Goal: Information Seeking & Learning: Compare options

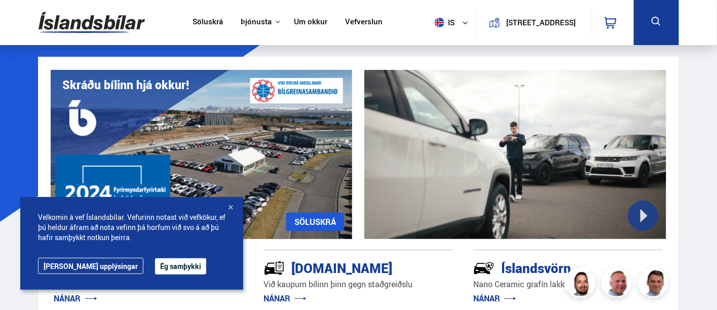
click at [160, 262] on button "Ég samþykki" at bounding box center [180, 266] width 51 height 16
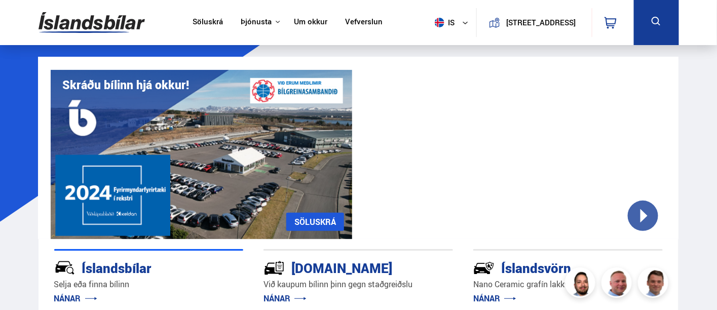
click at [644, 210] on div at bounding box center [515, 154] width 302 height 169
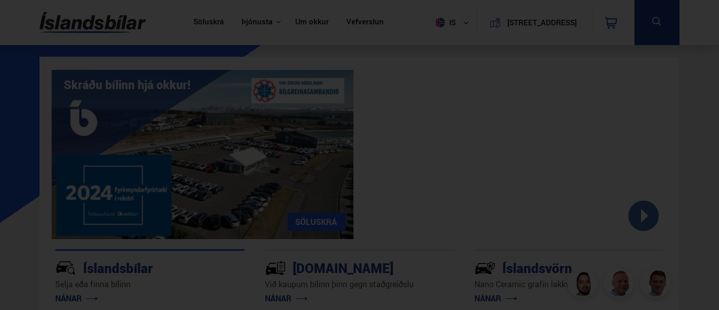
click at [693, 77] on div at bounding box center [359, 155] width 719 height 310
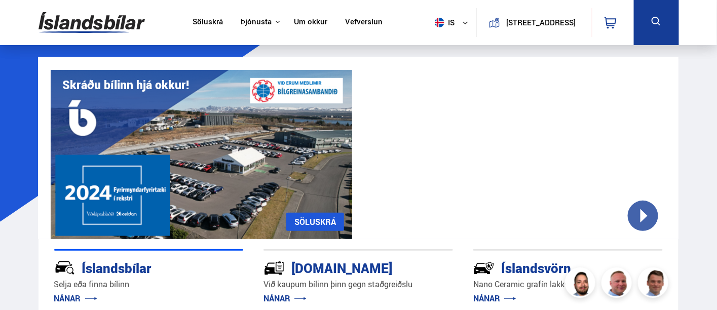
click at [198, 21] on link "Söluskrá" at bounding box center [208, 22] width 30 height 11
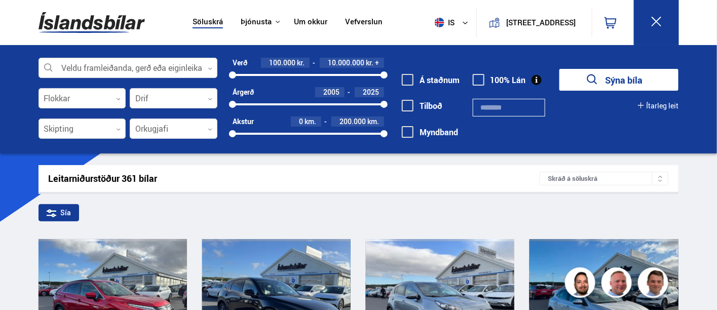
click at [80, 126] on div at bounding box center [83, 129] width 88 height 20
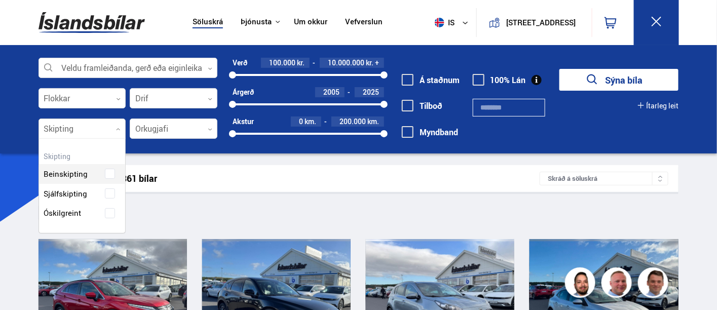
scroll to position [94, 87]
click at [84, 191] on div "Beinskipting Sjálfskipting Óskilgreint" at bounding box center [82, 186] width 87 height 74
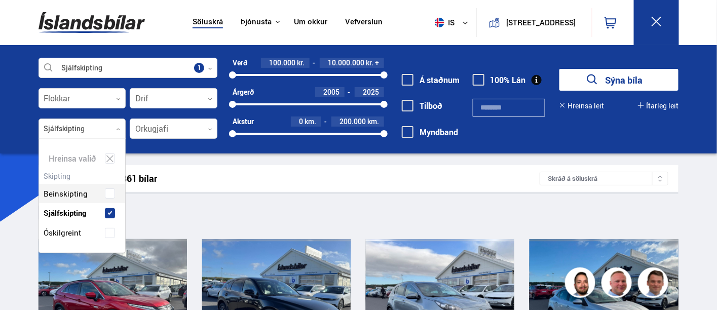
scroll to position [113, 87]
click at [322, 70] on div "100000 10000000" at bounding box center [308, 74] width 151 height 9
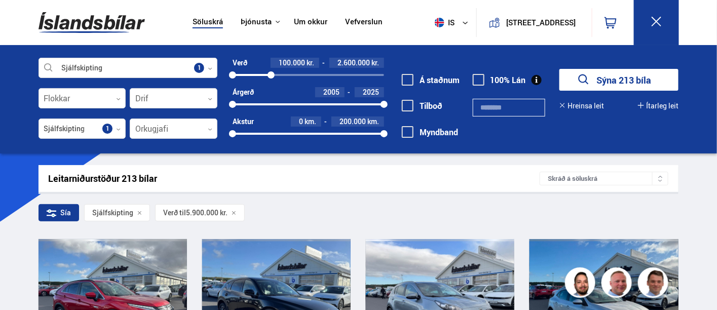
drag, startPoint x: 323, startPoint y: 72, endPoint x: 271, endPoint y: 65, distance: 52.1
click at [271, 65] on div "Verð 100.000 kr. 2.600.000 kr. 100000 2594008" at bounding box center [308, 69] width 151 height 22
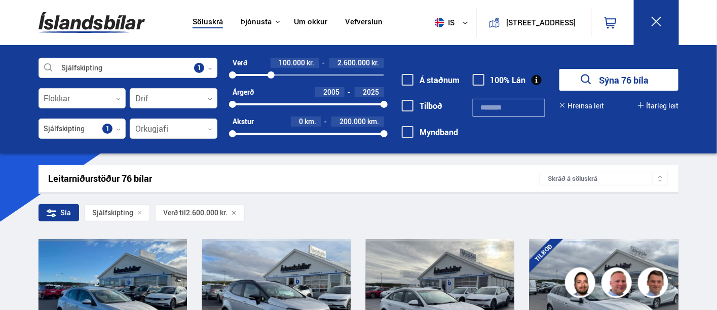
click at [621, 75] on button "Sýna 76 bíla" at bounding box center [618, 80] width 119 height 22
click at [623, 78] on button "Sýna 76 bíla" at bounding box center [618, 80] width 119 height 22
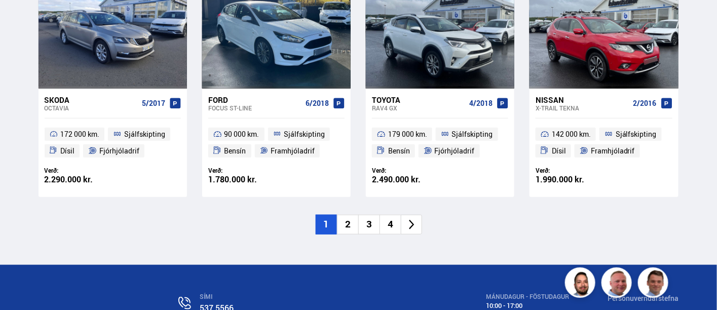
scroll to position [1576, 0]
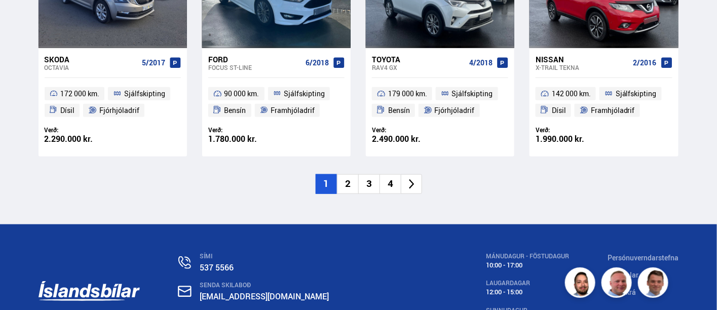
click at [347, 174] on li "2" at bounding box center [347, 184] width 21 height 20
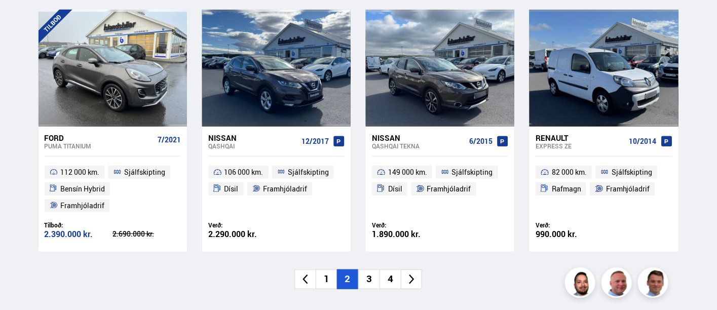
scroll to position [1520, 0]
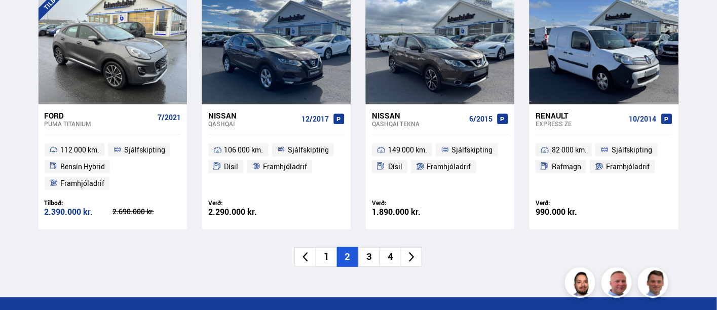
click at [367, 255] on li "3" at bounding box center [368, 257] width 21 height 20
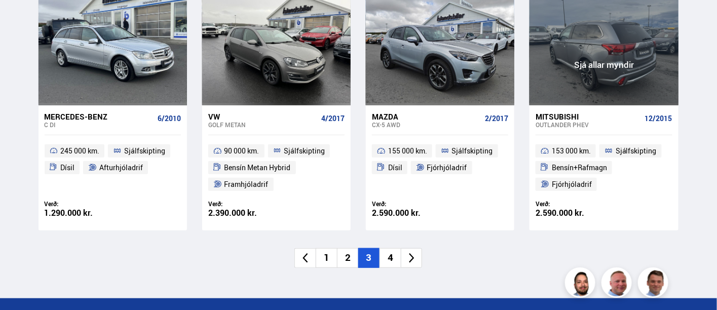
scroll to position [1520, 0]
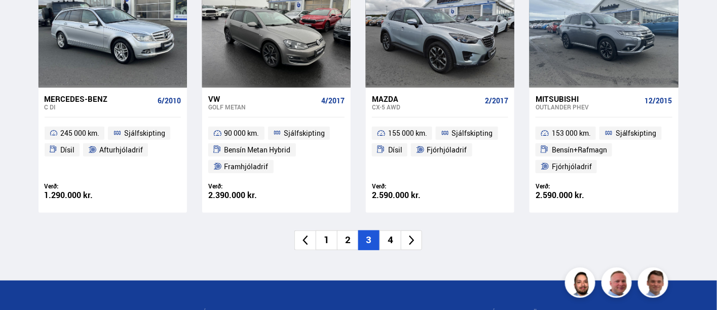
click at [390, 238] on li "4" at bounding box center [389, 241] width 21 height 20
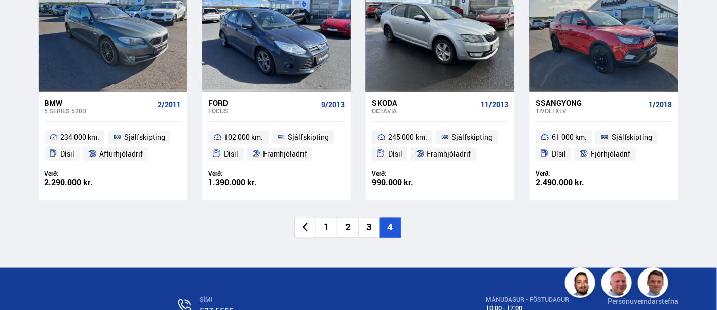
scroll to position [281, 0]
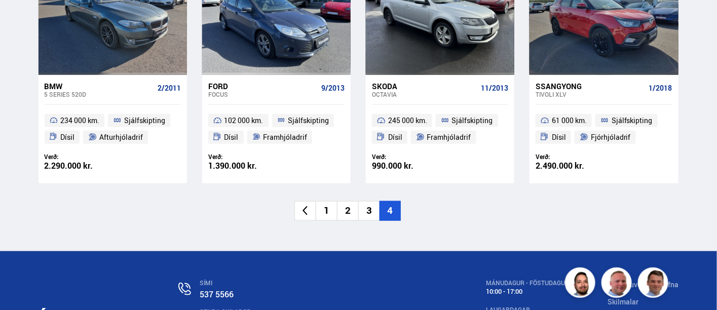
click at [330, 213] on li "1" at bounding box center [326, 211] width 21 height 20
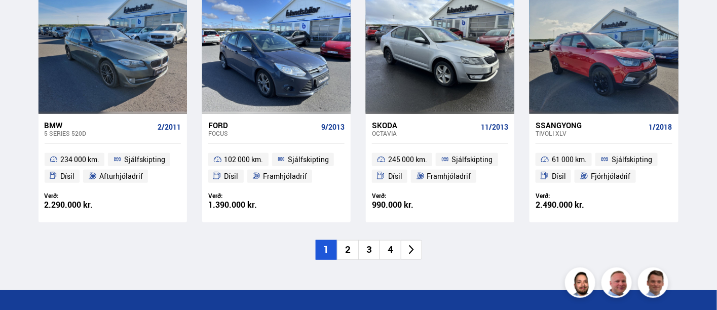
scroll to position [135, 0]
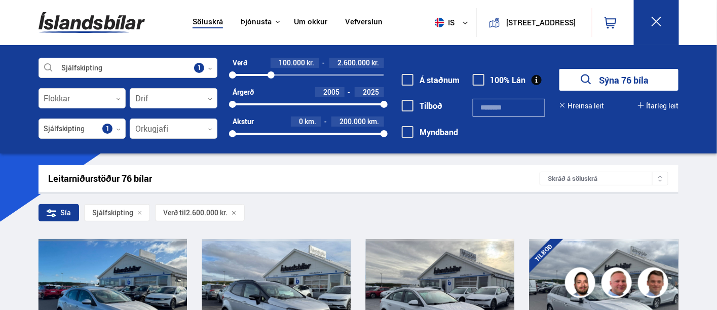
click at [637, 74] on button "Sýna 76 bíla" at bounding box center [618, 80] width 119 height 22
click at [662, 175] on icon at bounding box center [660, 176] width 5 height 5
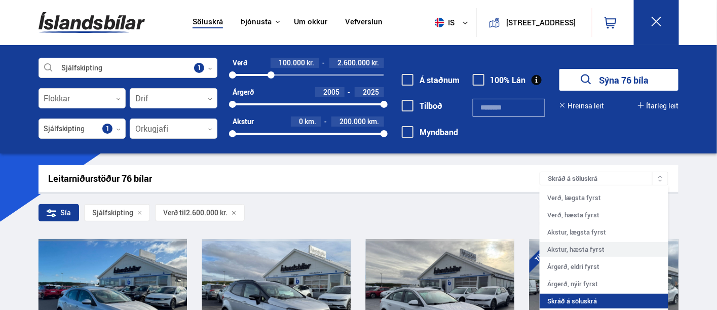
click at [597, 245] on div "Akstur, hæsta fyrst" at bounding box center [604, 249] width 129 height 15
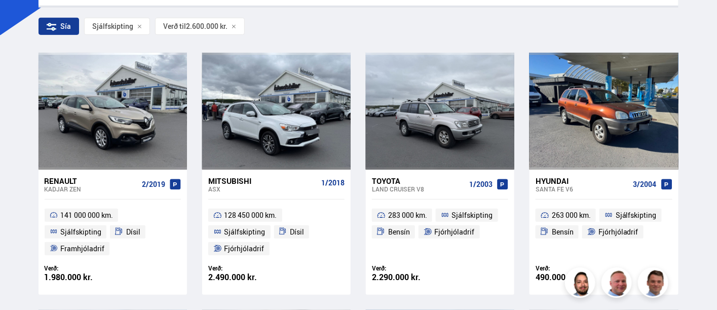
scroll to position [112, 0]
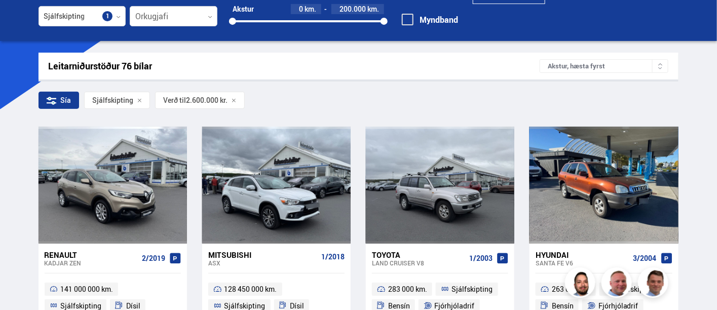
click at [613, 66] on div "Akstur, hæsta fyrst" at bounding box center [604, 66] width 129 height 14
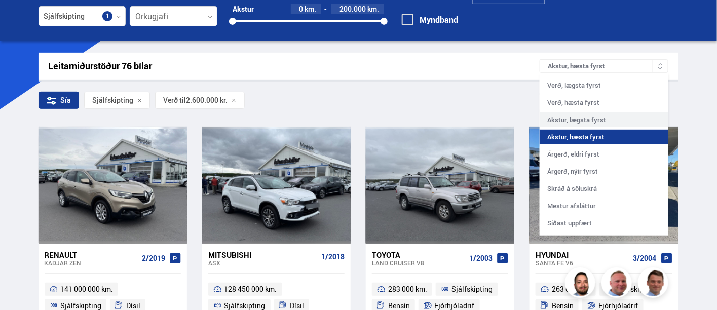
click at [598, 118] on div "Akstur, lægsta fyrst" at bounding box center [604, 119] width 129 height 15
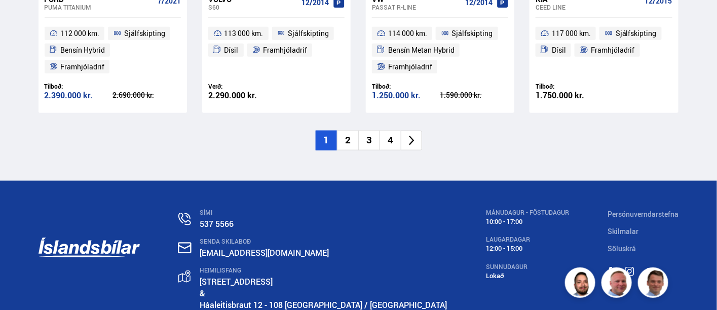
scroll to position [1664, 0]
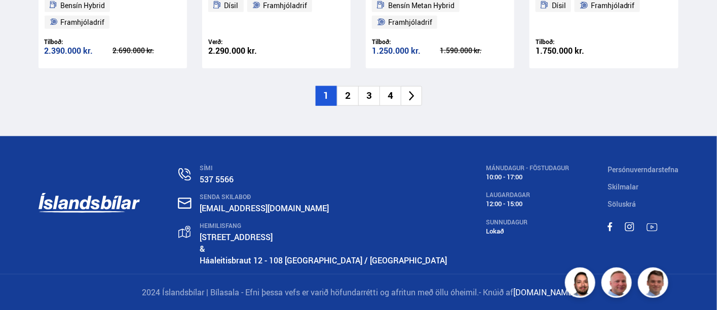
click at [345, 96] on li "2" at bounding box center [347, 96] width 21 height 20
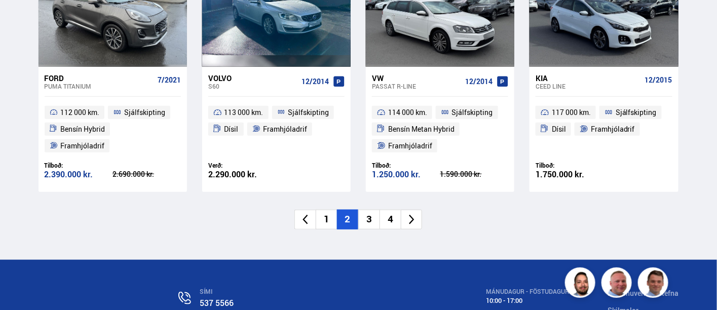
scroll to position [1332, 0]
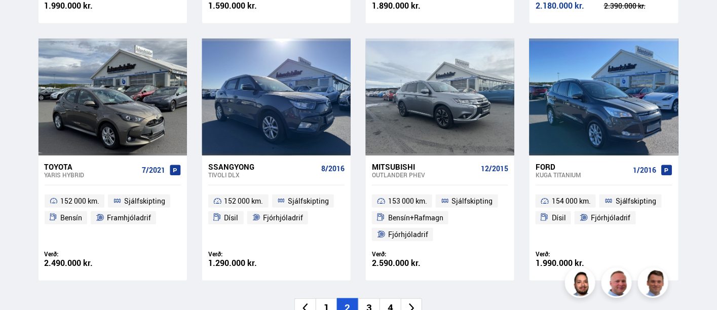
scroll to position [1508, 0]
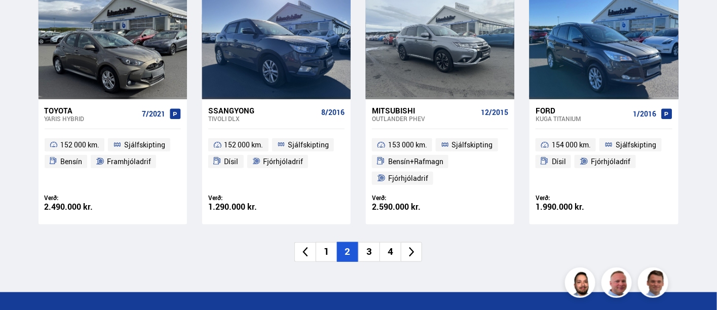
click at [365, 252] on li "3" at bounding box center [368, 252] width 21 height 20
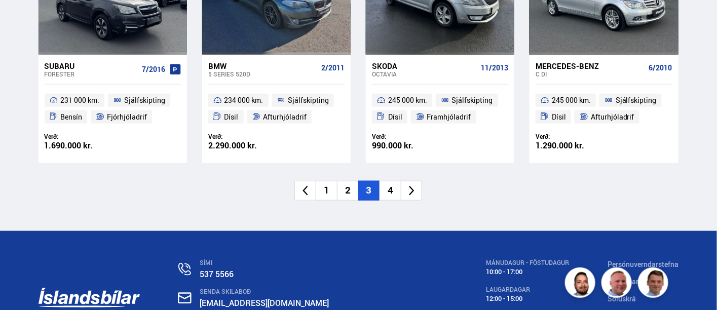
scroll to position [1520, 0]
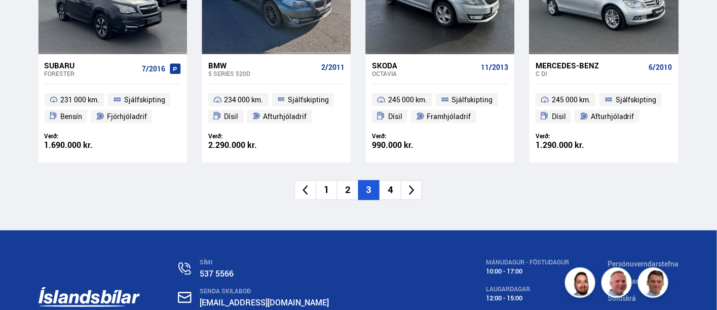
click at [386, 189] on li "4" at bounding box center [389, 190] width 21 height 20
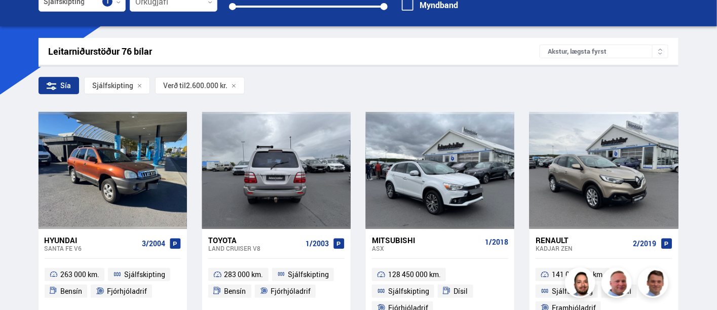
scroll to position [56, 0]
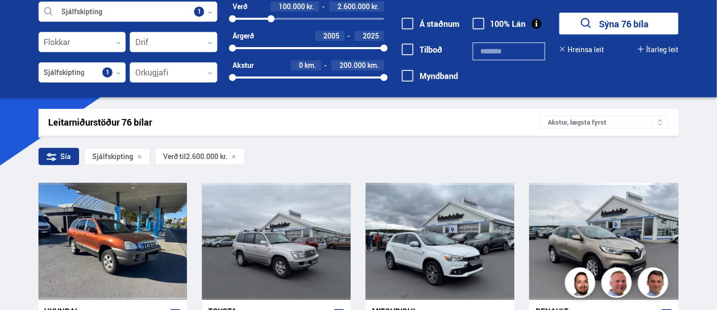
click at [637, 119] on div "Akstur, lægsta fyrst" at bounding box center [604, 123] width 129 height 14
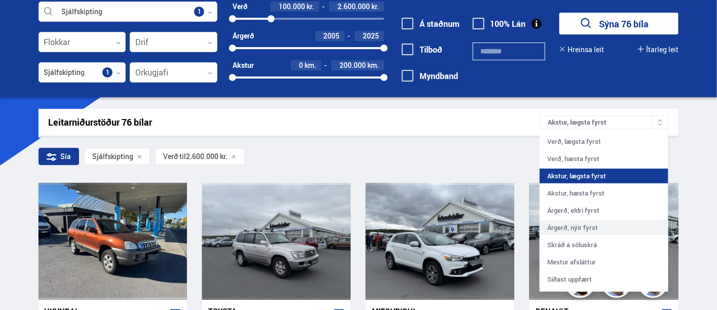
click at [590, 227] on div "Árgerð, nýir fyrst" at bounding box center [604, 227] width 129 height 15
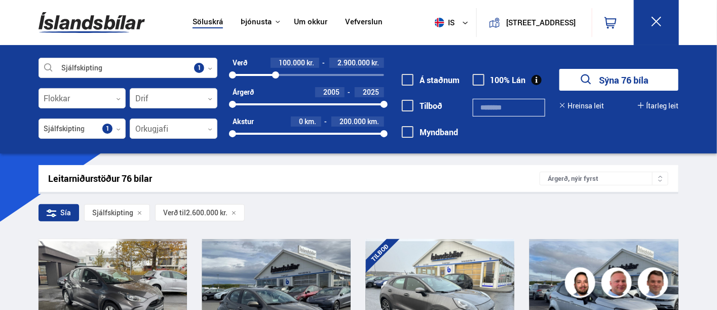
click at [276, 73] on div at bounding box center [275, 74] width 7 height 7
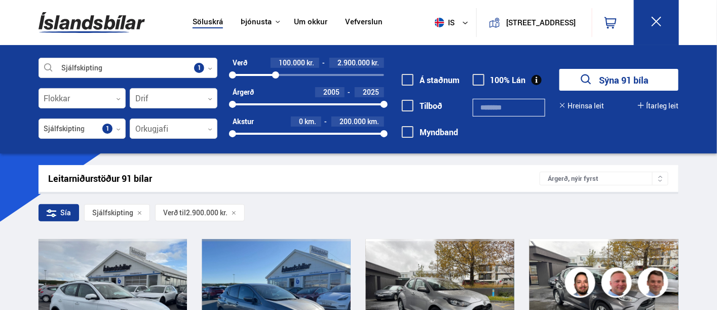
click at [637, 80] on button "Sýna 91 bíla" at bounding box center [618, 80] width 119 height 22
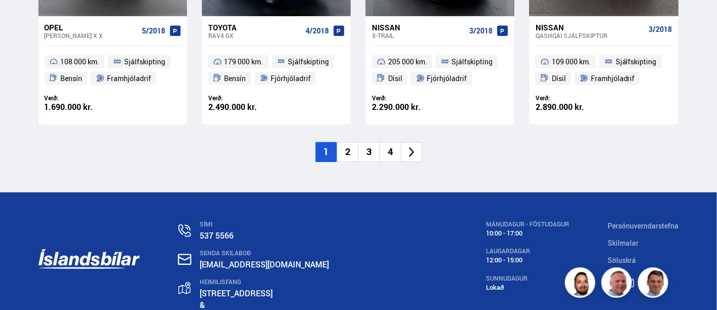
scroll to position [1664, 0]
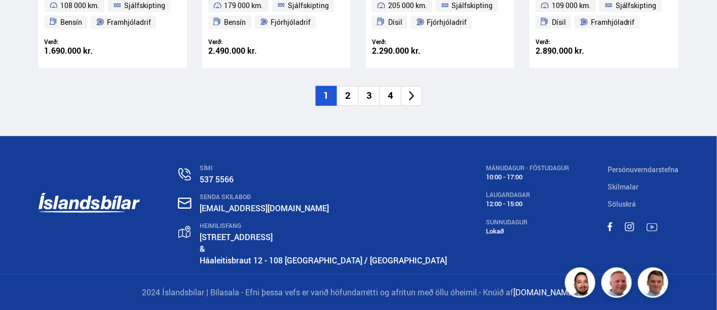
click at [349, 94] on li "2" at bounding box center [347, 96] width 21 height 20
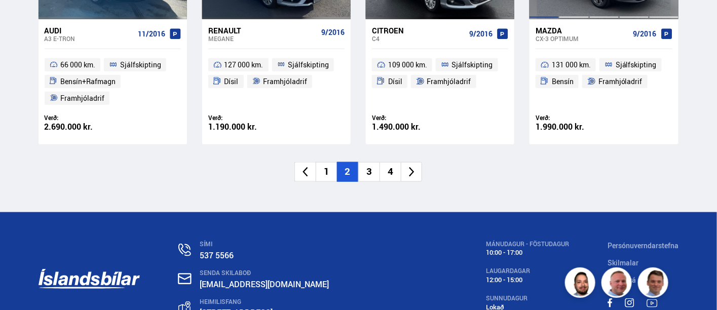
scroll to position [1633, 0]
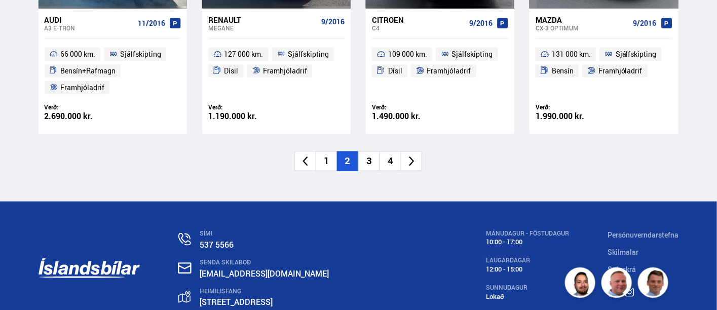
click at [368, 164] on li "3" at bounding box center [368, 161] width 21 height 20
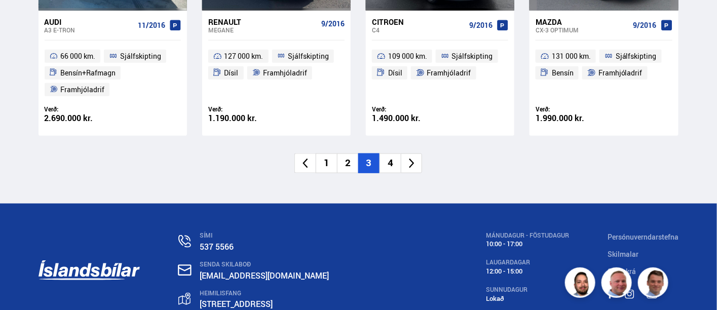
scroll to position [1198, 0]
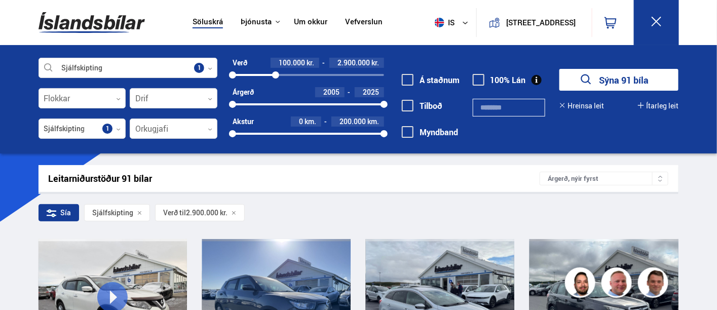
click at [272, 72] on div "2900000" at bounding box center [275, 74] width 7 height 7
drag, startPoint x: 326, startPoint y: 72, endPoint x: 386, endPoint y: 73, distance: 59.8
click at [386, 73] on div at bounding box center [384, 74] width 7 height 7
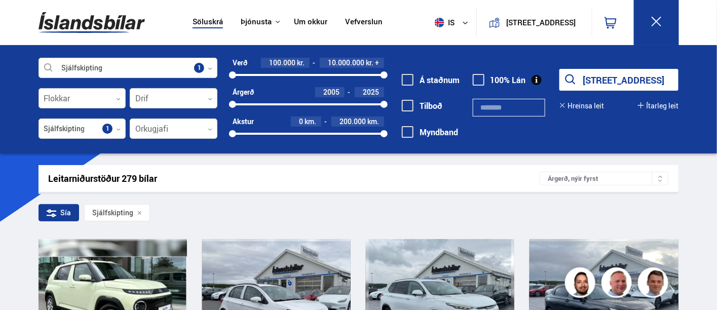
click at [90, 97] on div at bounding box center [83, 99] width 88 height 20
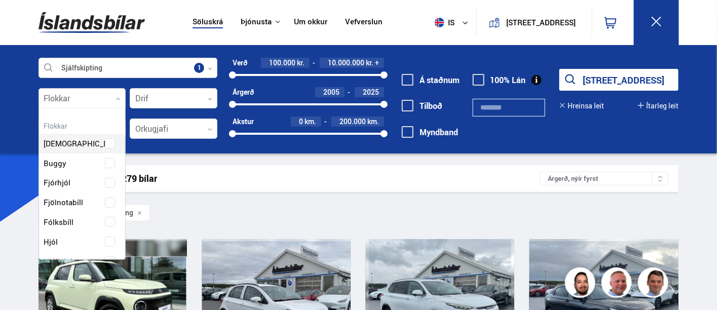
scroll to position [151, 85]
click at [90, 97] on div at bounding box center [83, 99] width 88 height 20
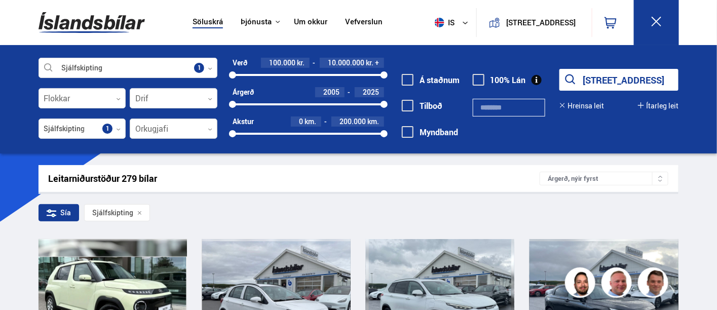
click at [185, 127] on div at bounding box center [174, 129] width 88 height 20
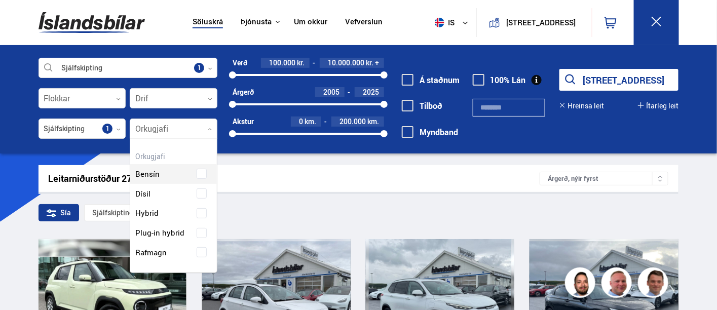
scroll to position [133, 87]
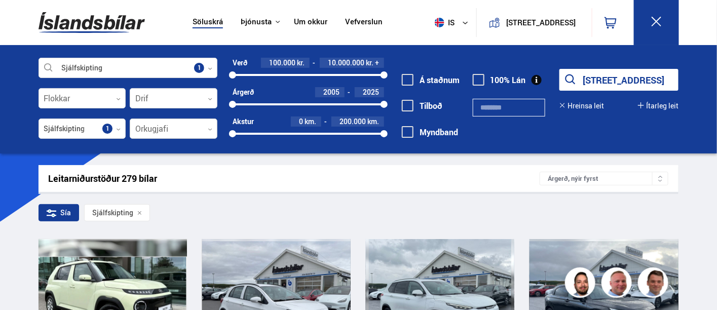
click at [185, 127] on div at bounding box center [174, 129] width 88 height 20
click at [74, 100] on div at bounding box center [83, 99] width 88 height 20
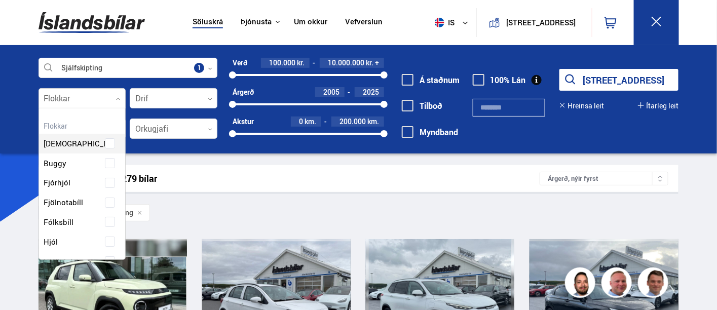
scroll to position [151, 85]
click at [74, 100] on div at bounding box center [83, 99] width 88 height 20
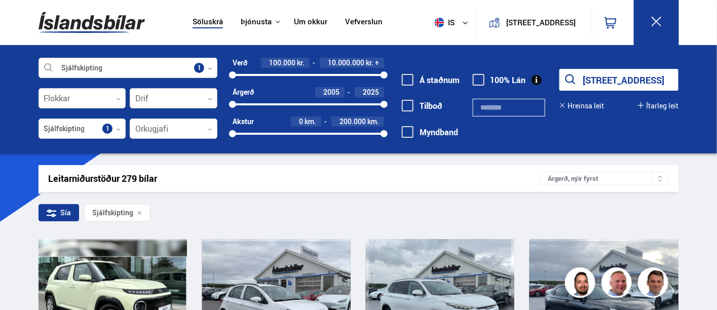
click at [171, 101] on div at bounding box center [174, 99] width 88 height 20
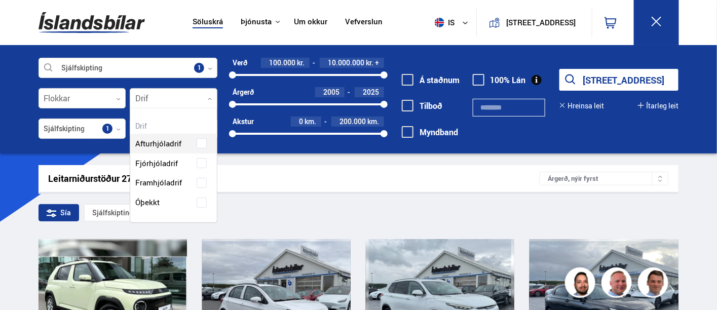
scroll to position [113, 87]
click at [171, 101] on div at bounding box center [174, 99] width 88 height 20
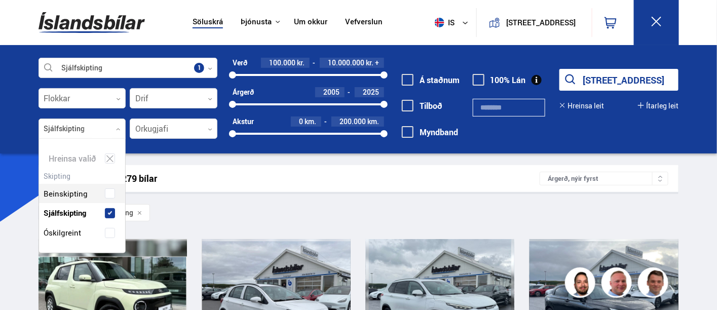
click at [81, 122] on div at bounding box center [83, 129] width 88 height 20
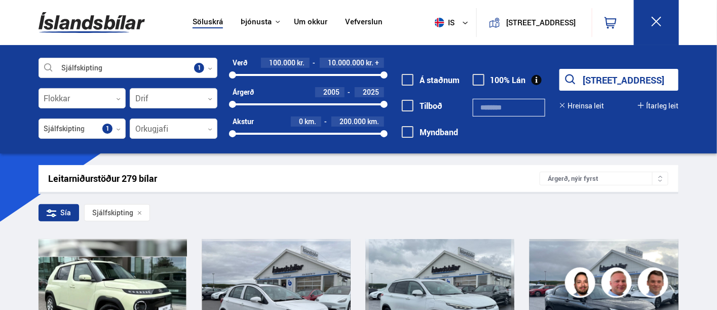
click at [57, 207] on div "Sía" at bounding box center [59, 212] width 41 height 17
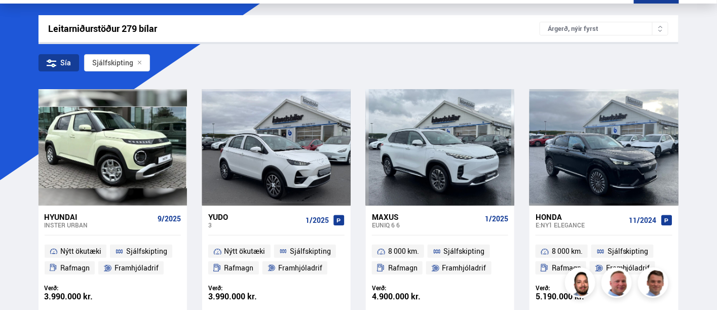
scroll to position [0, 0]
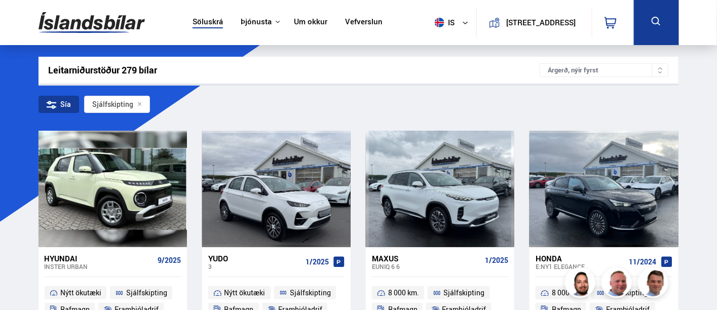
click at [55, 102] on icon at bounding box center [52, 102] width 10 height 1
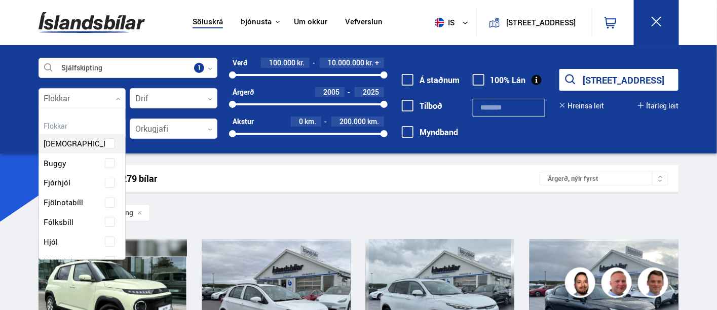
click at [92, 97] on div at bounding box center [83, 99] width 88 height 20
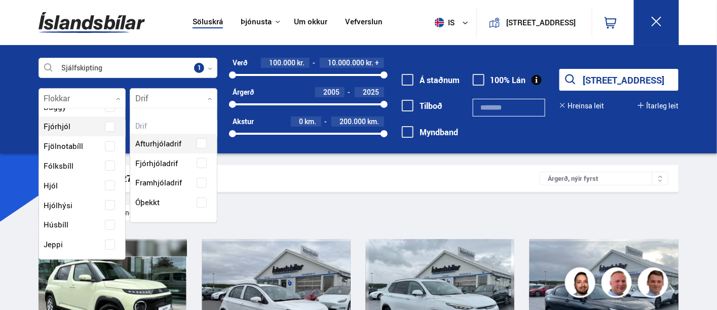
click at [173, 94] on div at bounding box center [174, 99] width 88 height 20
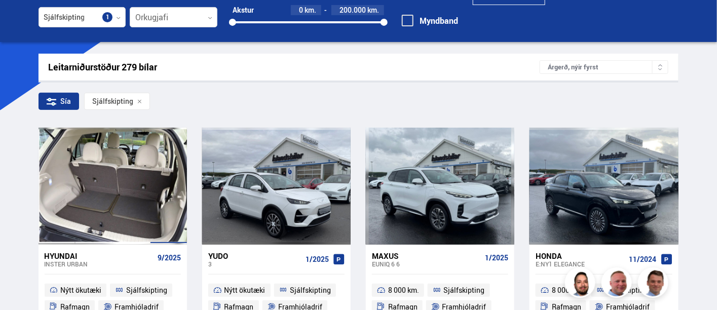
scroll to position [0, 0]
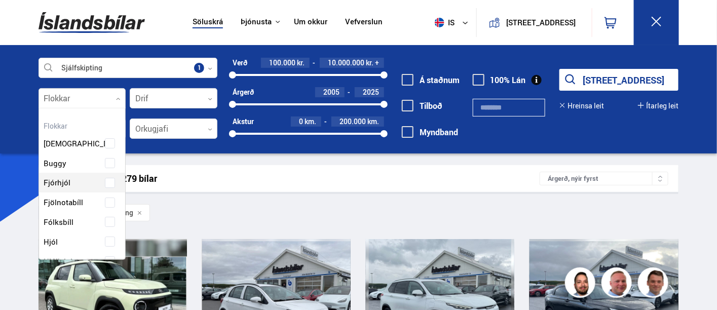
click at [88, 94] on div at bounding box center [83, 99] width 88 height 20
click at [77, 98] on div at bounding box center [83, 99] width 88 height 20
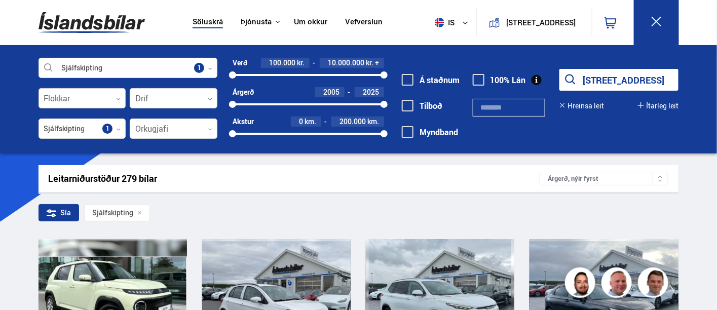
click at [77, 98] on div at bounding box center [83, 99] width 88 height 20
click at [100, 64] on div at bounding box center [128, 68] width 179 height 20
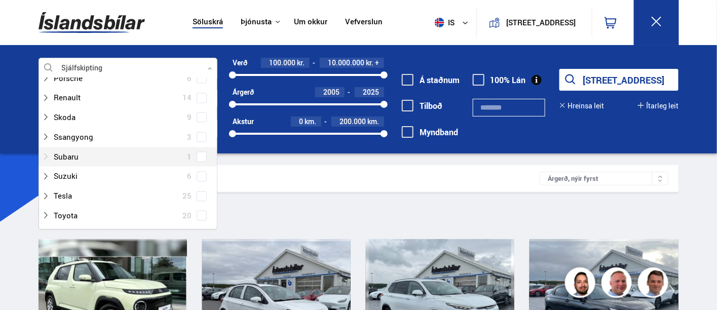
click at [94, 154] on div at bounding box center [118, 157] width 153 height 15
click at [207, 157] on div "Subaru 1" at bounding box center [128, 157] width 173 height 15
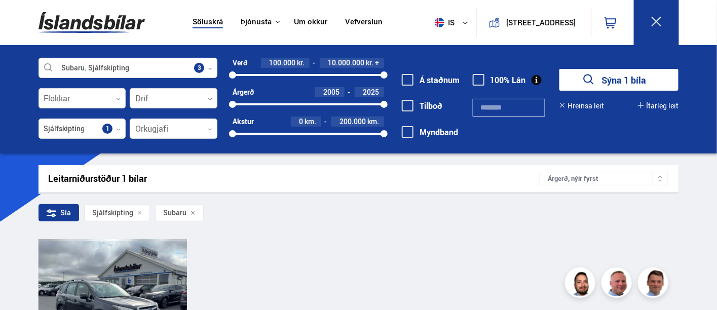
click at [105, 131] on div at bounding box center [83, 129] width 88 height 20
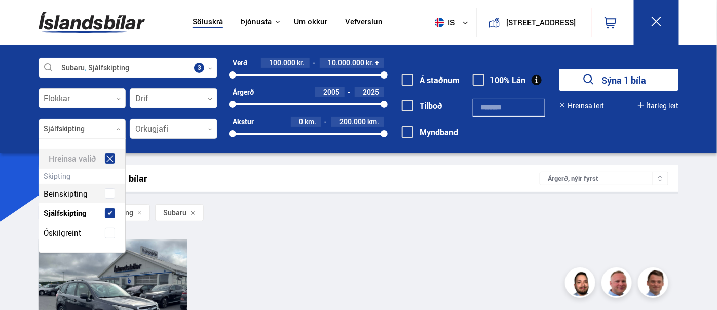
click at [114, 155] on icon at bounding box center [109, 159] width 9 height 10
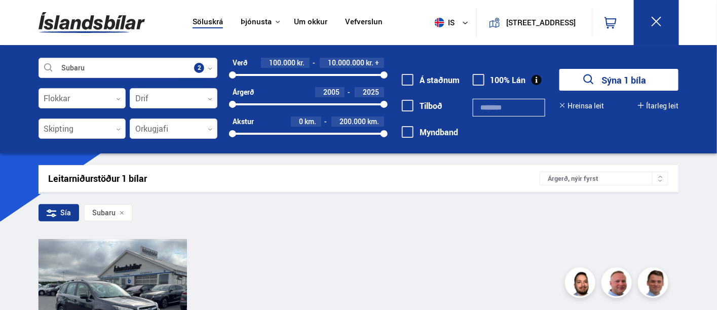
click at [115, 129] on div at bounding box center [83, 129] width 88 height 20
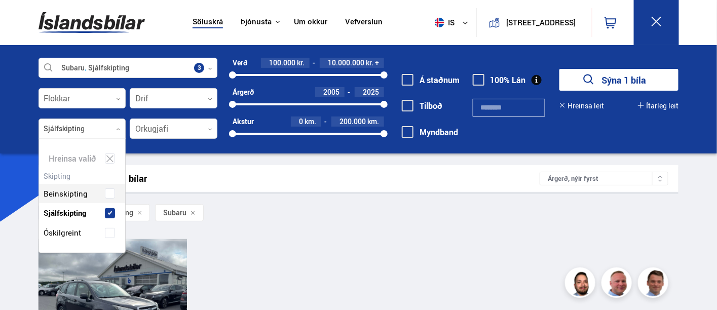
click at [113, 129] on div at bounding box center [83, 129] width 88 height 20
click at [109, 156] on icon at bounding box center [109, 159] width 9 height 10
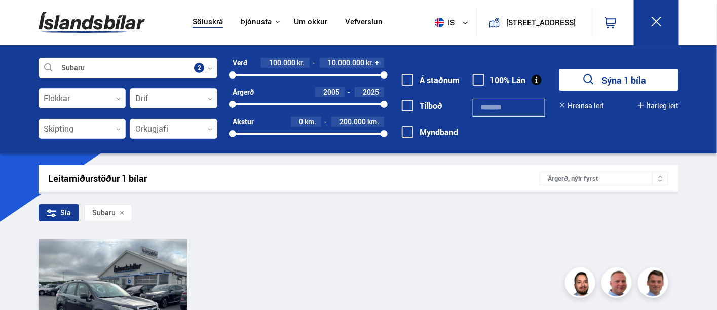
click at [113, 68] on div at bounding box center [128, 68] width 179 height 20
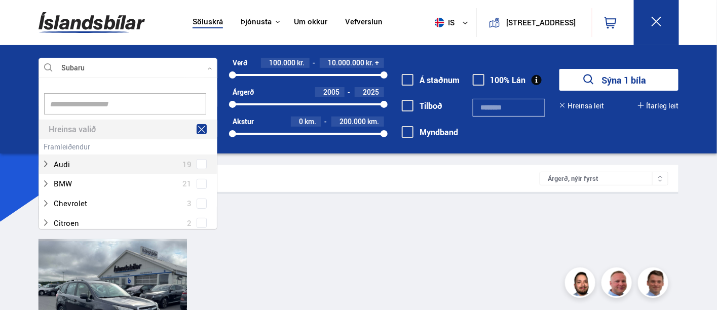
click at [201, 129] on icon at bounding box center [201, 130] width 9 height 10
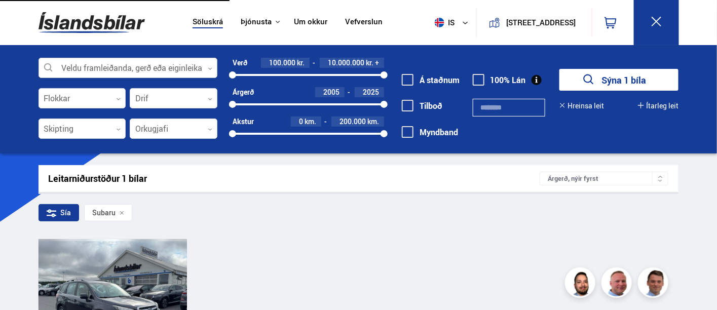
click at [96, 71] on div at bounding box center [128, 68] width 179 height 20
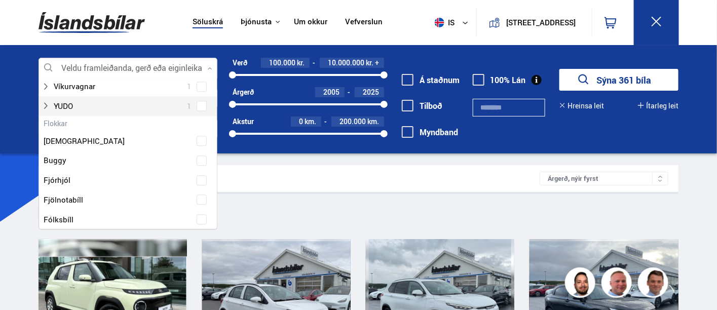
scroll to position [900, 0]
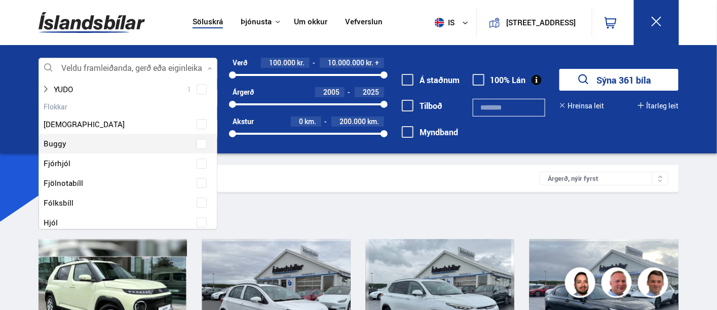
click at [286, 167] on div "Leitarniðurstöður 361 bílar Árgerð, nýir fyrst" at bounding box center [359, 178] width 640 height 27
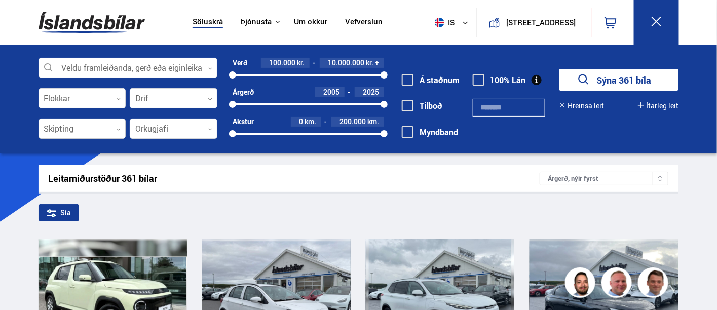
click at [63, 129] on div at bounding box center [83, 129] width 88 height 20
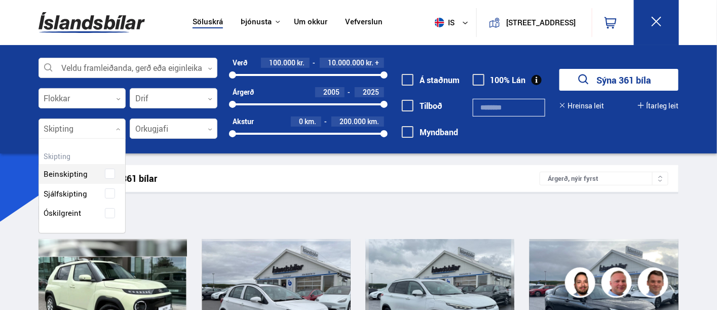
scroll to position [94, 87]
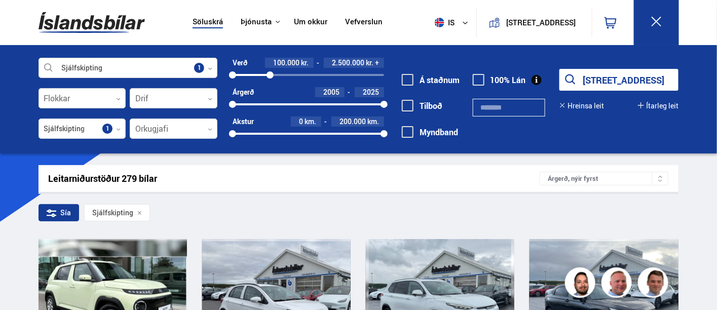
drag, startPoint x: 386, startPoint y: 72, endPoint x: 270, endPoint y: 65, distance: 115.7
click at [270, 65] on div "Verð 100.000 kr. 2.500.000 kr. + 100000 2527787" at bounding box center [308, 69] width 151 height 22
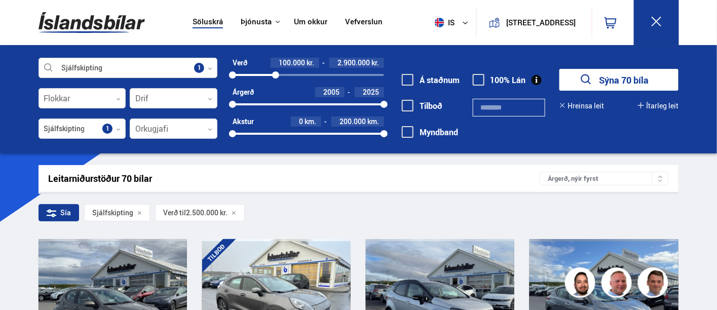
click at [276, 72] on div at bounding box center [275, 74] width 7 height 7
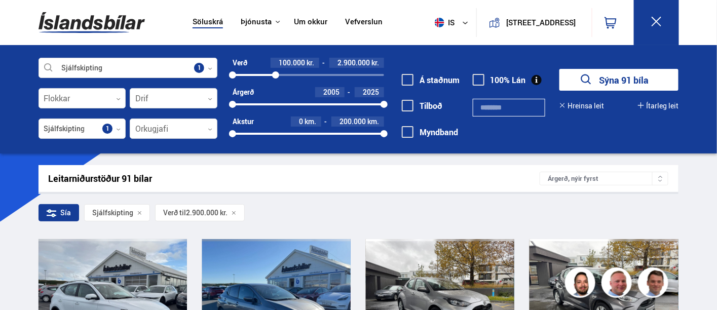
click at [276, 105] on div "2005 2025" at bounding box center [308, 104] width 151 height 9
click at [239, 101] on div "2011 2025" at bounding box center [308, 104] width 151 height 9
drag, startPoint x: 245, startPoint y: 102, endPoint x: 268, endPoint y: 104, distance: 22.4
click at [268, 104] on div at bounding box center [267, 104] width 7 height 7
click at [355, 144] on div "Verð 100.000 kr. 2.900.000 kr. 100000 2900000 Árgerð 2010 2025 2010 2025 Akstur…" at bounding box center [300, 102] width 167 height 88
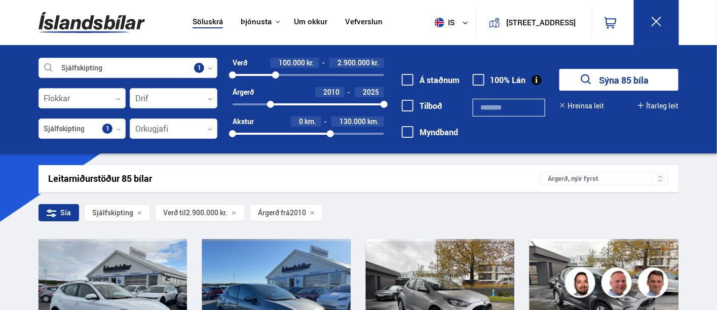
drag, startPoint x: 384, startPoint y: 132, endPoint x: 331, endPoint y: 130, distance: 53.2
click at [331, 130] on div "0 129314" at bounding box center [308, 133] width 151 height 9
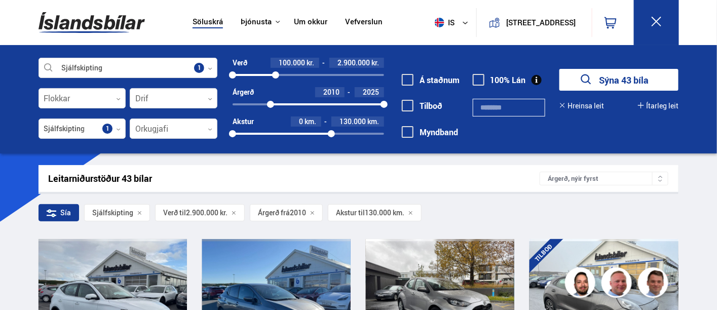
click at [630, 72] on button "Sýna 43 bíla" at bounding box center [618, 80] width 119 height 22
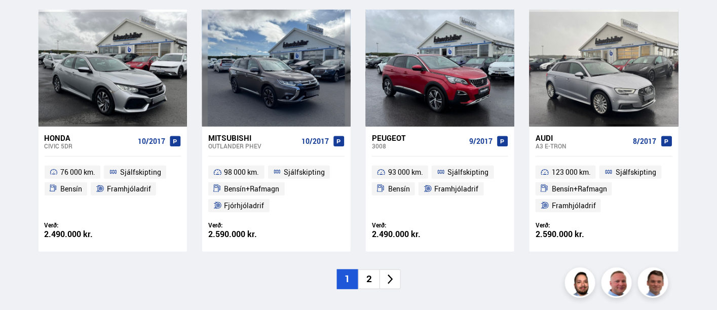
scroll to position [1520, 0]
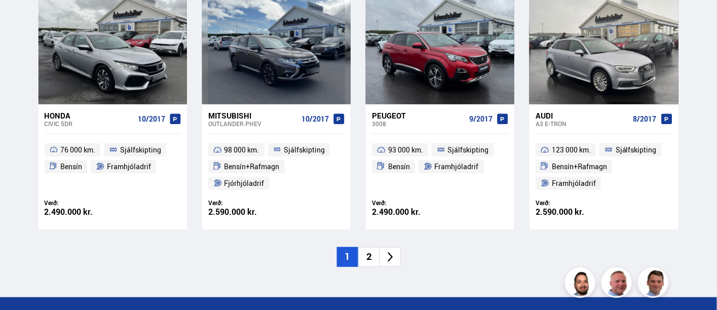
click at [367, 256] on li "2" at bounding box center [368, 257] width 21 height 20
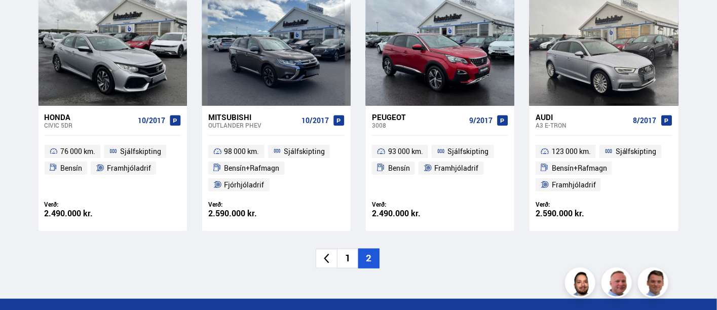
scroll to position [760, 0]
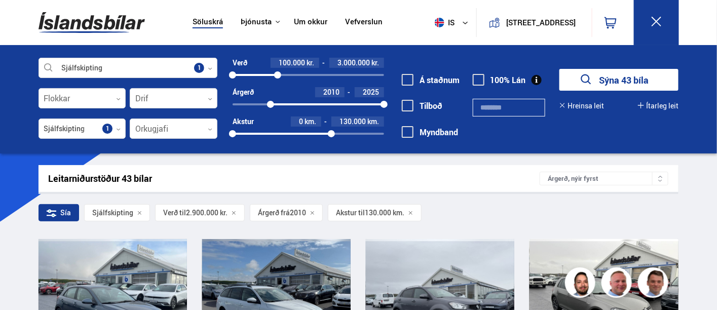
click at [278, 72] on div at bounding box center [277, 74] width 7 height 7
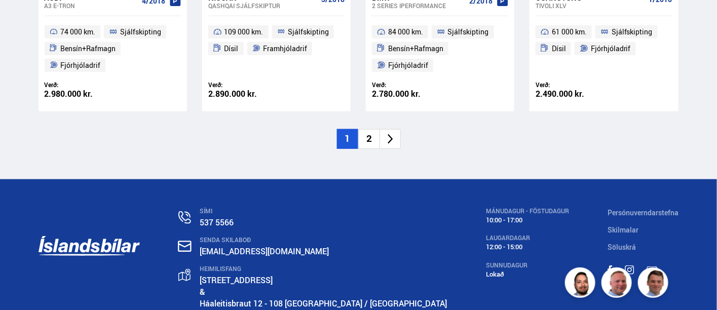
scroll to position [1633, 0]
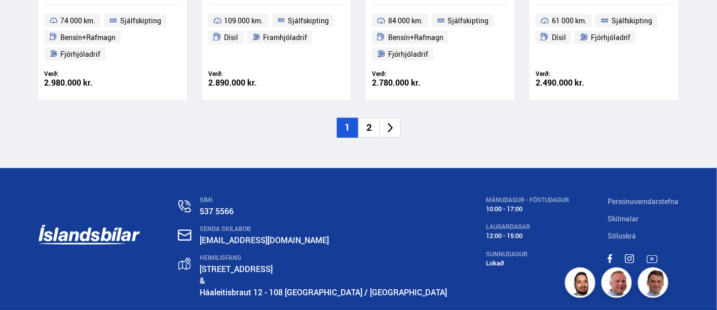
click at [374, 126] on li "2" at bounding box center [368, 128] width 21 height 20
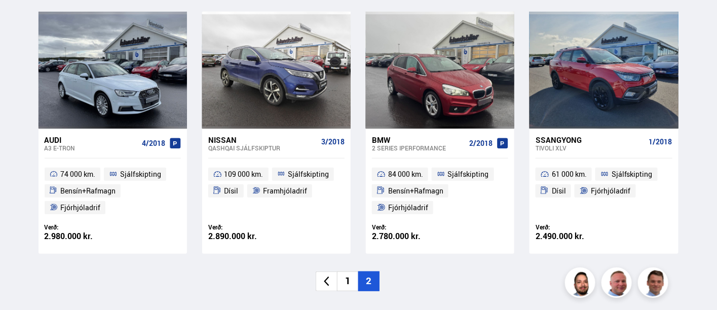
scroll to position [1197, 0]
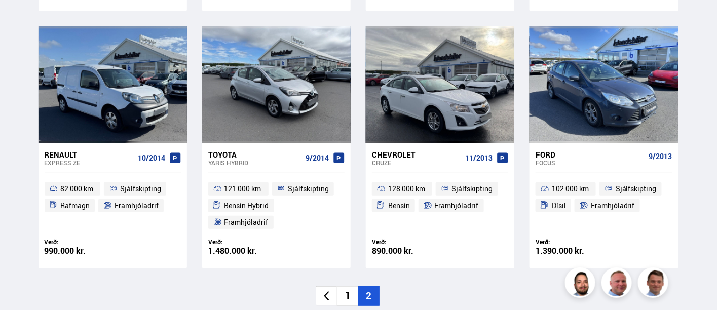
scroll to position [1576, 0]
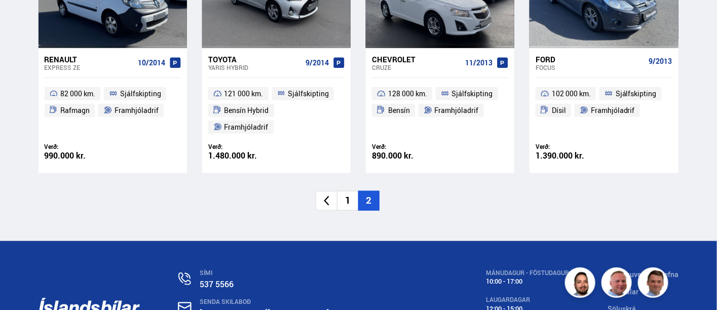
click at [348, 200] on li "1" at bounding box center [347, 201] width 21 height 20
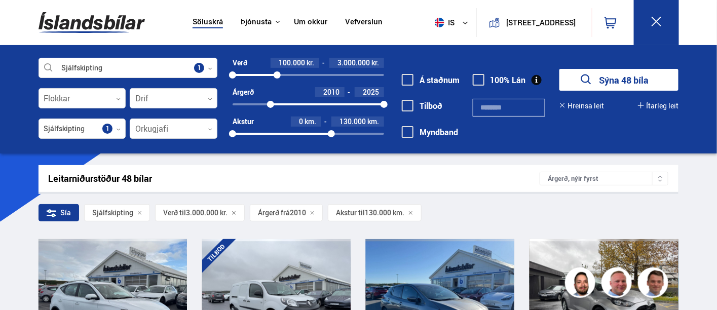
drag, startPoint x: 270, startPoint y: 100, endPoint x: 258, endPoint y: 97, distance: 12.0
click at [258, 97] on div "Árgerð 2010 2025 2010 2025" at bounding box center [308, 98] width 151 height 22
click at [271, 101] on div at bounding box center [271, 104] width 7 height 7
click at [272, 100] on div "2011 2025" at bounding box center [308, 104] width 151 height 9
click at [273, 103] on div "2010 2025" at bounding box center [308, 104] width 151 height 2
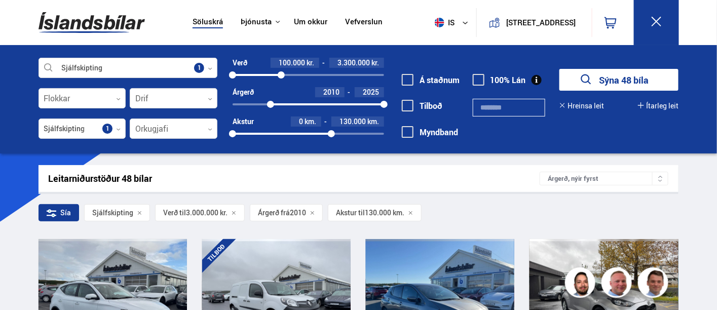
click at [281, 72] on div at bounding box center [281, 74] width 7 height 7
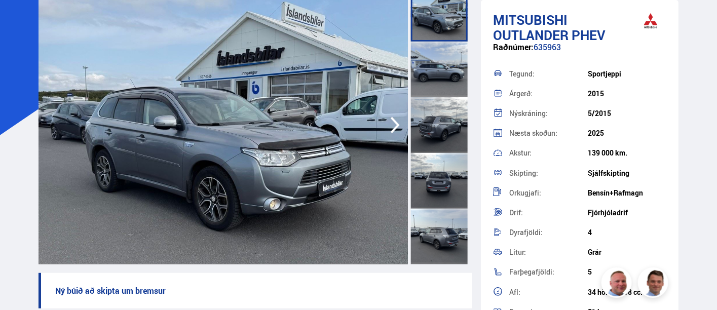
scroll to position [112, 0]
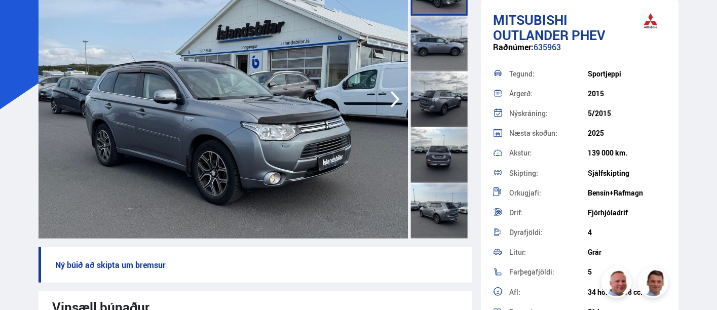
click at [394, 98] on icon "button" at bounding box center [395, 99] width 20 height 24
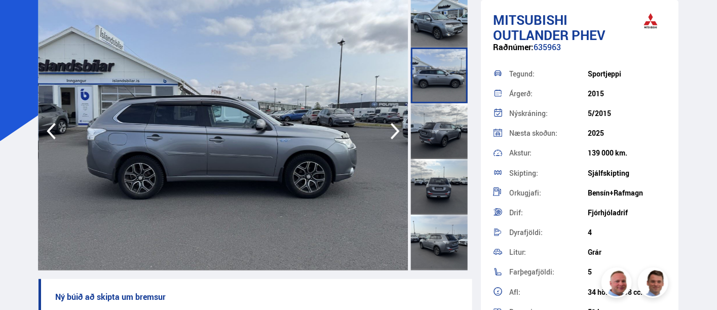
scroll to position [56, 0]
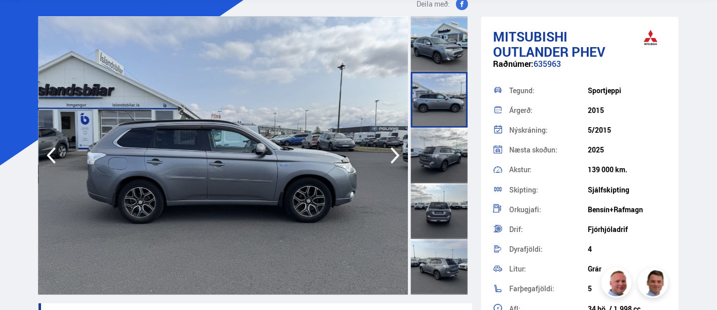
click at [396, 154] on icon "button" at bounding box center [395, 155] width 9 height 17
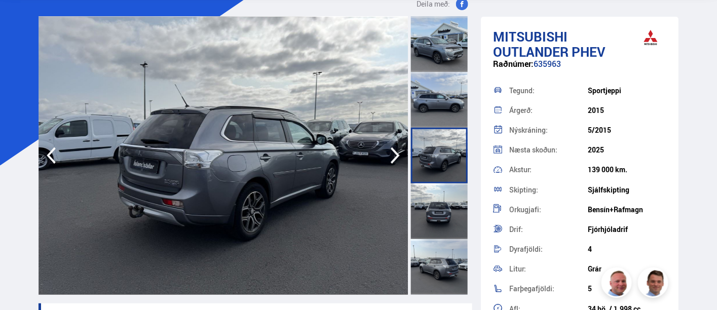
click at [394, 151] on icon "button" at bounding box center [395, 155] width 9 height 17
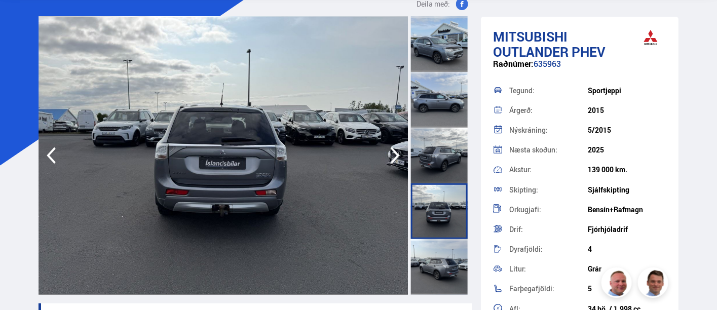
click at [394, 151] on icon "button" at bounding box center [395, 155] width 9 height 17
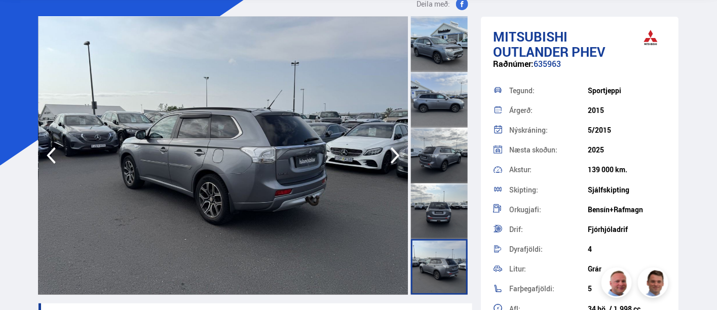
click at [394, 151] on icon "button" at bounding box center [395, 155] width 9 height 17
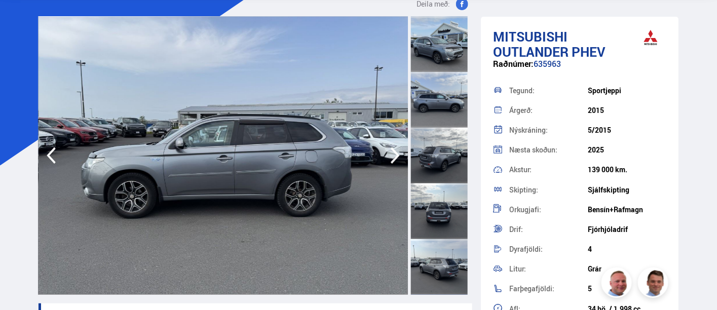
click at [394, 151] on icon "button" at bounding box center [395, 155] width 9 height 17
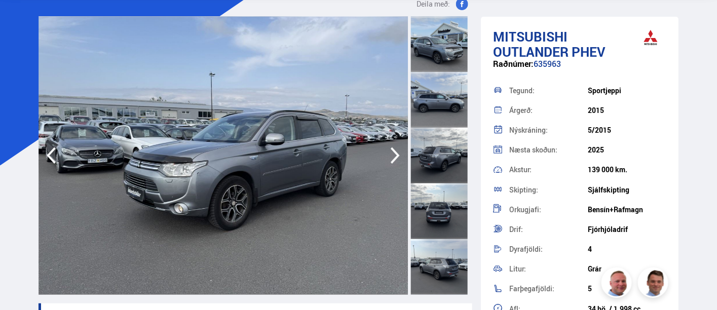
click at [394, 151] on icon "button" at bounding box center [395, 155] width 9 height 17
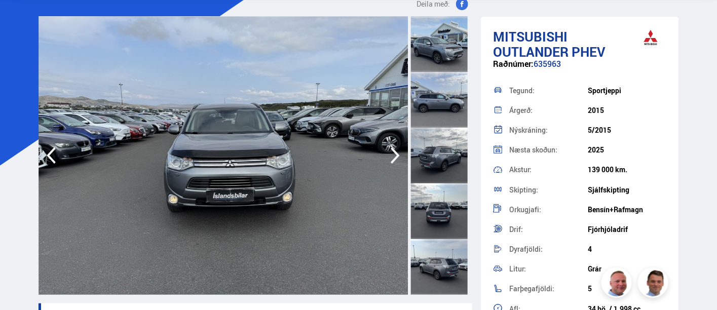
click at [394, 151] on icon "button" at bounding box center [395, 155] width 9 height 17
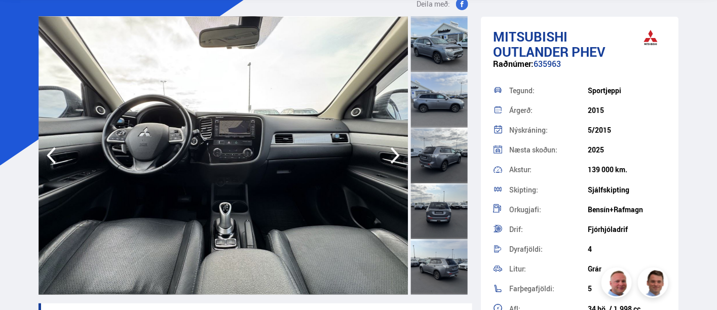
click at [394, 151] on icon "button" at bounding box center [395, 155] width 9 height 17
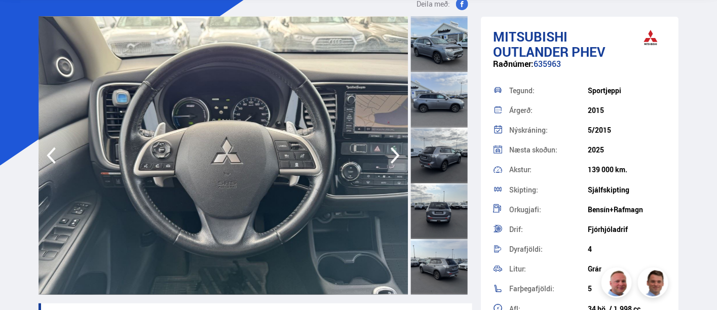
click at [394, 151] on icon "button" at bounding box center [395, 155] width 9 height 17
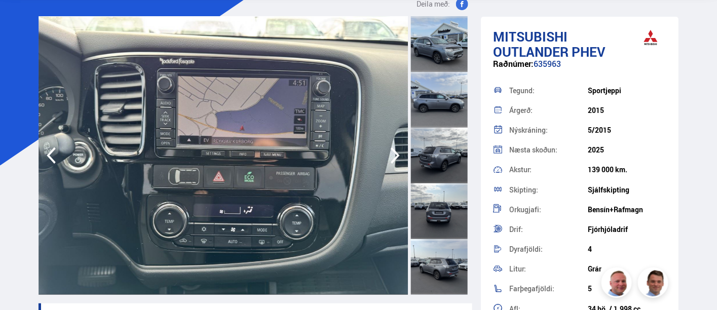
click at [394, 151] on icon "button" at bounding box center [395, 155] width 9 height 17
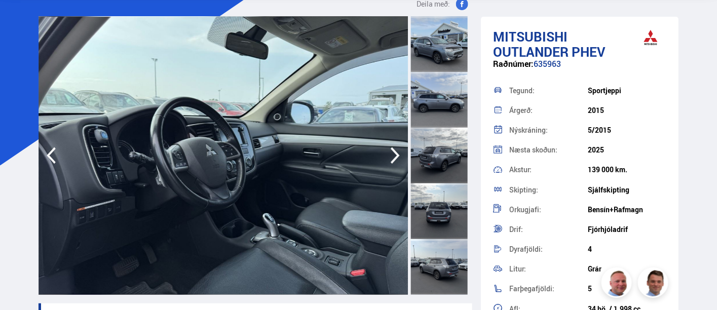
click at [394, 151] on icon "button" at bounding box center [395, 155] width 9 height 17
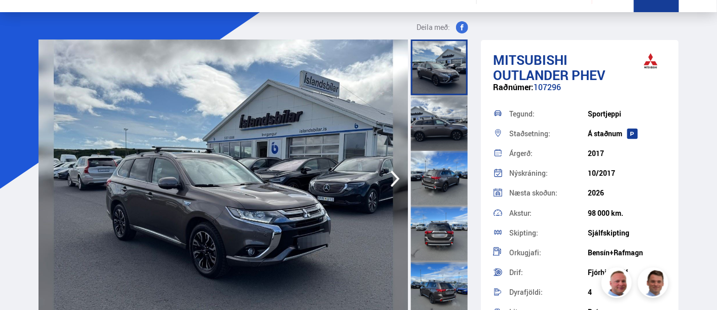
scroll to position [56, 0]
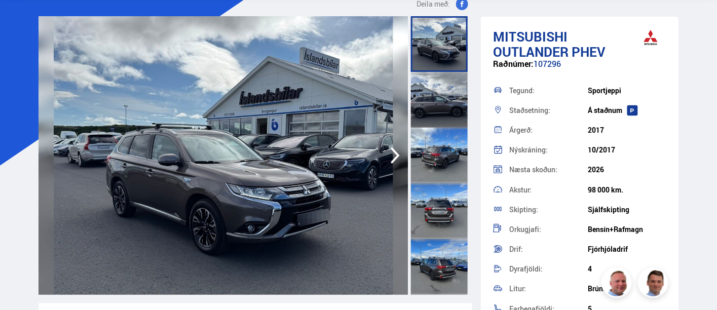
click at [392, 154] on icon "button" at bounding box center [395, 155] width 20 height 24
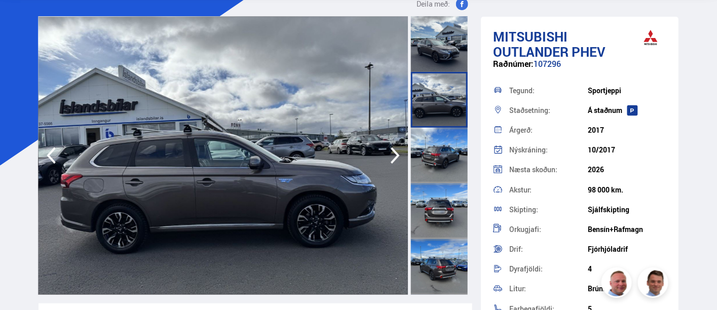
click at [392, 154] on icon "button" at bounding box center [395, 155] width 20 height 24
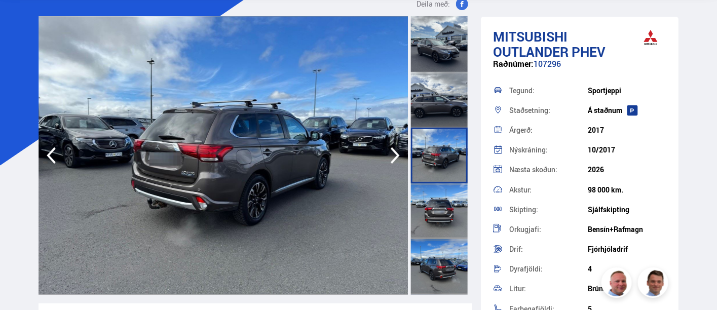
click at [392, 154] on icon "button" at bounding box center [395, 155] width 20 height 24
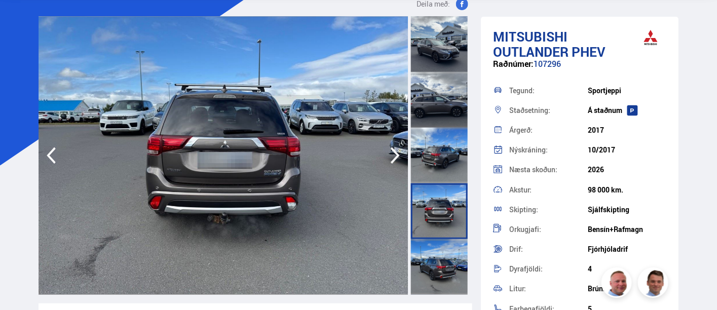
click at [392, 154] on icon "button" at bounding box center [395, 155] width 20 height 24
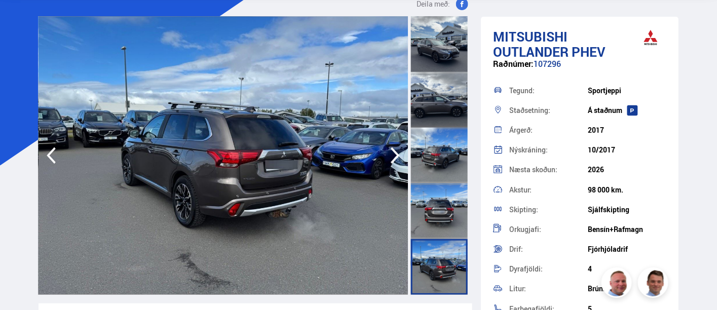
click at [392, 154] on icon "button" at bounding box center [395, 155] width 20 height 24
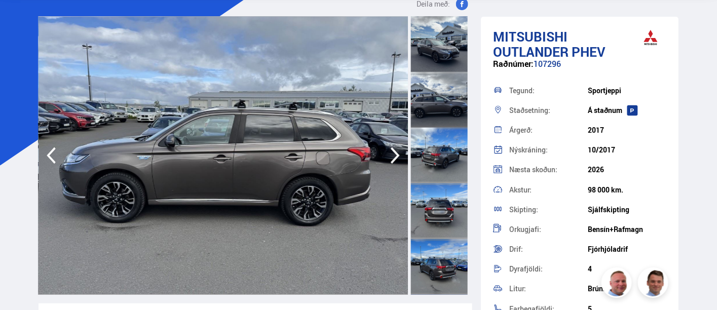
click at [392, 154] on icon "button" at bounding box center [395, 155] width 20 height 24
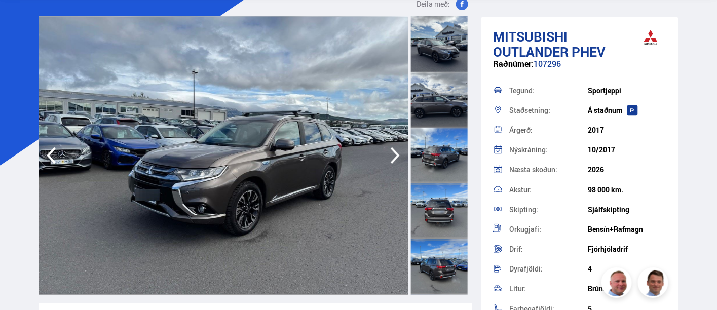
click at [392, 154] on icon "button" at bounding box center [395, 155] width 20 height 24
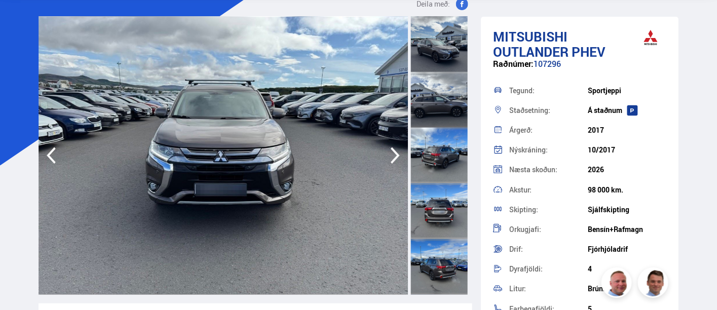
click at [392, 154] on icon "button" at bounding box center [395, 155] width 20 height 24
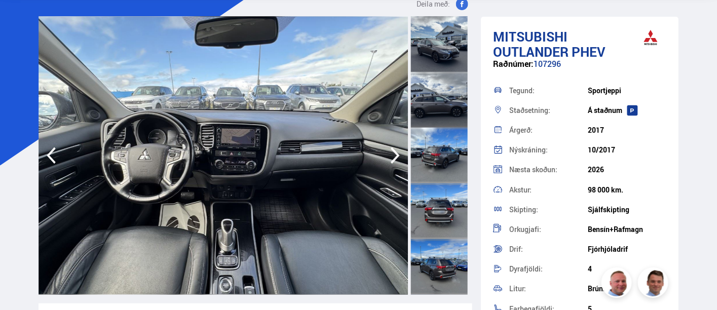
click at [217, 260] on img at bounding box center [224, 155] width 370 height 279
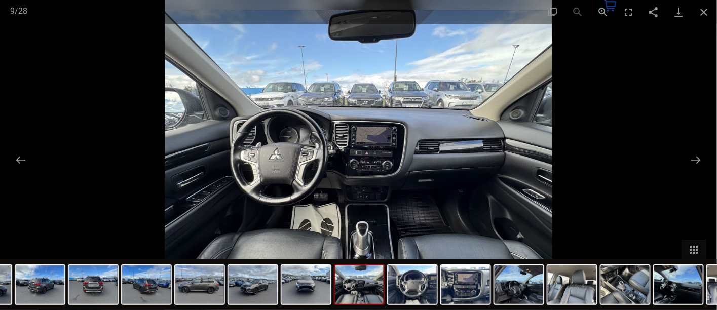
scroll to position [0, 0]
click at [372, 174] on img at bounding box center [359, 155] width 388 height 310
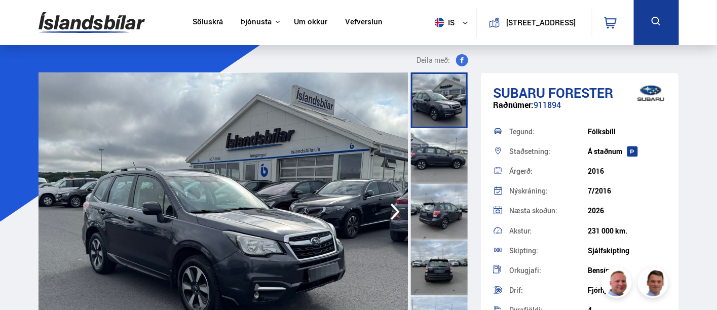
scroll to position [56, 0]
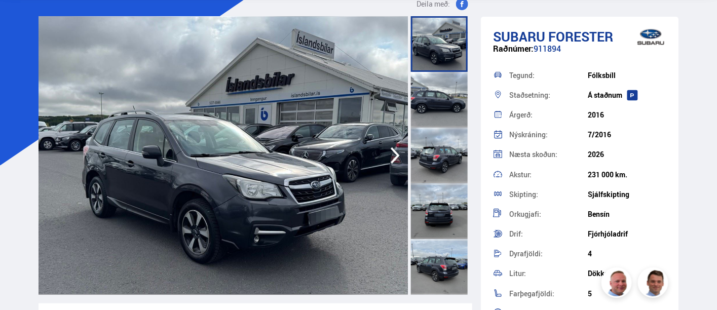
click at [309, 171] on img at bounding box center [224, 155] width 370 height 279
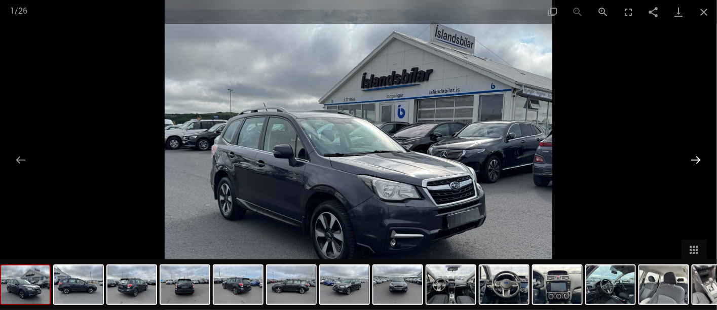
click at [696, 165] on button "Next slide" at bounding box center [696, 160] width 21 height 20
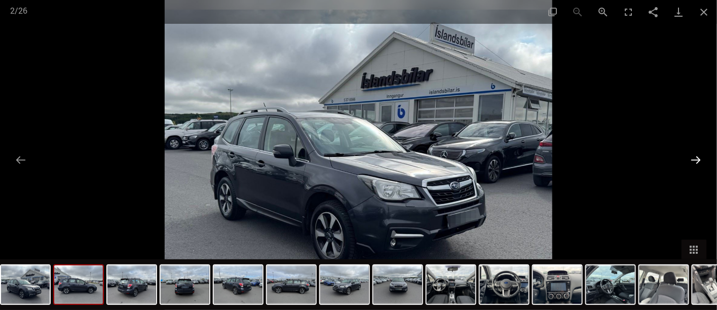
click at [696, 159] on button "Next slide" at bounding box center [696, 160] width 21 height 20
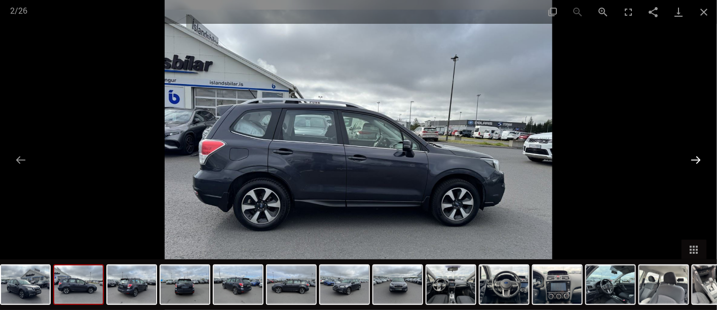
click at [696, 159] on button "Next slide" at bounding box center [696, 160] width 21 height 20
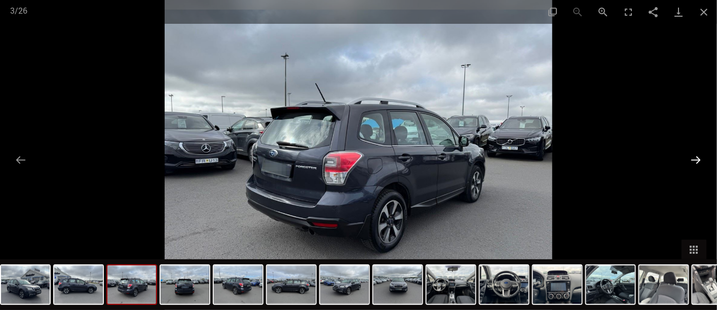
click at [696, 159] on button "Next slide" at bounding box center [696, 160] width 21 height 20
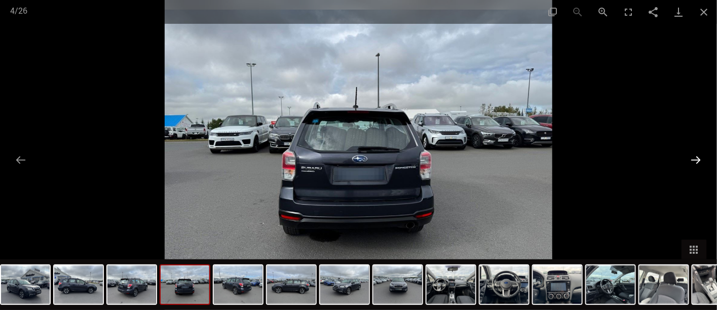
click at [696, 159] on button "Next slide" at bounding box center [696, 160] width 21 height 20
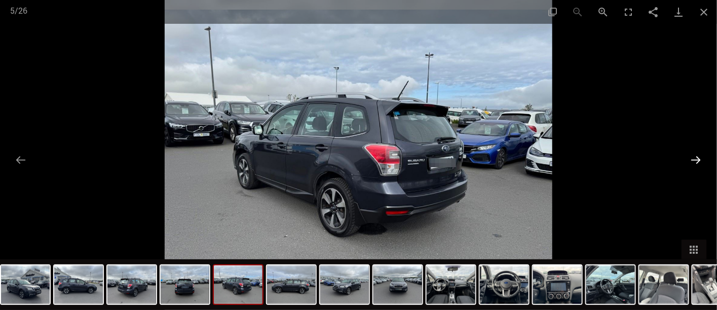
click at [696, 159] on button "Next slide" at bounding box center [696, 160] width 21 height 20
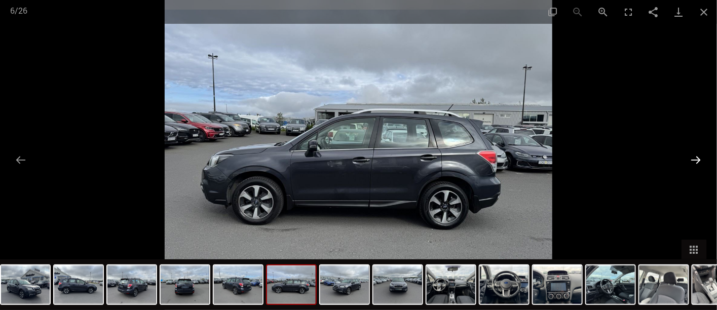
click at [696, 159] on button "Next slide" at bounding box center [696, 160] width 21 height 20
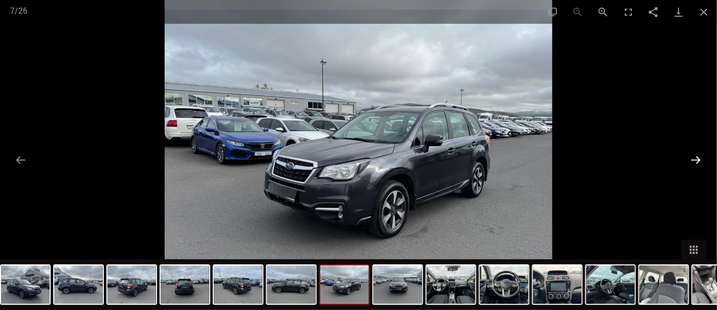
click at [696, 159] on button "Next slide" at bounding box center [696, 160] width 21 height 20
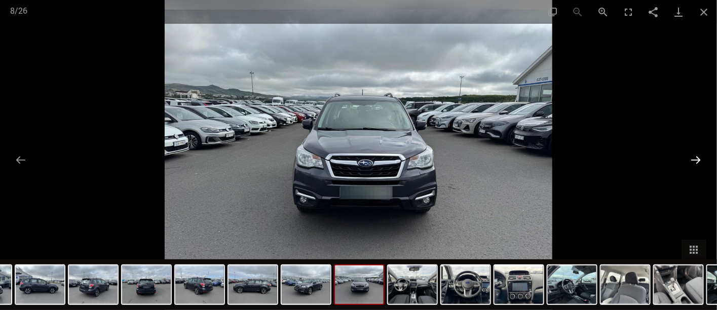
click at [696, 159] on button "Next slide" at bounding box center [696, 160] width 21 height 20
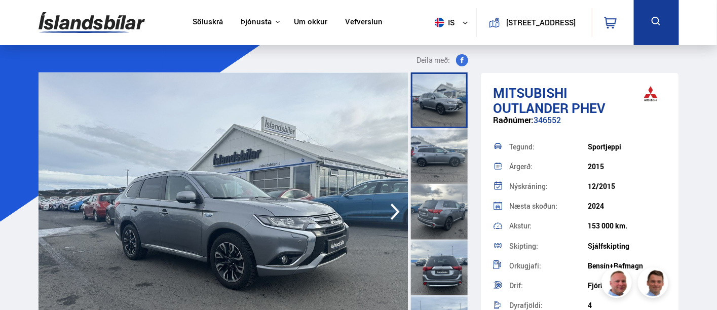
click at [398, 207] on icon "button" at bounding box center [395, 212] width 20 height 24
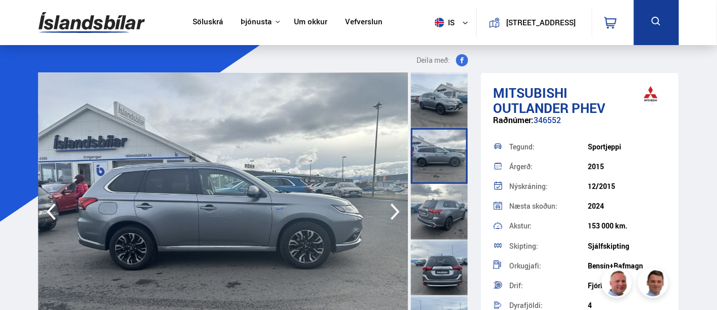
click at [398, 207] on icon "button" at bounding box center [395, 212] width 20 height 24
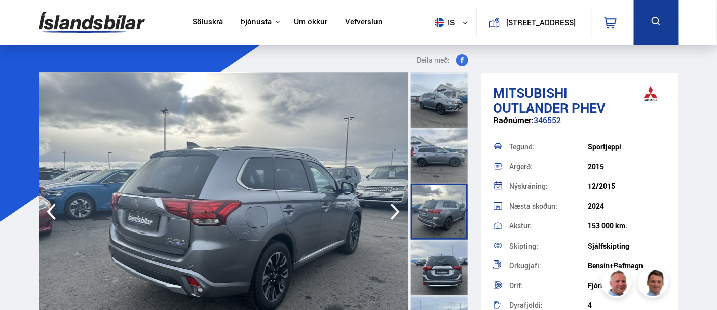
click at [398, 207] on icon "button" at bounding box center [395, 212] width 20 height 24
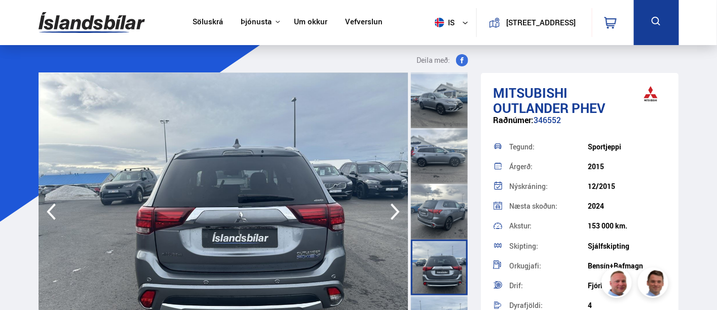
click at [398, 207] on icon "button" at bounding box center [395, 212] width 20 height 24
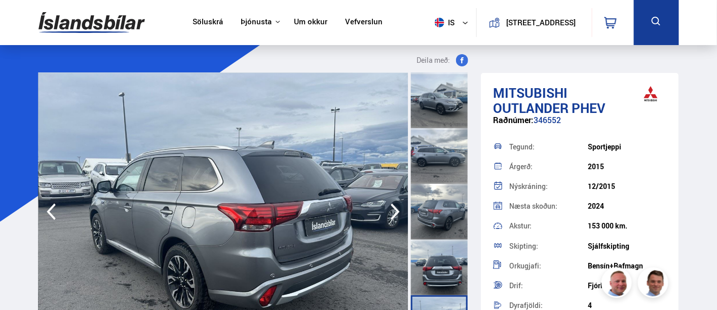
click at [398, 207] on icon "button" at bounding box center [395, 212] width 20 height 24
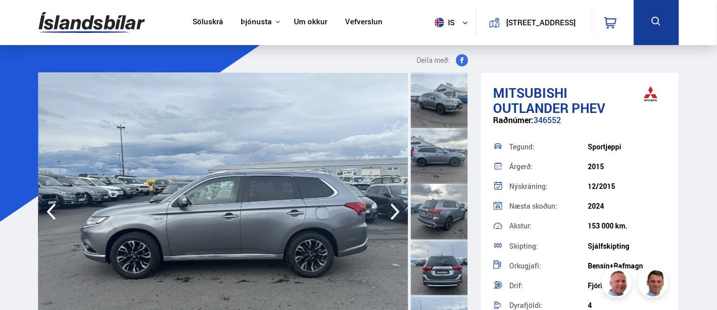
click at [398, 207] on icon "button" at bounding box center [395, 212] width 20 height 24
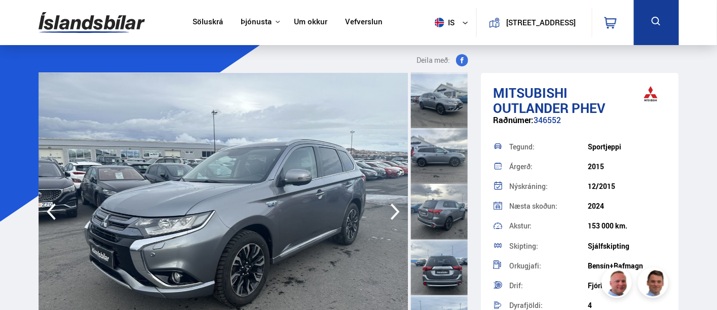
click at [398, 207] on icon "button" at bounding box center [395, 212] width 20 height 24
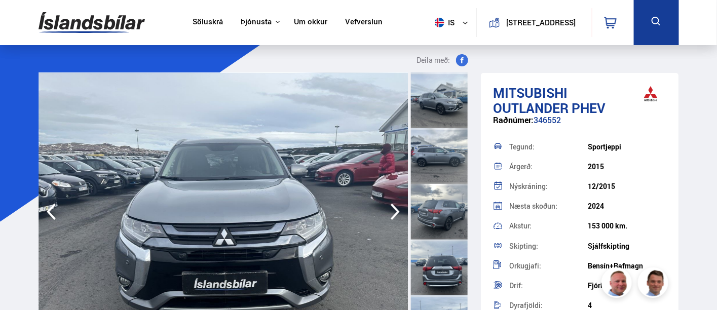
click at [398, 207] on icon "button" at bounding box center [395, 212] width 20 height 24
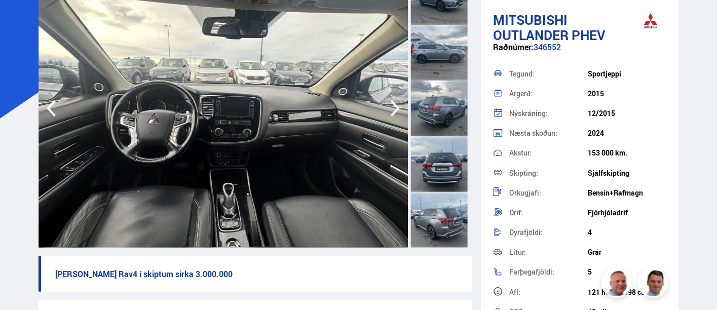
scroll to position [112, 0]
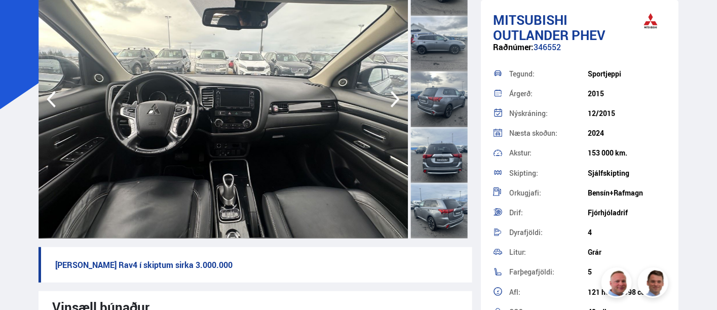
click at [393, 99] on icon "button" at bounding box center [395, 99] width 20 height 24
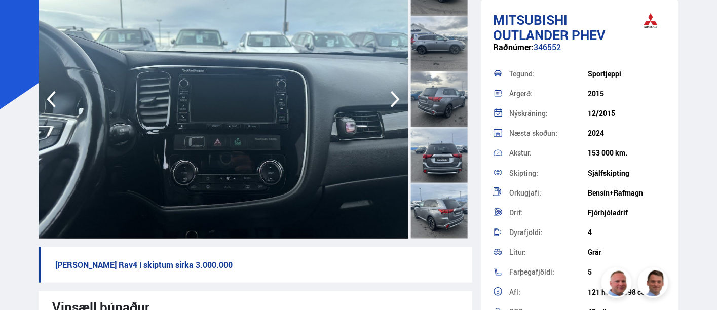
click at [393, 99] on icon "button" at bounding box center [395, 99] width 20 height 24
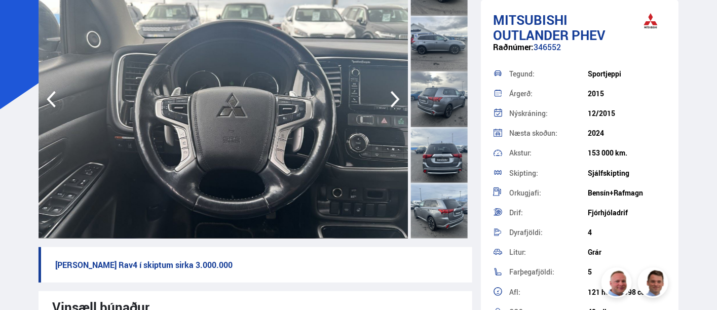
click at [393, 99] on icon "button" at bounding box center [395, 99] width 20 height 24
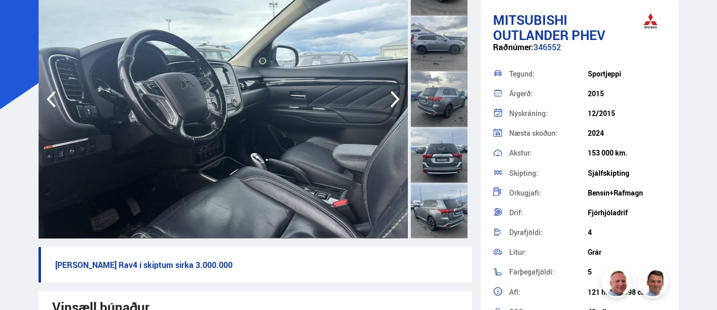
click at [393, 99] on icon "button" at bounding box center [395, 99] width 20 height 24
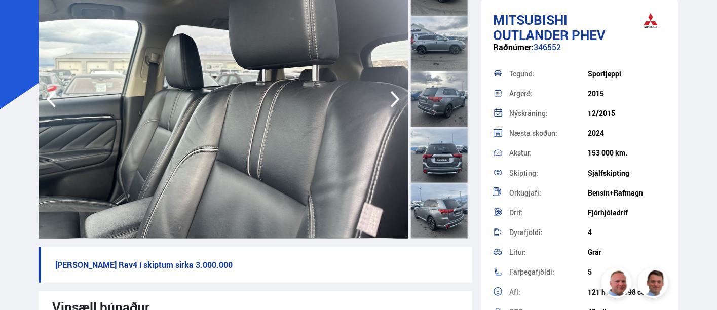
click at [393, 99] on icon "button" at bounding box center [395, 99] width 20 height 24
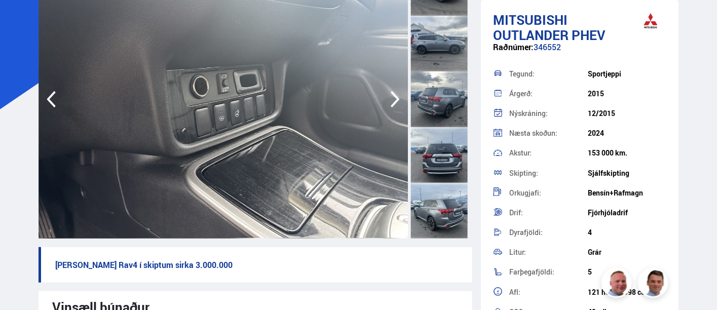
click at [393, 99] on icon "button" at bounding box center [395, 99] width 20 height 24
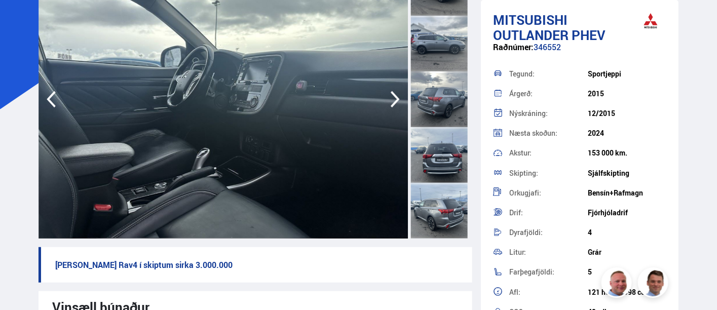
click at [393, 99] on icon "button" at bounding box center [395, 99] width 20 height 24
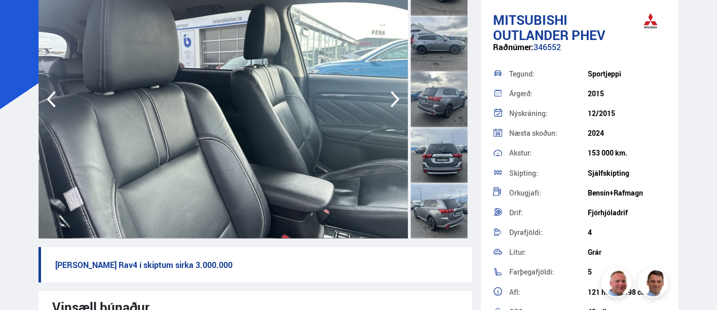
click at [393, 99] on icon "button" at bounding box center [395, 99] width 20 height 24
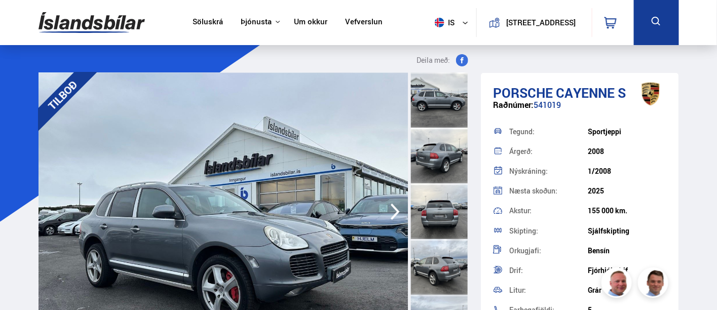
scroll to position [56, 0]
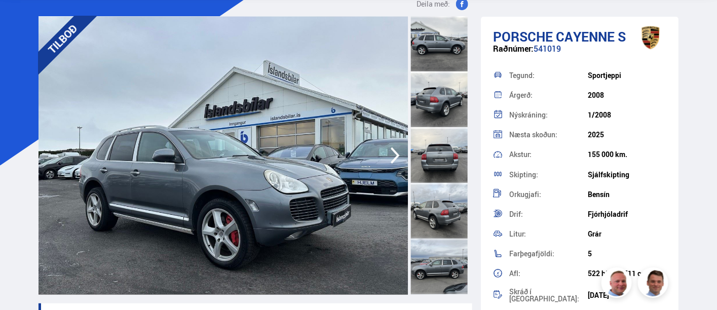
click at [384, 159] on img at bounding box center [224, 155] width 370 height 279
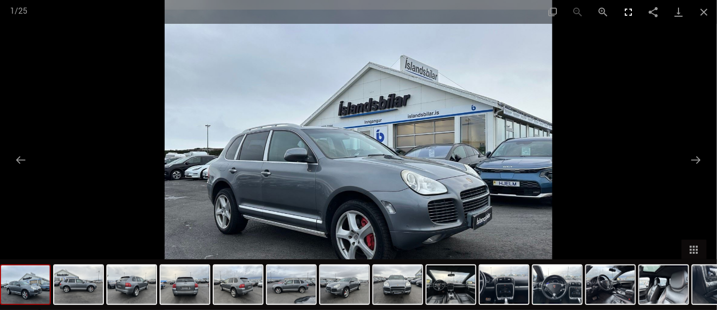
click at [628, 11] on button "Toggle fullscreen" at bounding box center [628, 12] width 25 height 24
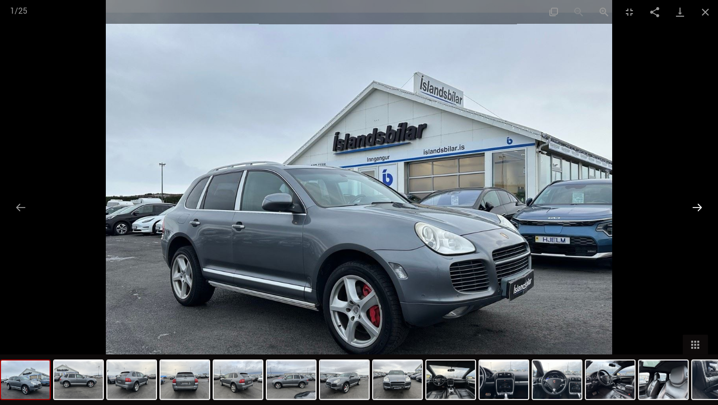
click at [698, 201] on button "Next slide" at bounding box center [697, 208] width 21 height 20
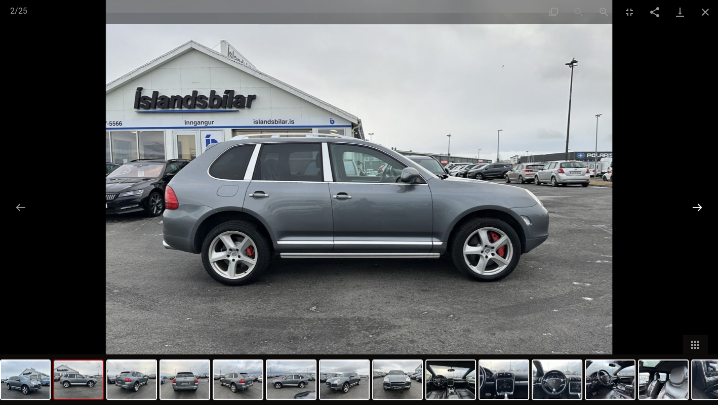
click at [698, 203] on button "Next slide" at bounding box center [697, 208] width 21 height 20
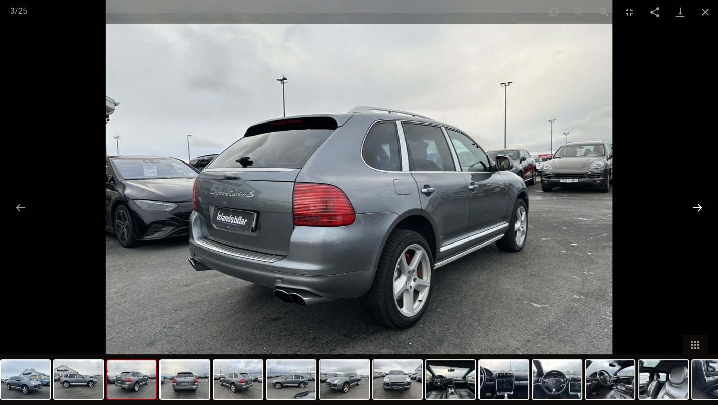
click at [698, 203] on button "Next slide" at bounding box center [697, 208] width 21 height 20
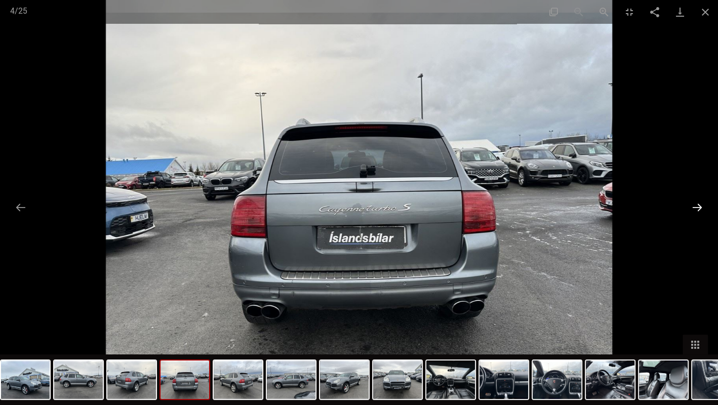
click at [698, 203] on button "Next slide" at bounding box center [697, 208] width 21 height 20
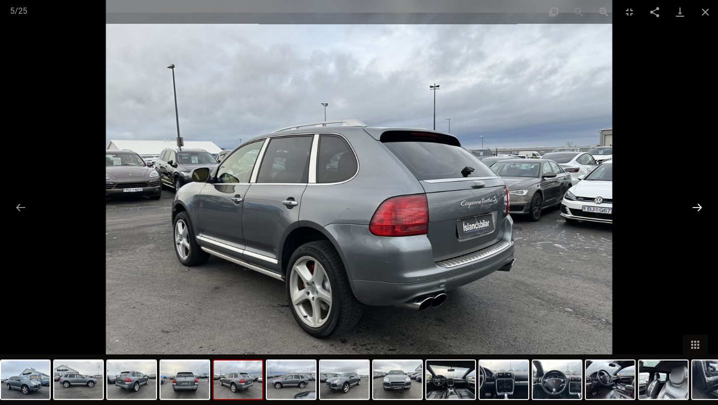
click at [698, 203] on button "Next slide" at bounding box center [697, 208] width 21 height 20
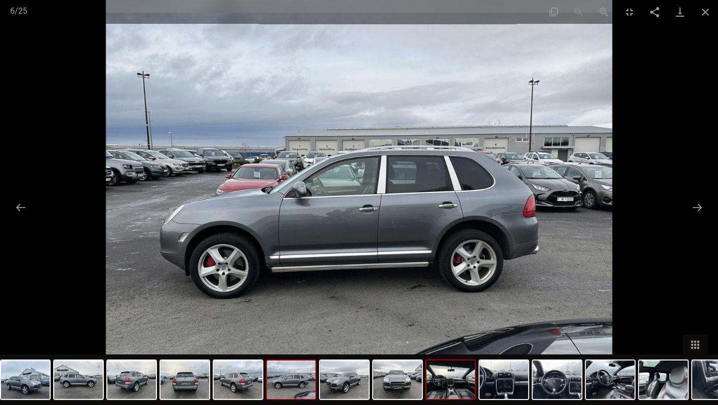
click at [453, 310] on img at bounding box center [451, 380] width 49 height 39
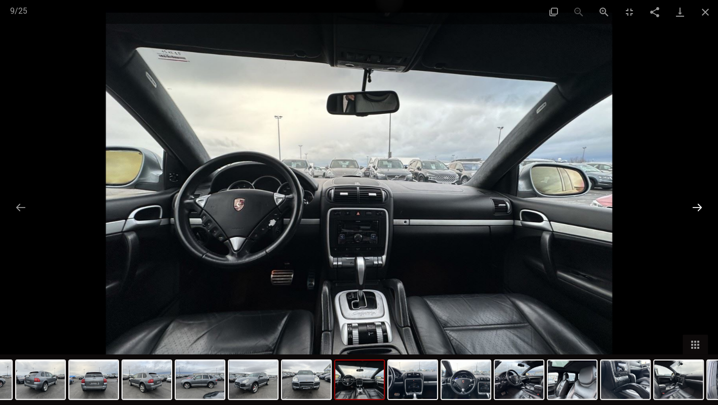
click at [696, 203] on button "Next slide" at bounding box center [697, 208] width 21 height 20
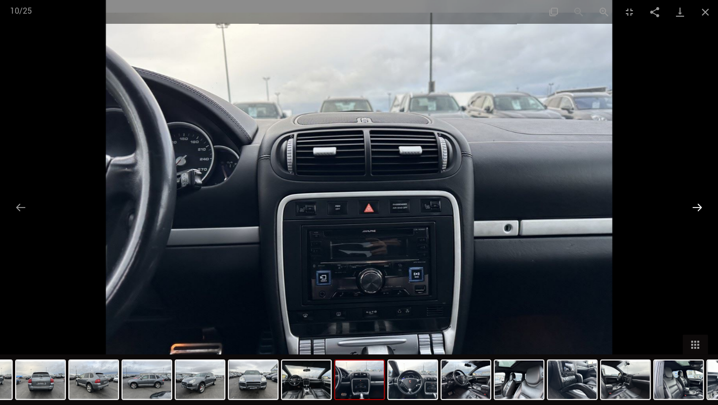
click at [696, 203] on button "Next slide" at bounding box center [697, 208] width 21 height 20
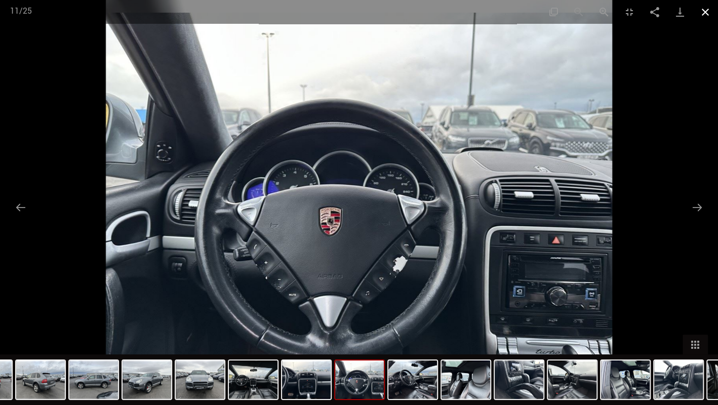
click at [704, 14] on button "Close gallery" at bounding box center [705, 12] width 25 height 24
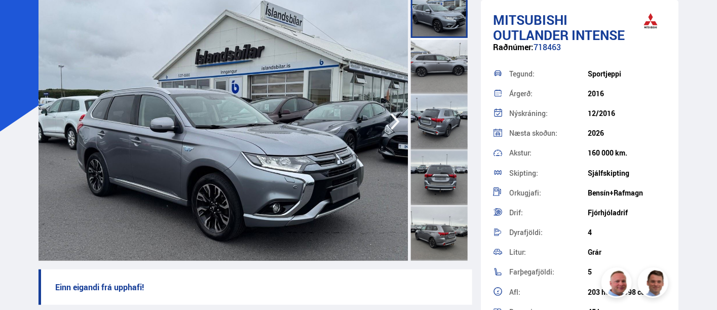
scroll to position [112, 0]
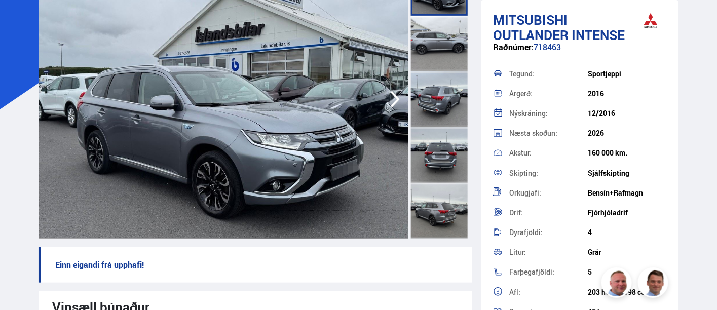
click at [280, 120] on img at bounding box center [224, 99] width 370 height 279
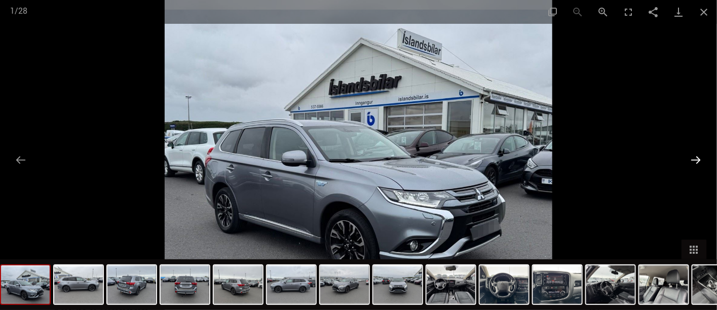
click at [697, 161] on button "Next slide" at bounding box center [696, 160] width 21 height 20
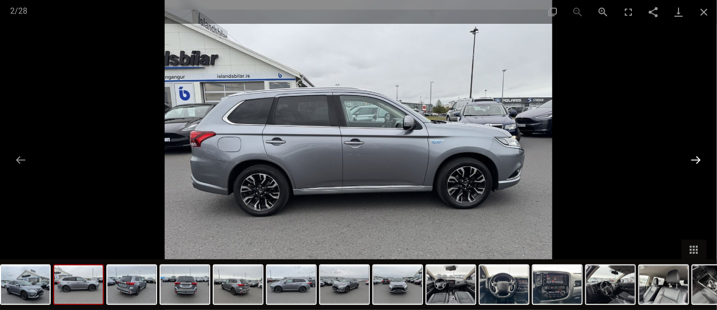
click at [697, 161] on button "Next slide" at bounding box center [696, 160] width 21 height 20
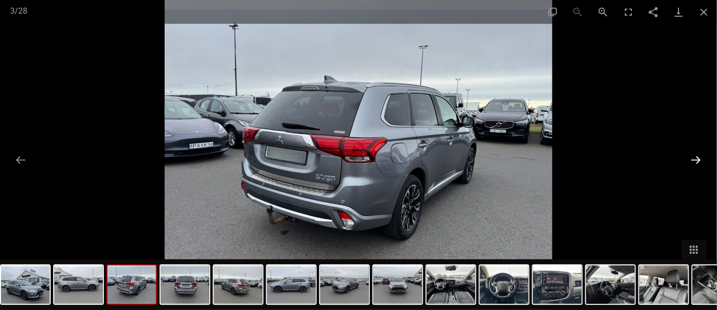
click at [697, 161] on button "Next slide" at bounding box center [696, 160] width 21 height 20
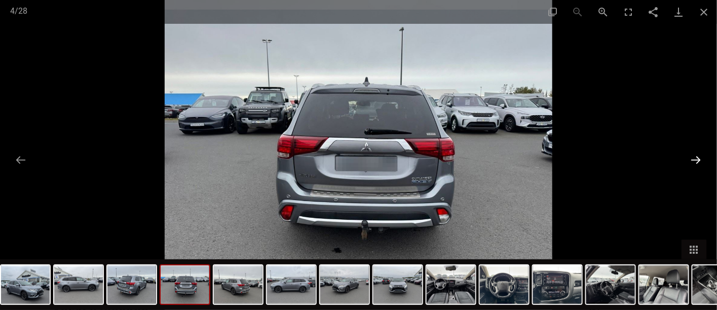
click at [697, 161] on button "Next slide" at bounding box center [696, 160] width 21 height 20
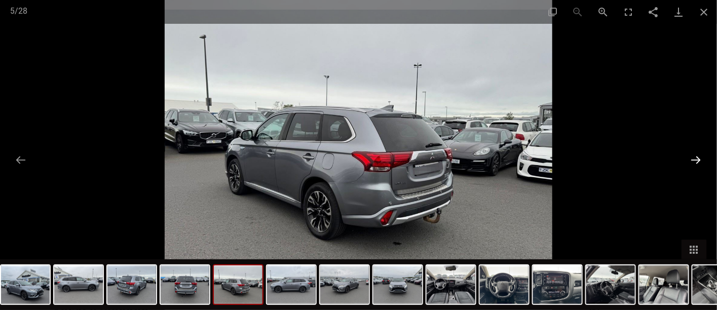
click at [697, 161] on button "Next slide" at bounding box center [696, 160] width 21 height 20
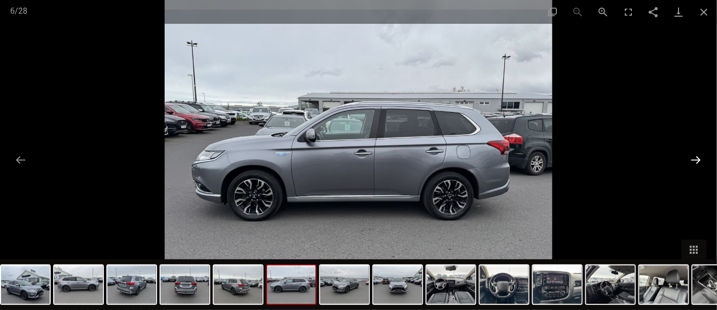
click at [697, 161] on button "Next slide" at bounding box center [696, 160] width 21 height 20
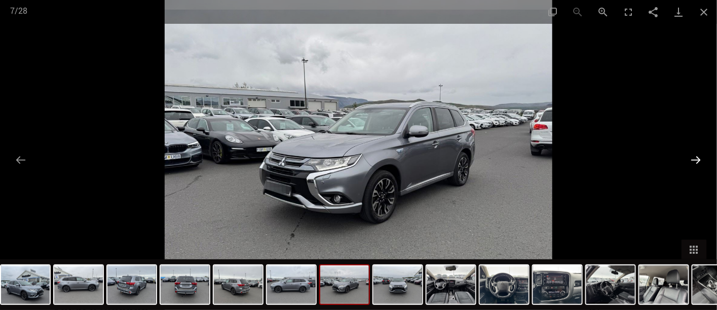
click at [697, 161] on button "Next slide" at bounding box center [696, 160] width 21 height 20
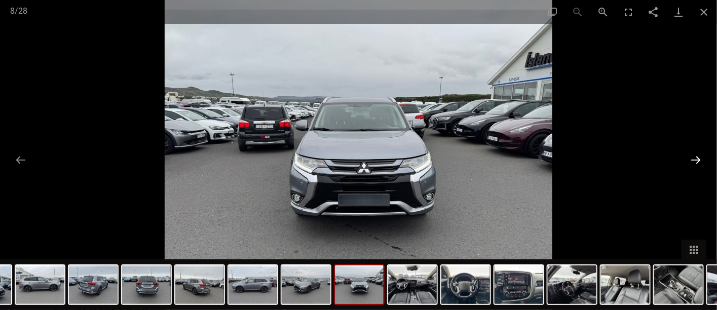
click at [697, 161] on button "Next slide" at bounding box center [696, 160] width 21 height 20
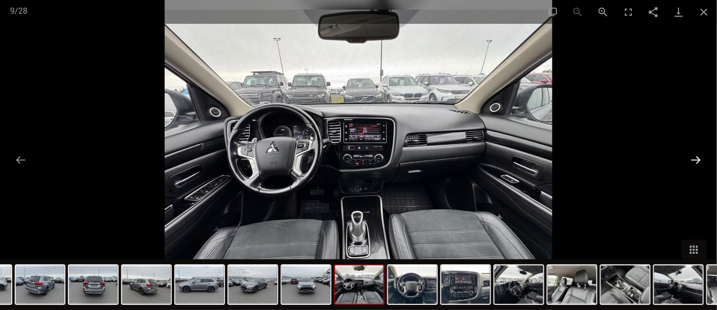
click at [697, 161] on button "Next slide" at bounding box center [696, 160] width 21 height 20
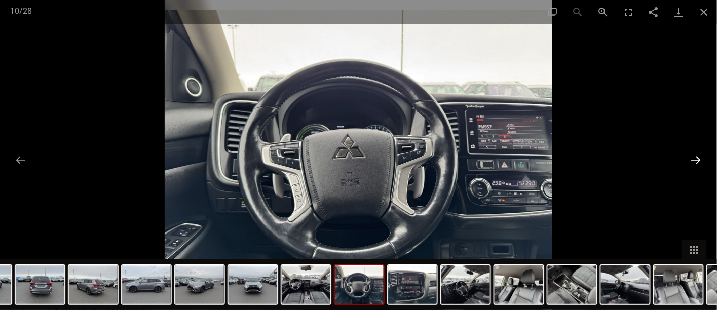
click at [697, 161] on button "Next slide" at bounding box center [696, 160] width 21 height 20
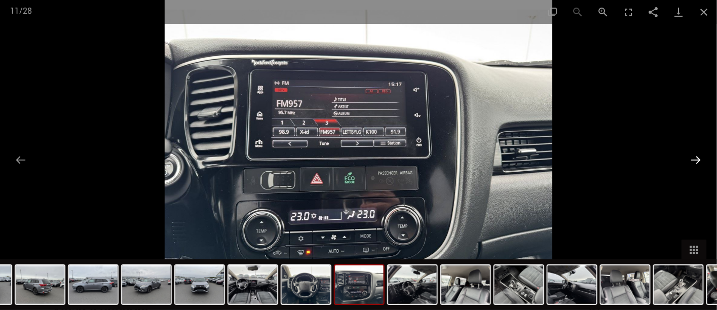
click at [697, 161] on button "Next slide" at bounding box center [696, 160] width 21 height 20
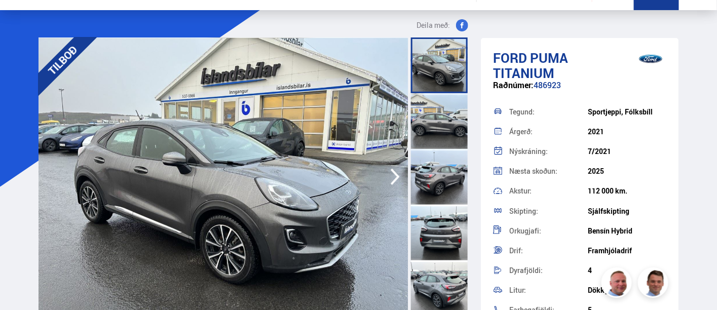
scroll to position [56, 0]
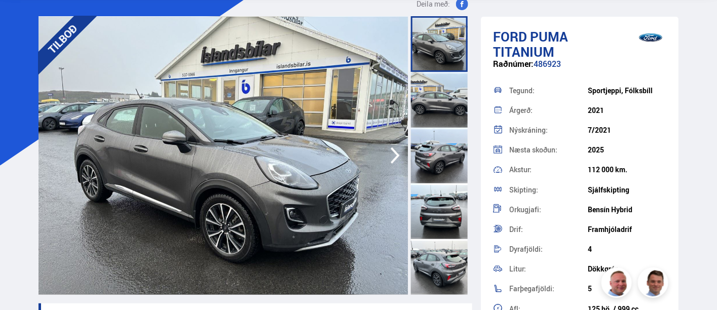
click at [394, 155] on icon "button" at bounding box center [395, 155] width 20 height 24
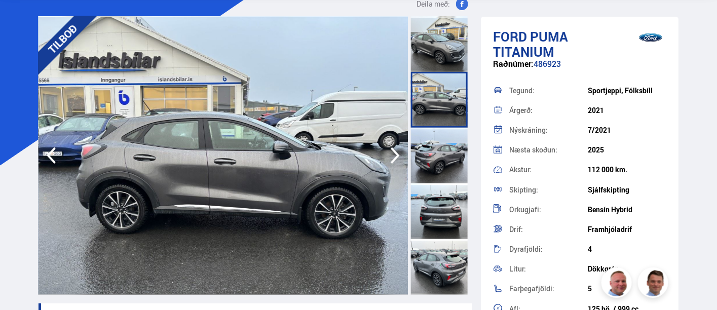
click at [394, 155] on icon "button" at bounding box center [395, 155] width 20 height 24
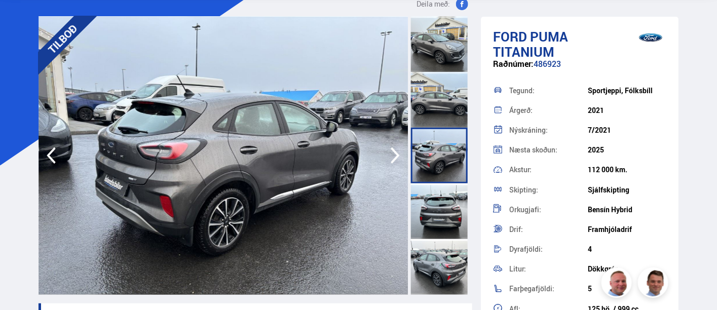
click at [394, 155] on icon "button" at bounding box center [395, 155] width 20 height 24
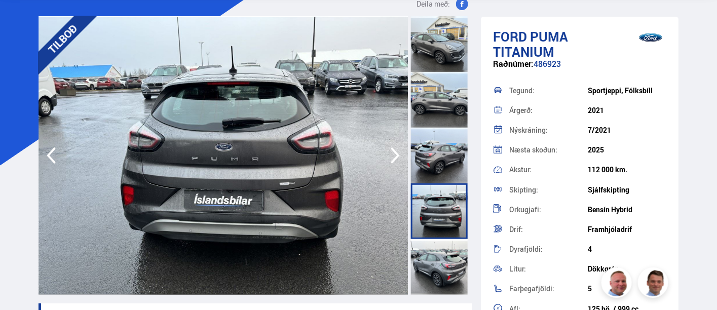
click at [394, 155] on icon "button" at bounding box center [395, 155] width 20 height 24
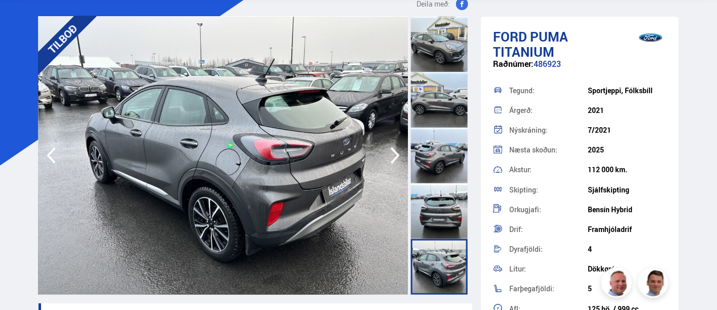
click at [394, 155] on icon "button" at bounding box center [395, 155] width 20 height 24
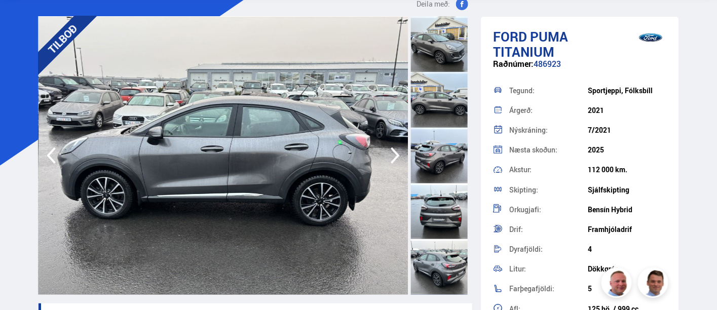
click at [394, 155] on icon "button" at bounding box center [395, 155] width 20 height 24
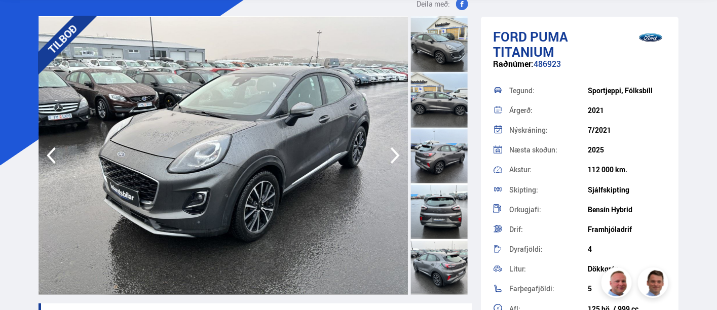
click at [394, 155] on icon "button" at bounding box center [395, 155] width 20 height 24
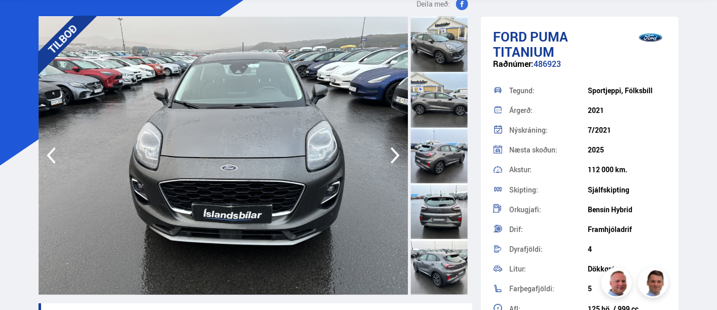
click at [394, 155] on icon "button" at bounding box center [395, 155] width 20 height 24
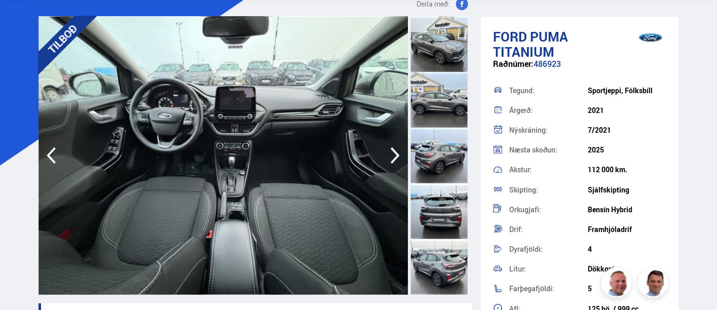
click at [394, 155] on icon "button" at bounding box center [395, 155] width 20 height 24
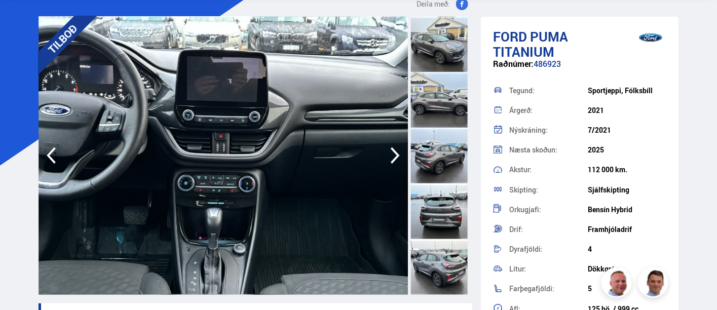
click at [394, 155] on icon "button" at bounding box center [395, 155] width 20 height 24
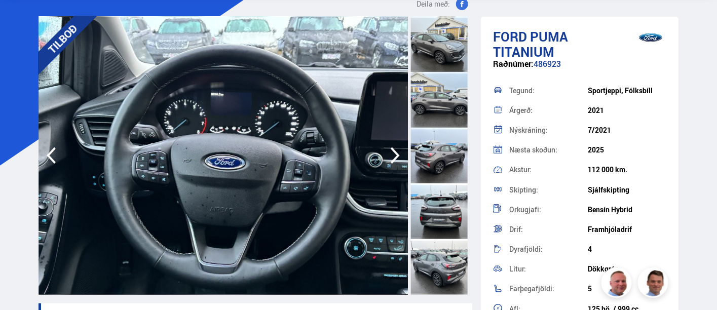
click at [394, 155] on icon "button" at bounding box center [395, 155] width 20 height 24
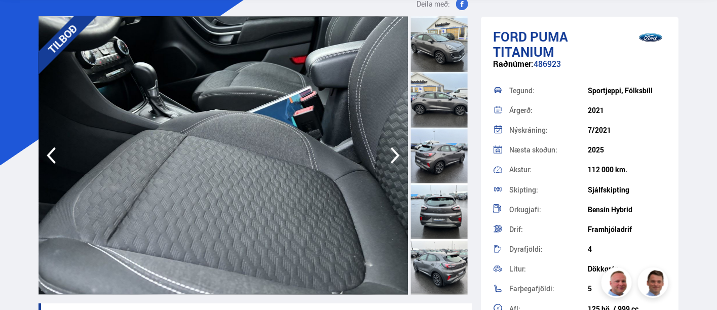
click at [394, 155] on icon "button" at bounding box center [395, 155] width 20 height 24
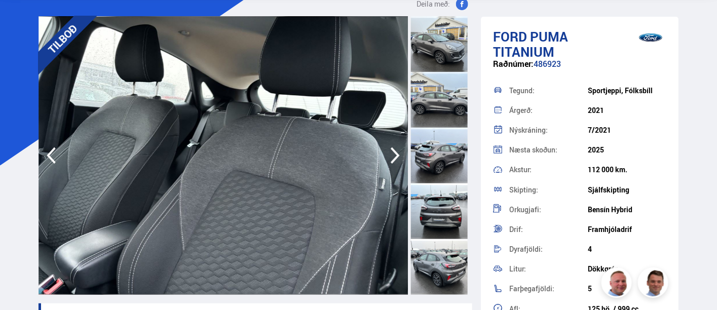
click at [394, 155] on icon "button" at bounding box center [395, 155] width 20 height 24
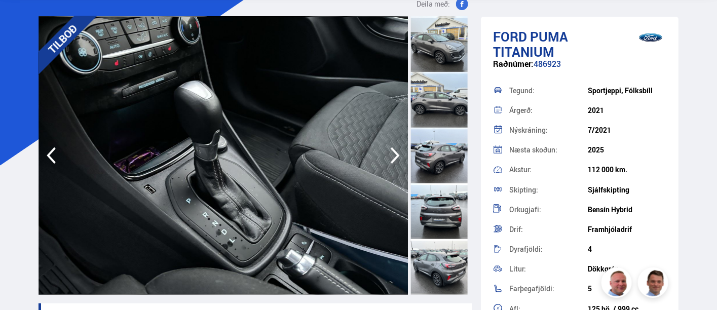
click at [394, 155] on icon "button" at bounding box center [395, 155] width 20 height 24
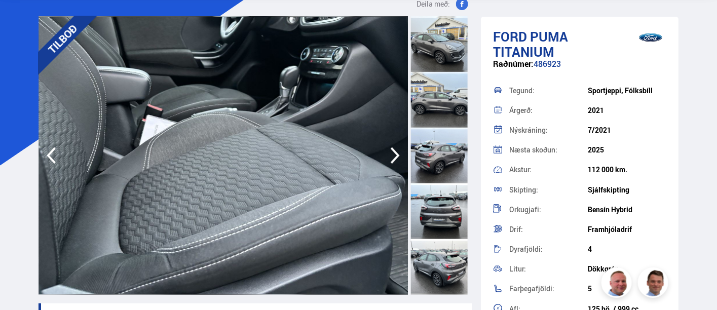
click at [394, 155] on icon "button" at bounding box center [395, 155] width 20 height 24
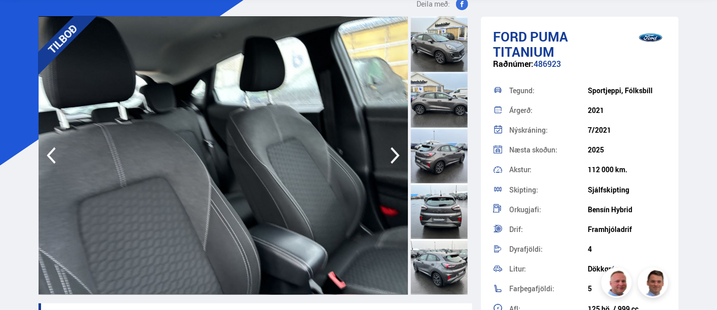
click at [394, 155] on icon "button" at bounding box center [395, 155] width 20 height 24
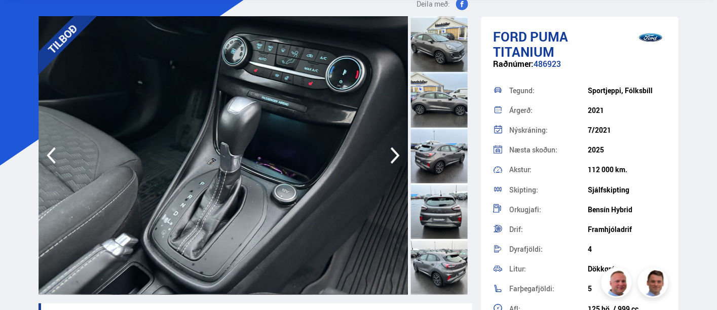
click at [394, 155] on icon "button" at bounding box center [395, 155] width 20 height 24
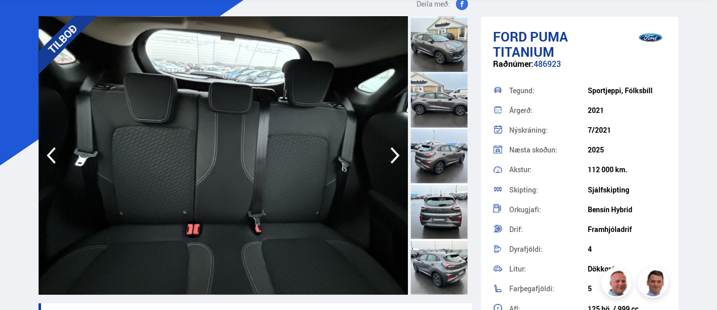
click at [394, 155] on icon "button" at bounding box center [395, 155] width 20 height 24
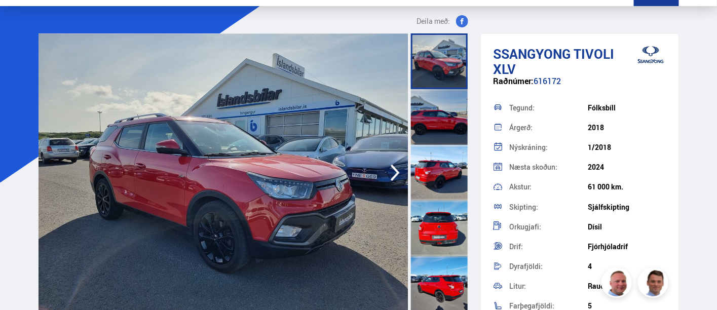
scroll to position [56, 0]
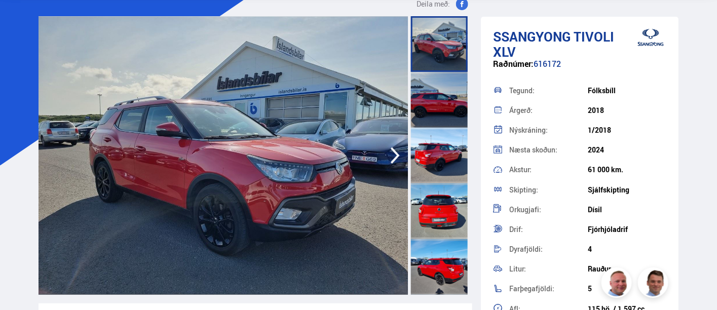
click at [394, 151] on icon "button" at bounding box center [395, 155] width 9 height 17
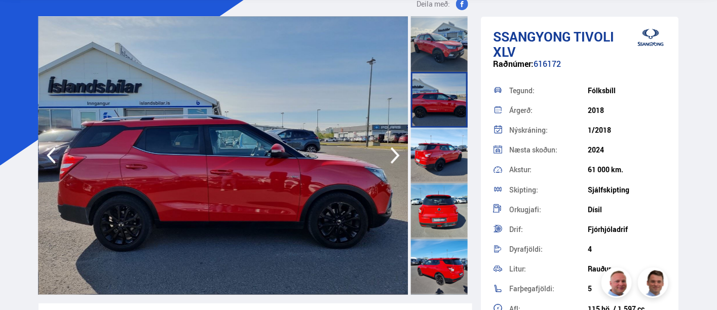
click at [393, 158] on icon "button" at bounding box center [395, 155] width 20 height 24
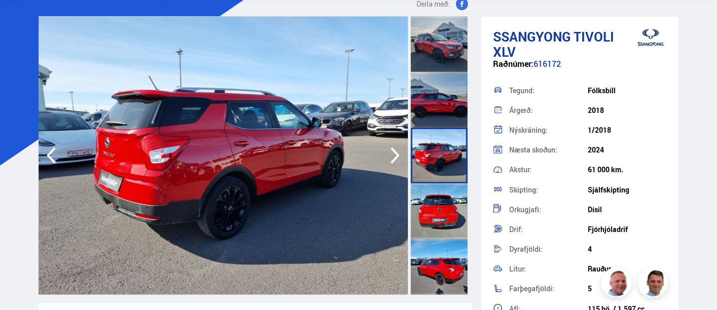
click at [393, 158] on icon "button" at bounding box center [395, 155] width 20 height 24
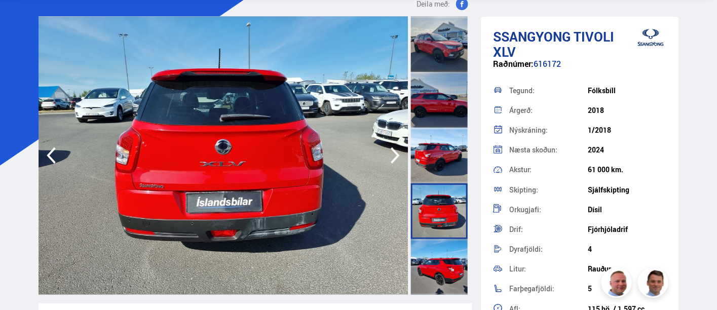
click at [393, 158] on icon "button" at bounding box center [395, 155] width 20 height 24
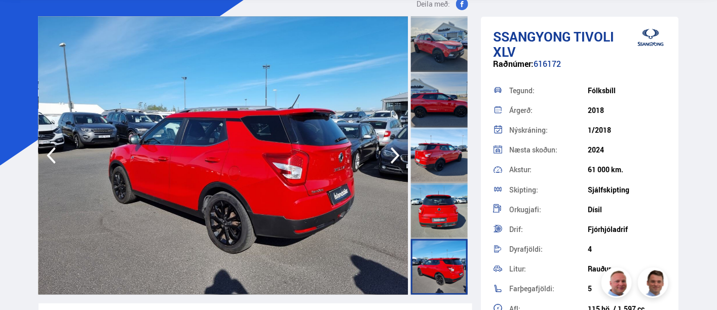
click at [393, 158] on icon "button" at bounding box center [395, 155] width 20 height 24
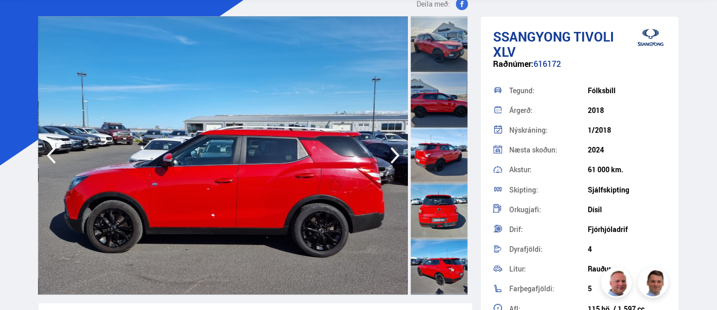
click at [393, 158] on icon "button" at bounding box center [395, 155] width 20 height 24
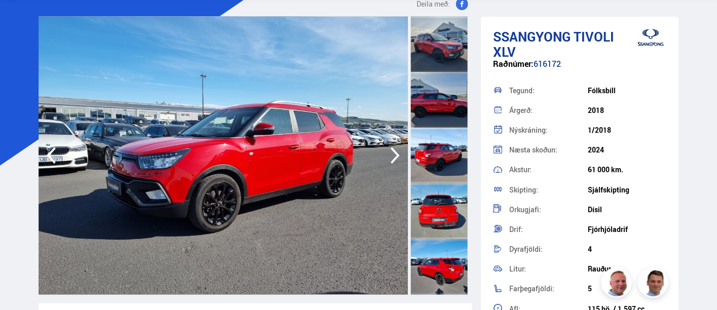
click at [393, 158] on icon "button" at bounding box center [395, 155] width 20 height 24
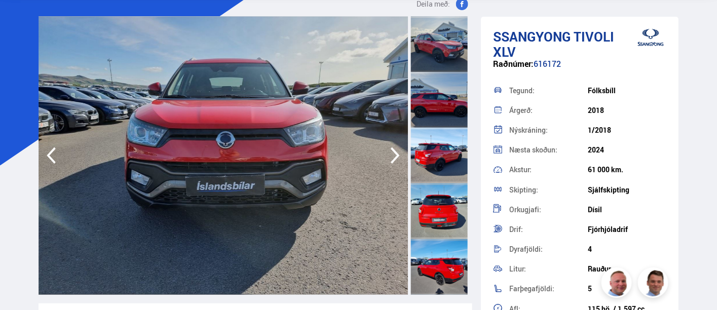
click at [393, 158] on icon "button" at bounding box center [395, 155] width 20 height 24
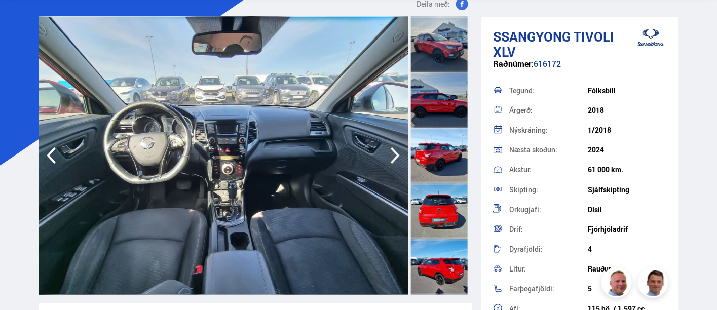
click at [393, 158] on icon "button" at bounding box center [395, 155] width 20 height 24
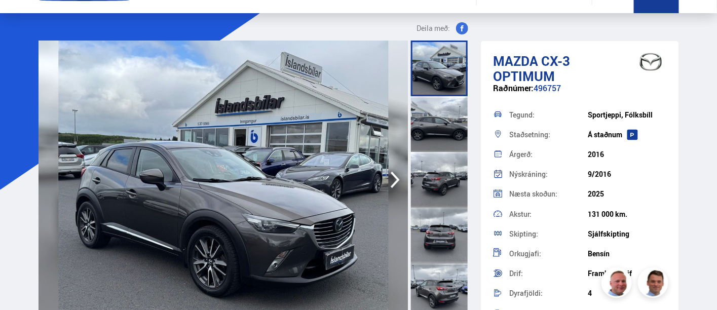
scroll to position [56, 0]
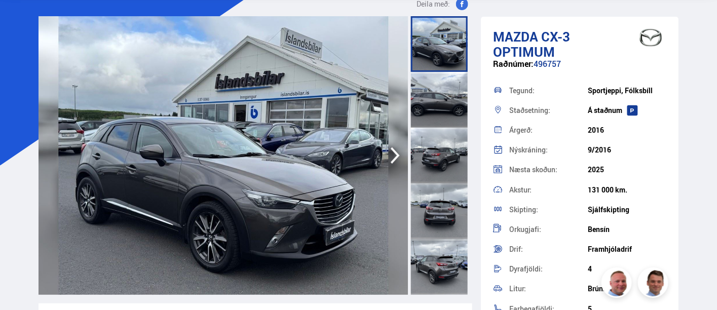
click at [396, 151] on icon "button" at bounding box center [395, 155] width 20 height 24
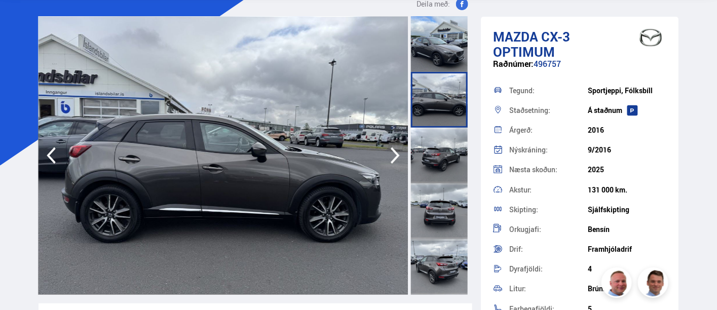
click at [396, 151] on icon "button" at bounding box center [395, 155] width 20 height 24
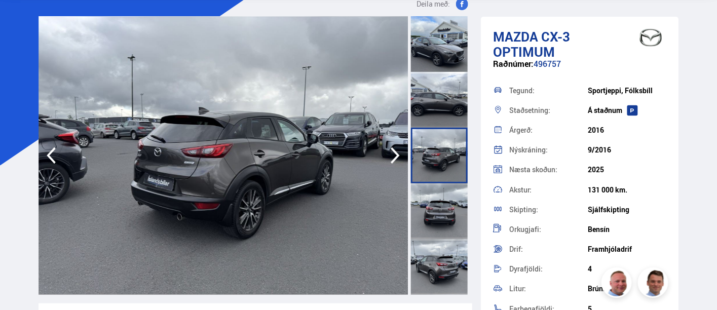
click at [396, 151] on icon "button" at bounding box center [395, 155] width 20 height 24
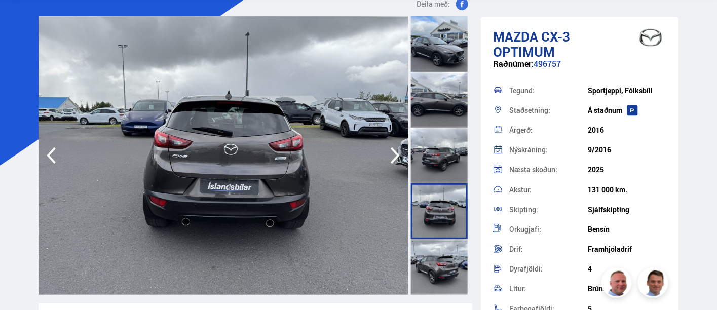
click at [396, 151] on icon "button" at bounding box center [395, 155] width 20 height 24
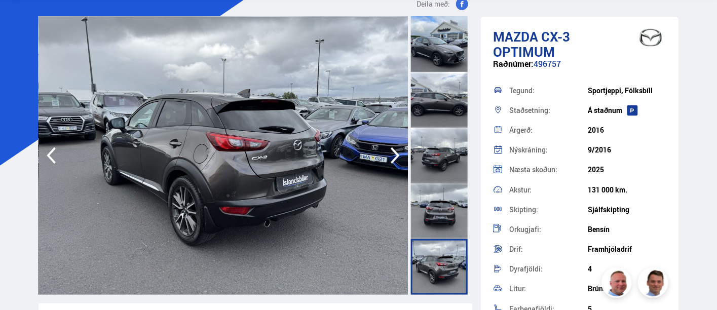
click at [396, 151] on icon "button" at bounding box center [395, 155] width 20 height 24
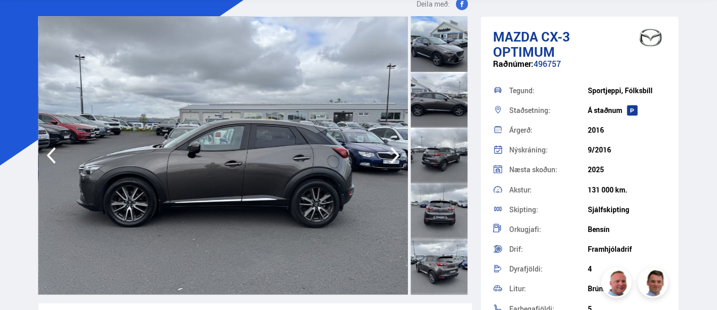
click at [396, 151] on icon "button" at bounding box center [395, 155] width 20 height 24
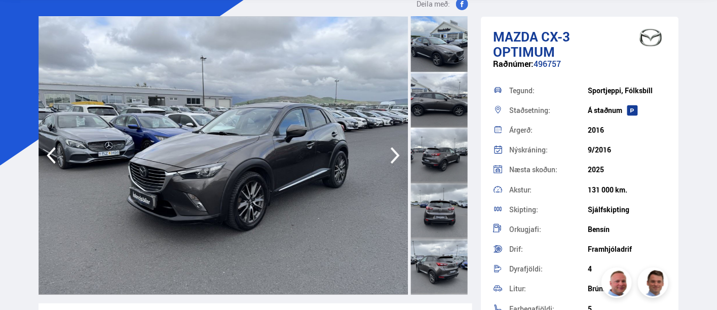
click at [396, 151] on icon "button" at bounding box center [395, 155] width 20 height 24
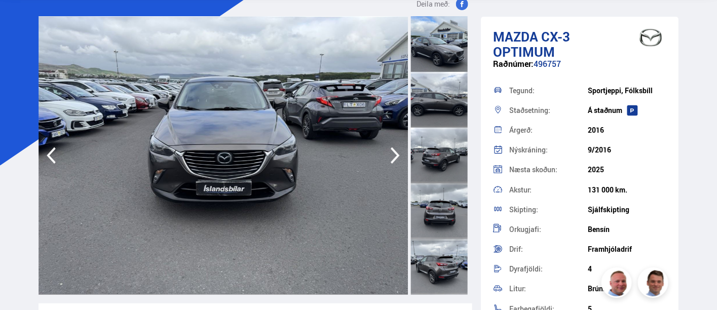
click at [396, 151] on icon "button" at bounding box center [395, 155] width 20 height 24
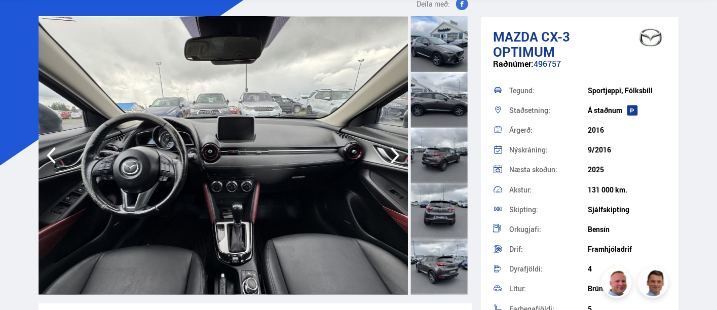
click at [396, 151] on icon "button" at bounding box center [395, 155] width 20 height 24
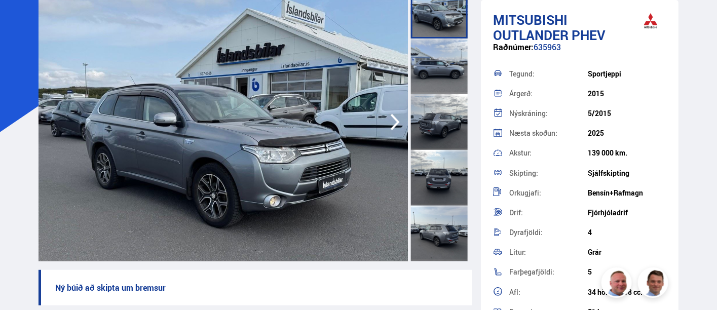
scroll to position [112, 0]
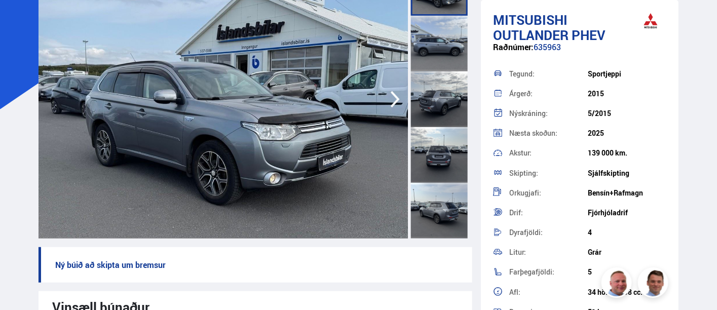
click at [396, 101] on icon "button" at bounding box center [395, 99] width 9 height 17
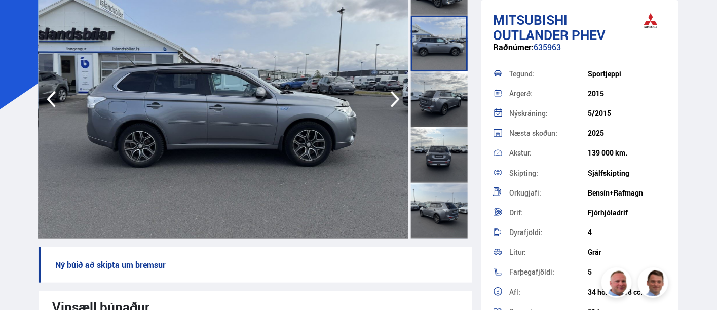
click at [396, 101] on icon "button" at bounding box center [395, 99] width 9 height 17
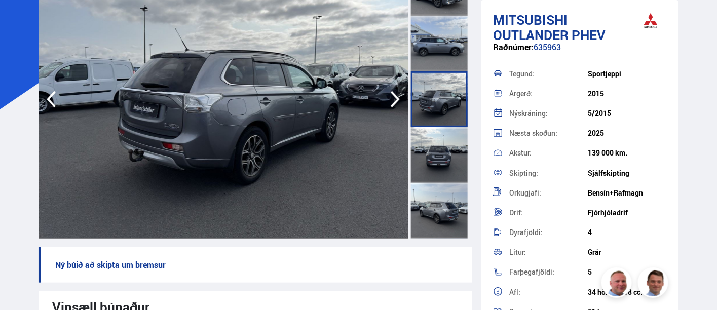
click at [396, 101] on icon "button" at bounding box center [395, 99] width 9 height 17
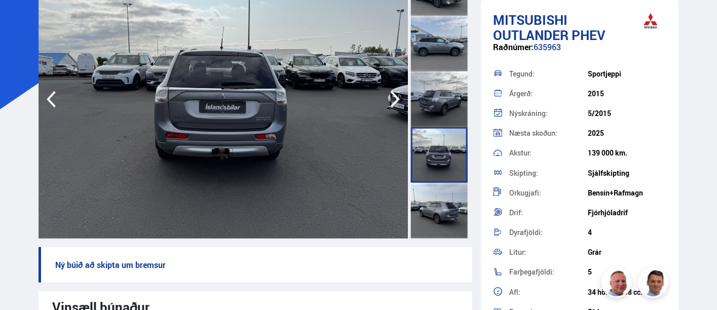
click at [396, 101] on icon "button" at bounding box center [395, 99] width 9 height 17
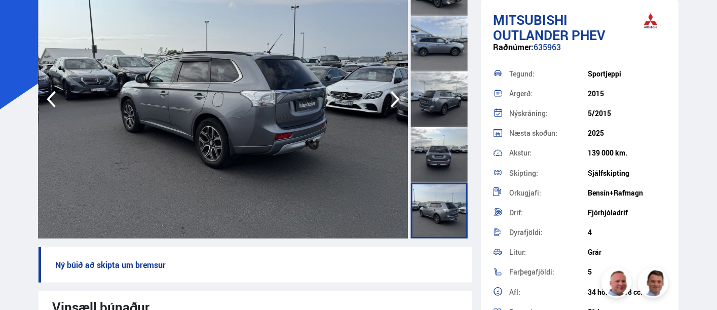
click at [396, 101] on icon "button" at bounding box center [395, 99] width 9 height 17
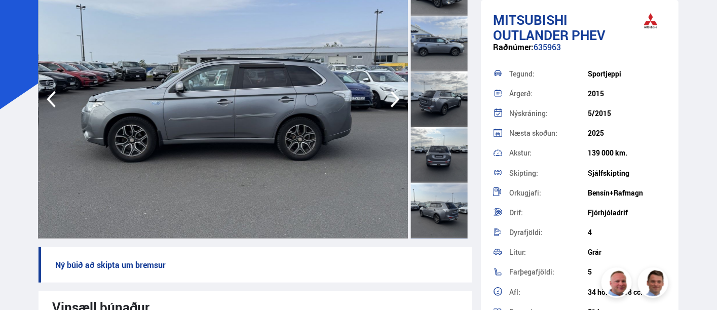
click at [396, 101] on icon "button" at bounding box center [395, 99] width 9 height 17
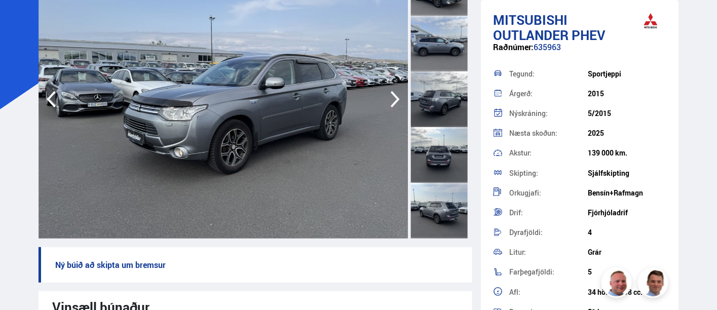
click at [396, 101] on icon "button" at bounding box center [395, 99] width 9 height 17
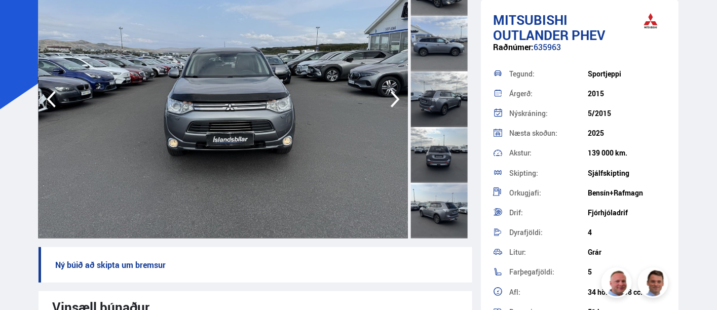
click at [396, 101] on icon "button" at bounding box center [395, 99] width 9 height 17
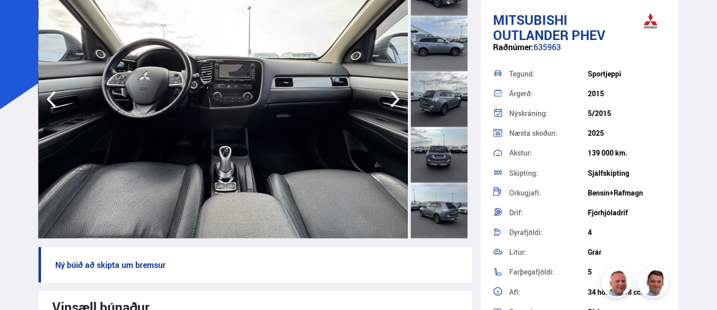
click at [396, 101] on icon "button" at bounding box center [395, 99] width 9 height 17
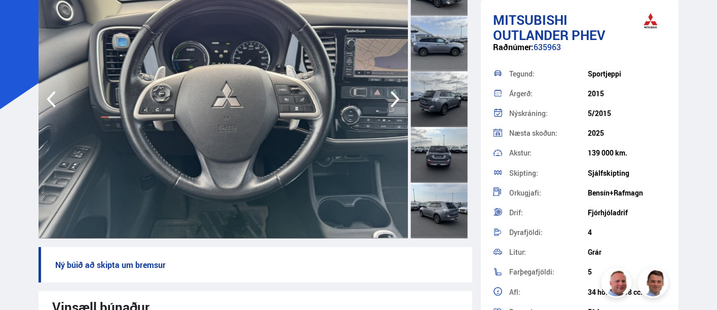
click at [396, 101] on icon "button" at bounding box center [395, 99] width 9 height 17
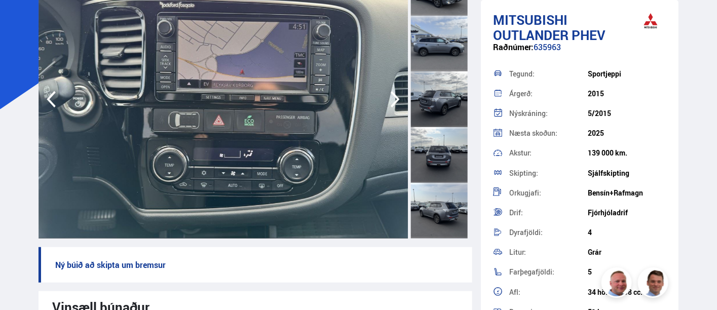
click at [58, 97] on icon "button" at bounding box center [51, 99] width 20 height 24
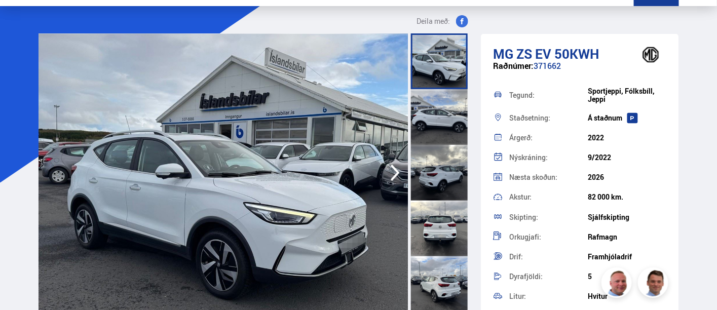
scroll to position [56, 0]
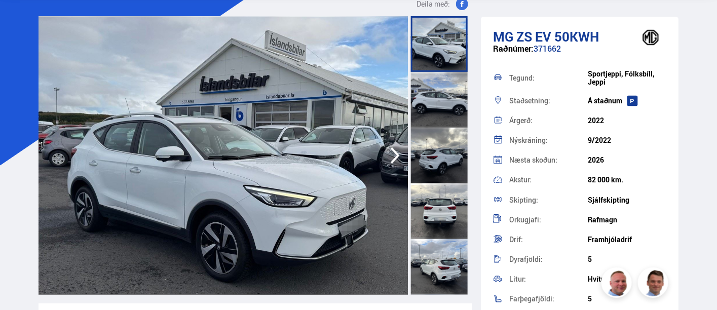
click at [330, 144] on img at bounding box center [224, 155] width 370 height 279
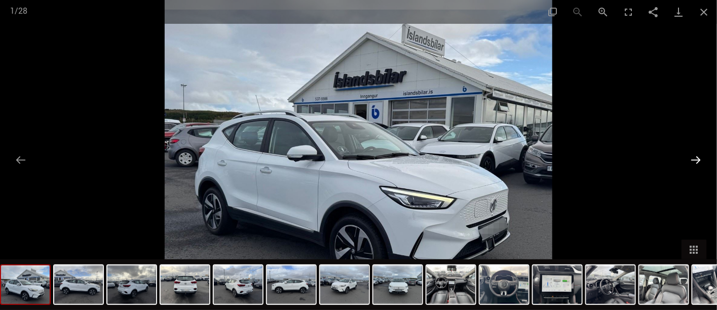
click at [703, 158] on button "Next slide" at bounding box center [696, 160] width 21 height 20
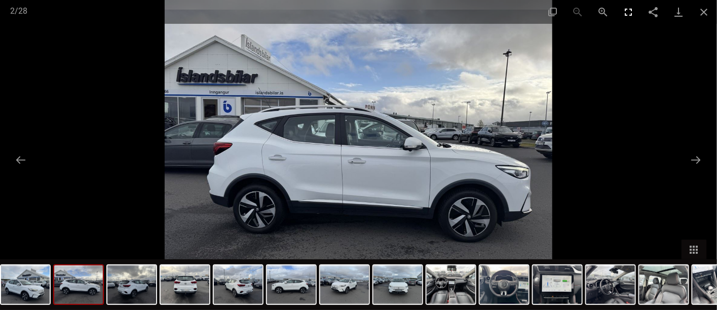
click at [629, 13] on button "Toggle fullscreen" at bounding box center [628, 12] width 25 height 24
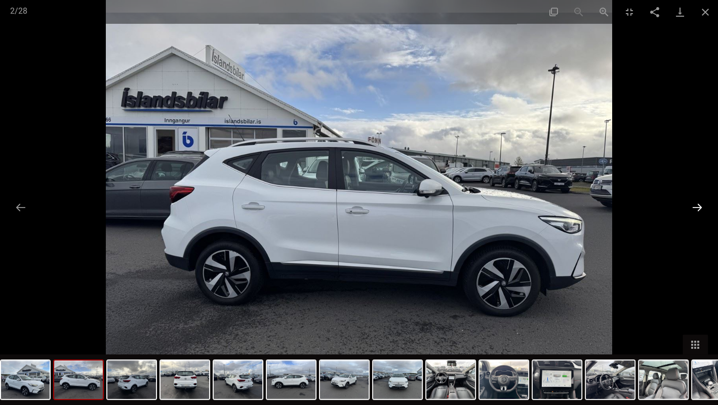
click at [696, 208] on button "Next slide" at bounding box center [697, 208] width 21 height 20
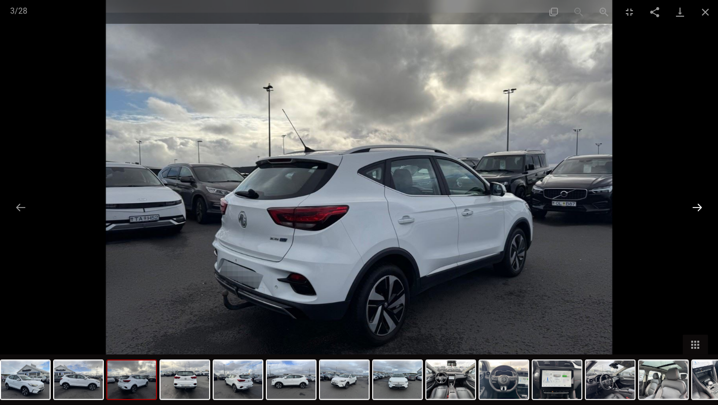
click at [696, 208] on button "Next slide" at bounding box center [697, 208] width 21 height 20
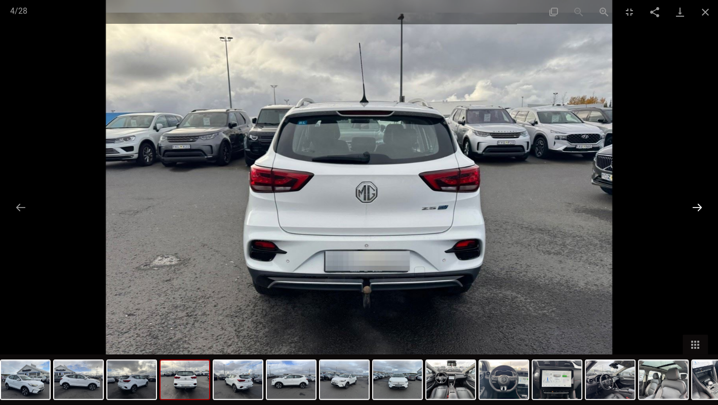
click at [696, 208] on button "Next slide" at bounding box center [697, 208] width 21 height 20
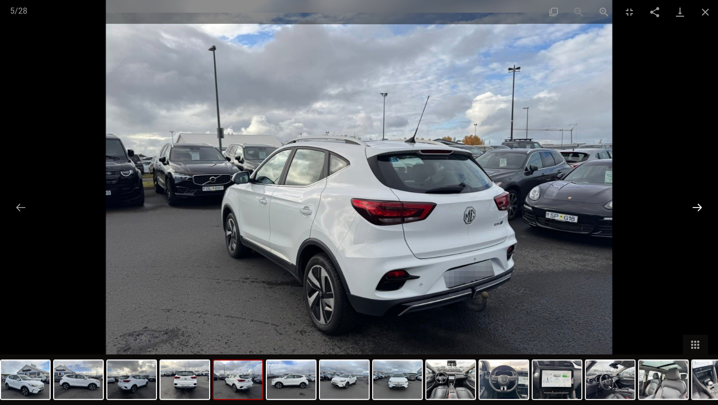
click at [696, 208] on button "Next slide" at bounding box center [697, 208] width 21 height 20
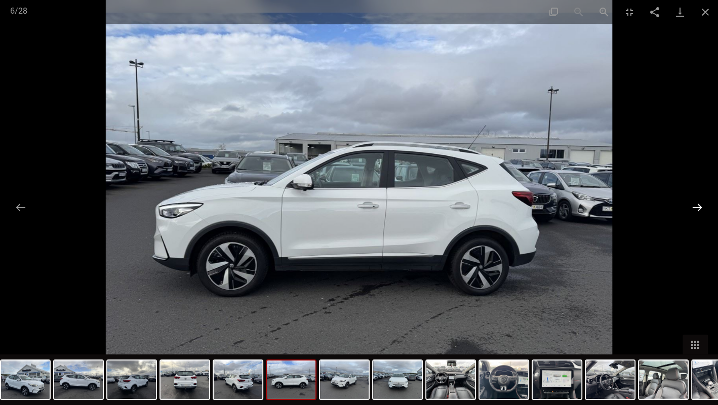
click at [696, 208] on button "Next slide" at bounding box center [697, 208] width 21 height 20
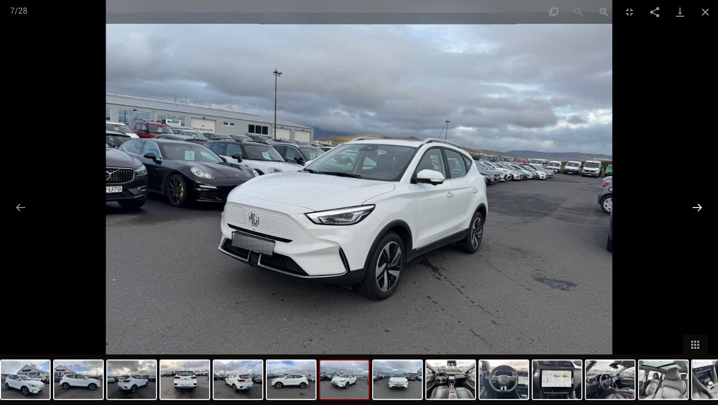
click at [696, 208] on button "Next slide" at bounding box center [697, 208] width 21 height 20
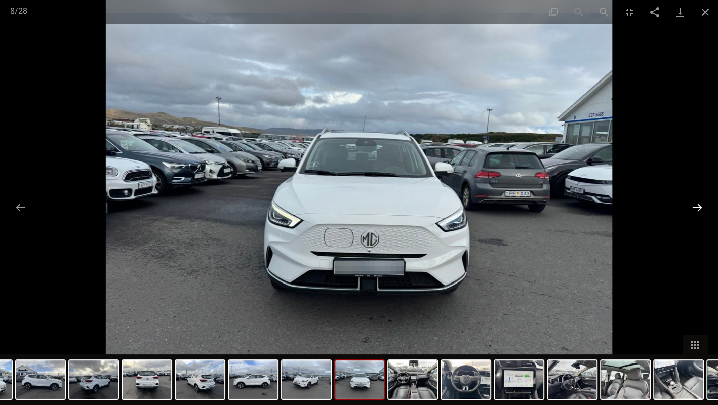
click at [696, 208] on button "Next slide" at bounding box center [697, 208] width 21 height 20
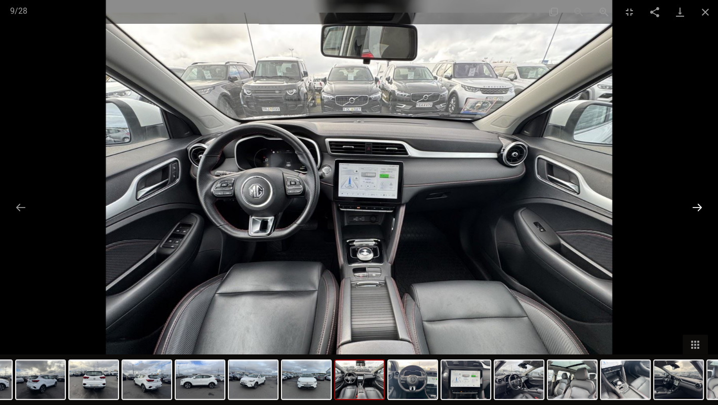
click at [696, 208] on button "Next slide" at bounding box center [697, 208] width 21 height 20
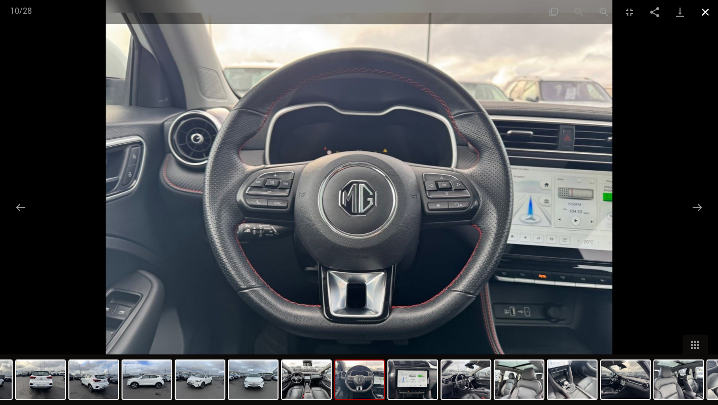
click at [706, 7] on button "Close gallery" at bounding box center [705, 12] width 25 height 24
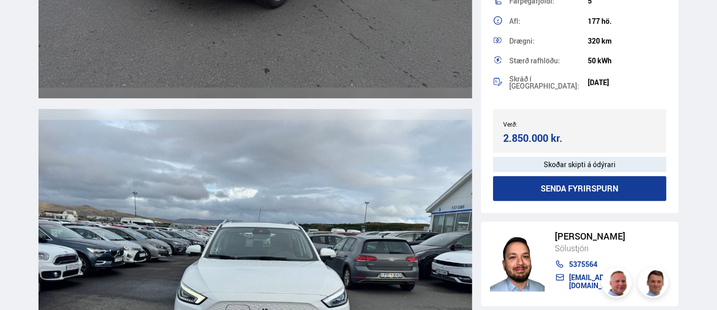
scroll to position [3715, 0]
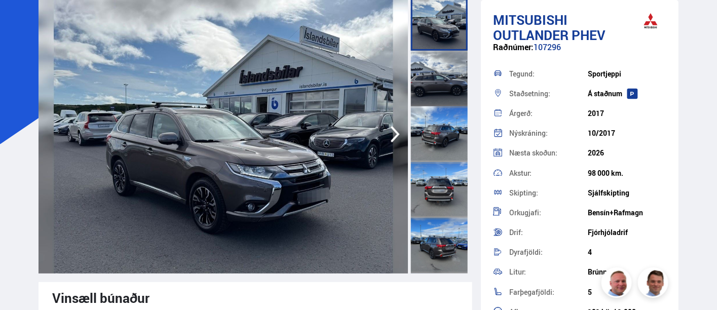
scroll to position [112, 0]
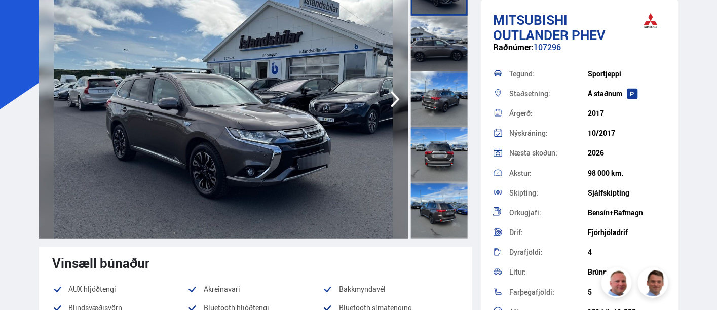
click at [250, 94] on img at bounding box center [224, 99] width 370 height 279
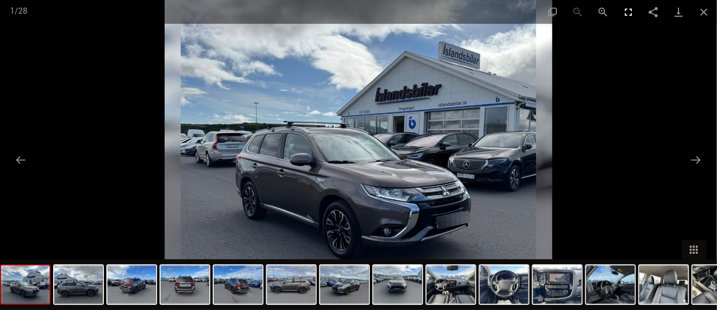
click at [627, 9] on button "Toggle fullscreen" at bounding box center [628, 12] width 25 height 24
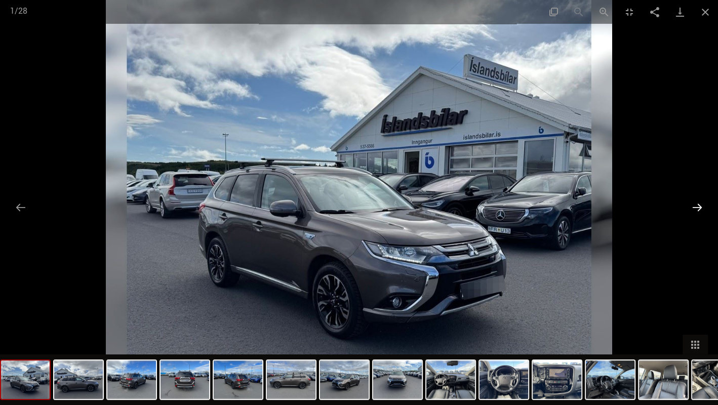
click at [700, 205] on button "Next slide" at bounding box center [697, 208] width 21 height 20
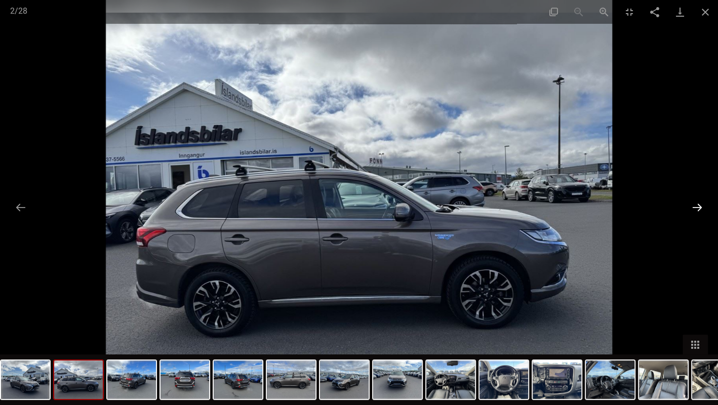
click at [700, 205] on button "Next slide" at bounding box center [697, 208] width 21 height 20
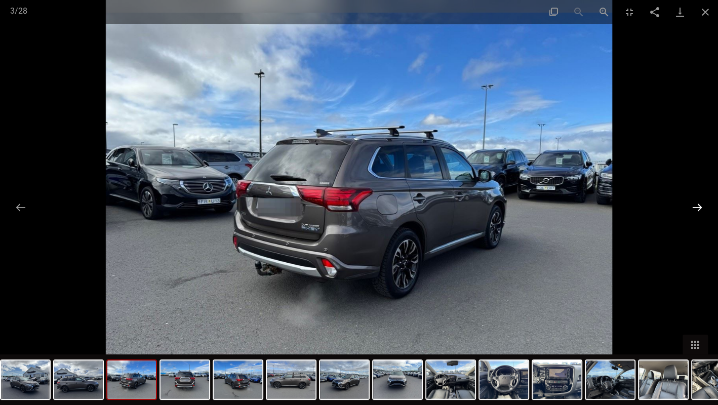
click at [700, 205] on button "Next slide" at bounding box center [697, 208] width 21 height 20
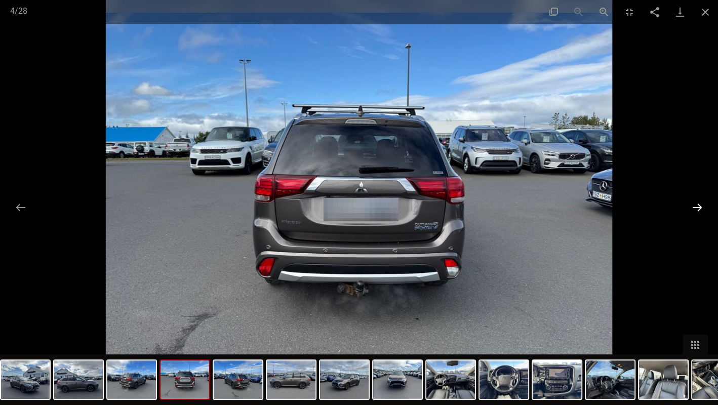
click at [700, 205] on button "Next slide" at bounding box center [697, 208] width 21 height 20
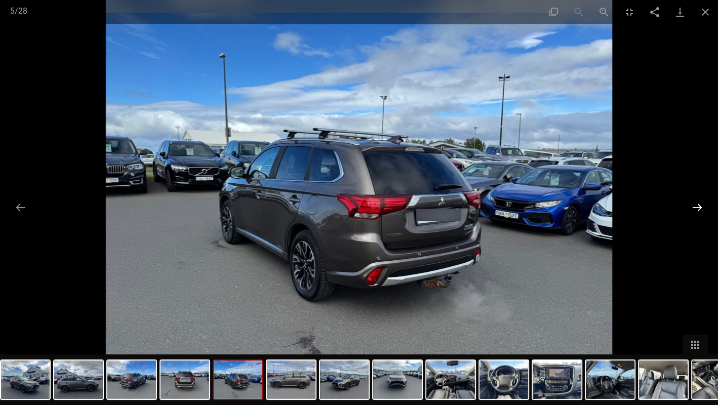
click at [700, 205] on button "Next slide" at bounding box center [697, 208] width 21 height 20
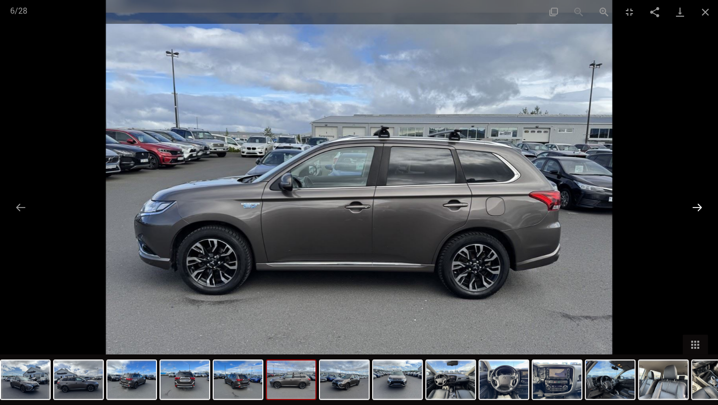
click at [700, 205] on button "Next slide" at bounding box center [697, 208] width 21 height 20
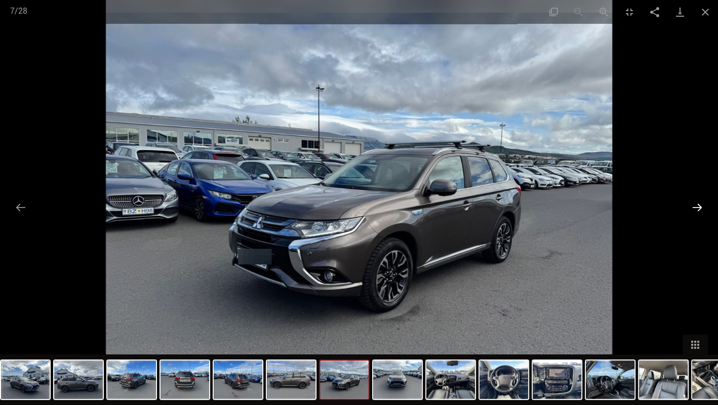
click at [700, 205] on button "Next slide" at bounding box center [697, 208] width 21 height 20
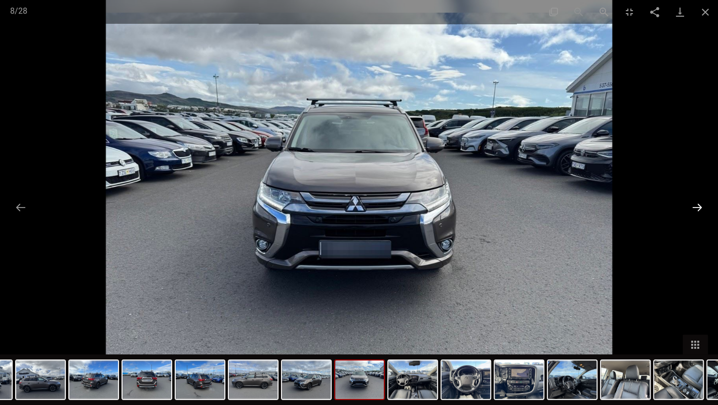
click at [700, 205] on button "Next slide" at bounding box center [697, 208] width 21 height 20
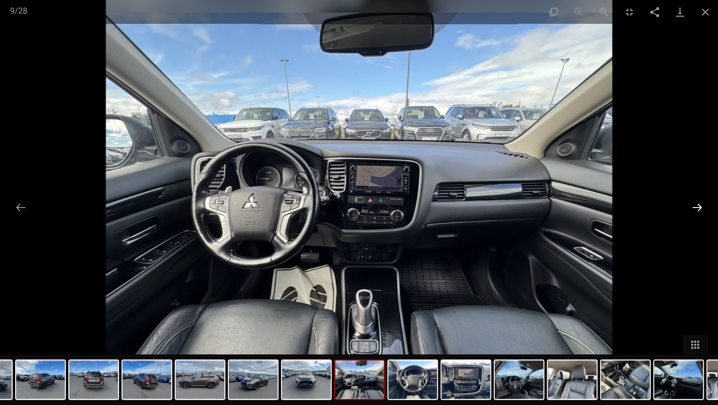
click at [698, 204] on button "Next slide" at bounding box center [697, 208] width 21 height 20
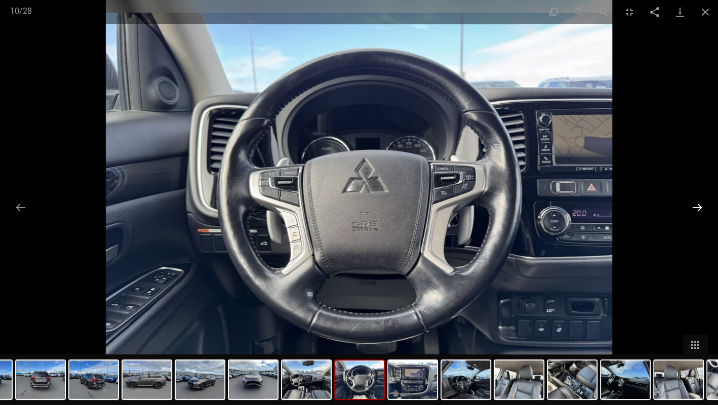
click at [698, 204] on button "Next slide" at bounding box center [697, 208] width 21 height 20
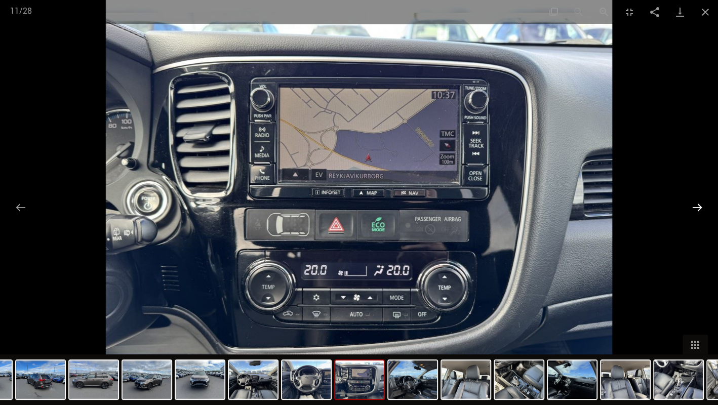
click at [698, 204] on button "Next slide" at bounding box center [697, 208] width 21 height 20
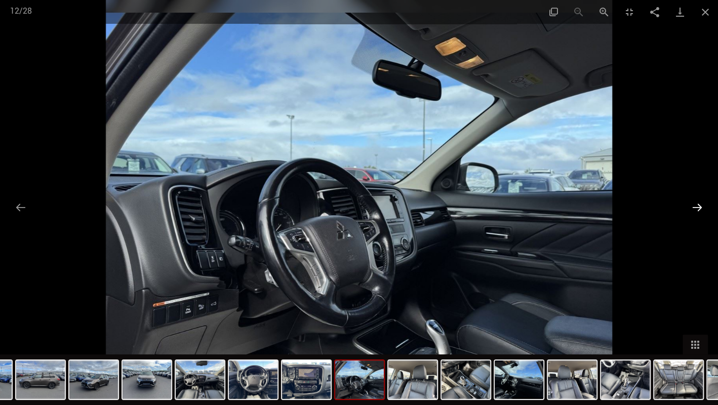
click at [698, 204] on button "Next slide" at bounding box center [697, 208] width 21 height 20
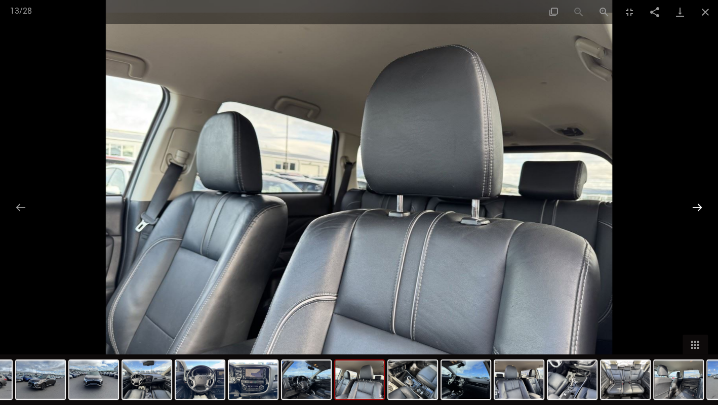
click at [698, 204] on button "Next slide" at bounding box center [697, 208] width 21 height 20
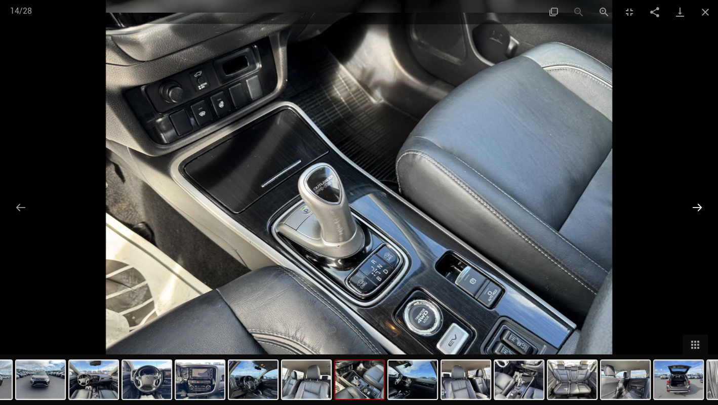
click at [696, 202] on button "Next slide" at bounding box center [697, 208] width 21 height 20
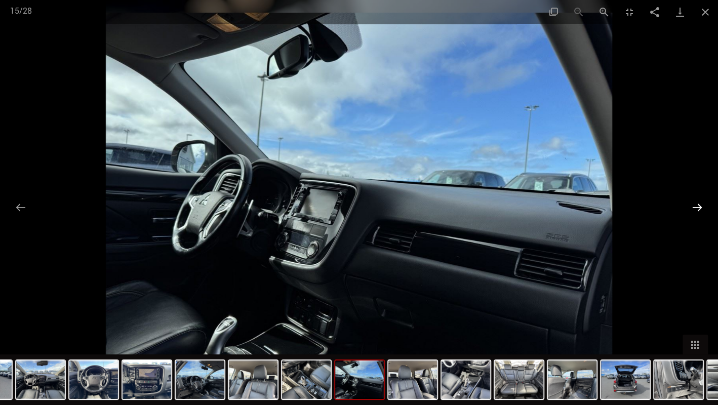
click at [696, 204] on button "Next slide" at bounding box center [697, 208] width 21 height 20
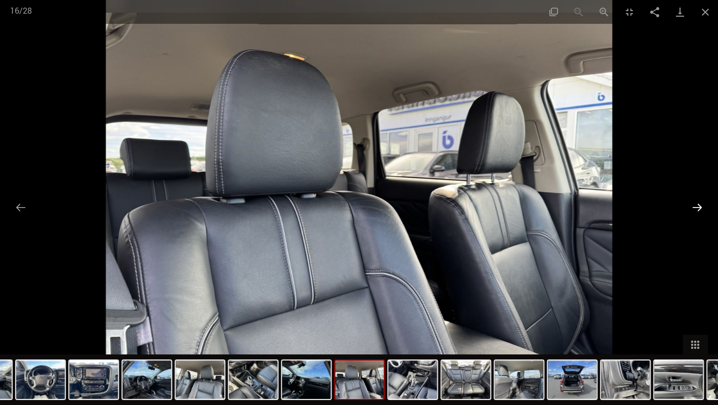
click at [696, 204] on button "Next slide" at bounding box center [697, 208] width 21 height 20
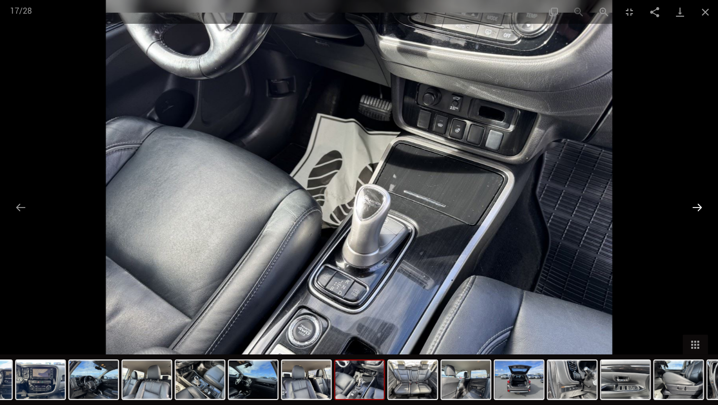
click at [696, 204] on button "Next slide" at bounding box center [697, 208] width 21 height 20
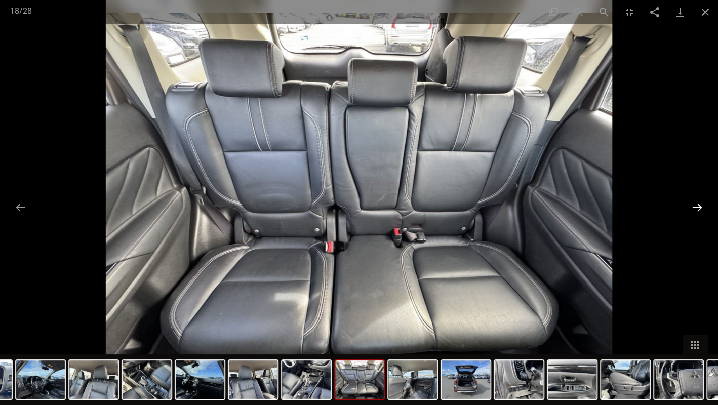
click at [696, 204] on button "Next slide" at bounding box center [697, 208] width 21 height 20
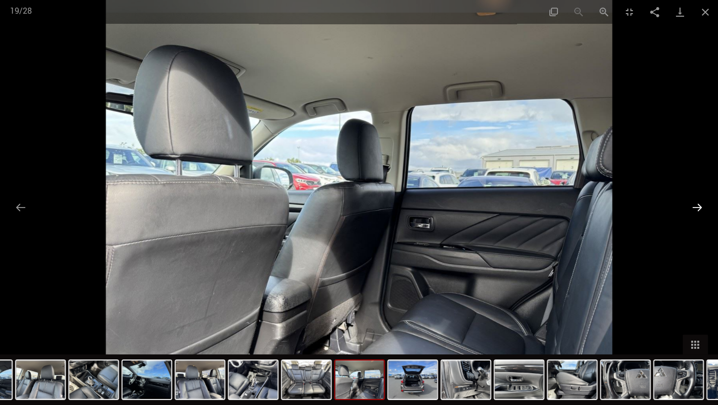
click at [696, 204] on button "Next slide" at bounding box center [697, 208] width 21 height 20
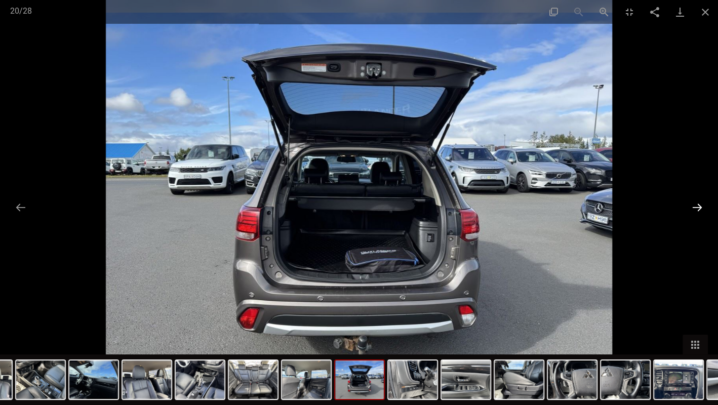
click at [696, 204] on button "Next slide" at bounding box center [697, 208] width 21 height 20
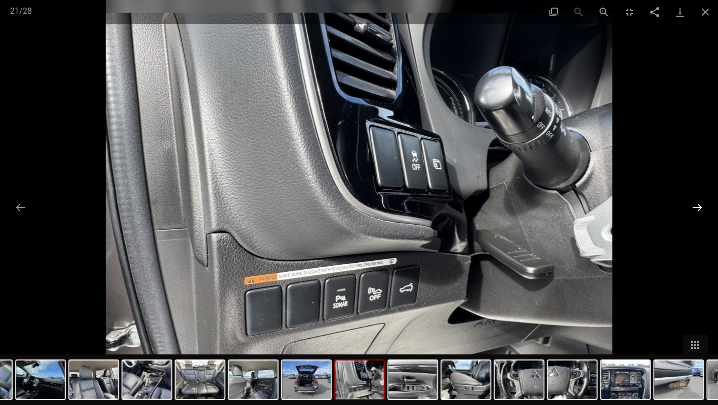
click at [696, 204] on button "Next slide" at bounding box center [697, 208] width 21 height 20
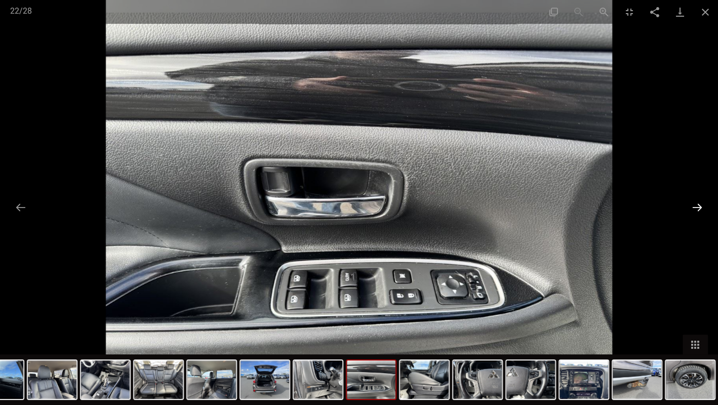
click at [701, 208] on button "Next slide" at bounding box center [697, 208] width 21 height 20
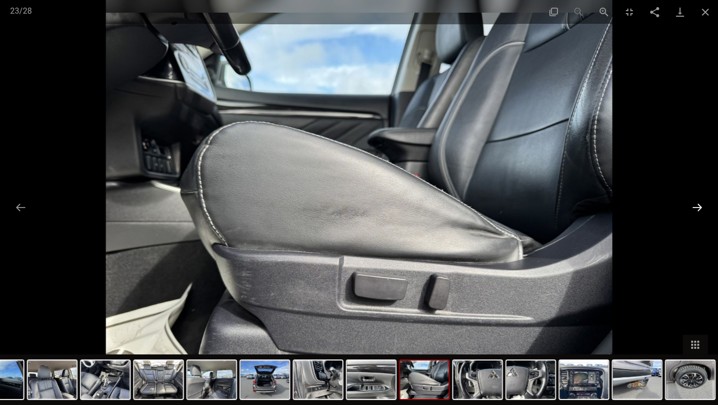
click at [701, 208] on button "Next slide" at bounding box center [697, 208] width 21 height 20
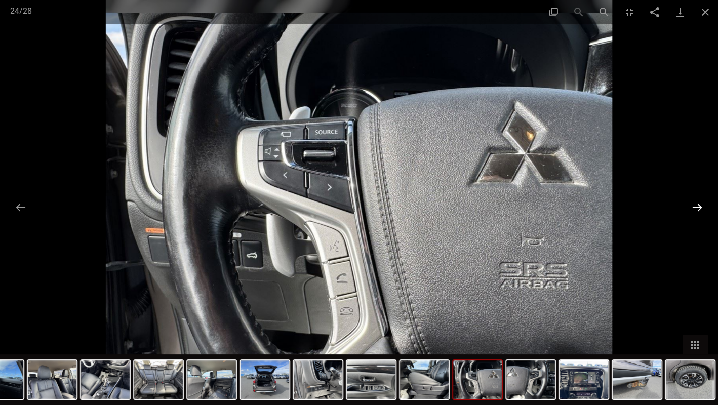
click at [701, 208] on button "Next slide" at bounding box center [697, 208] width 21 height 20
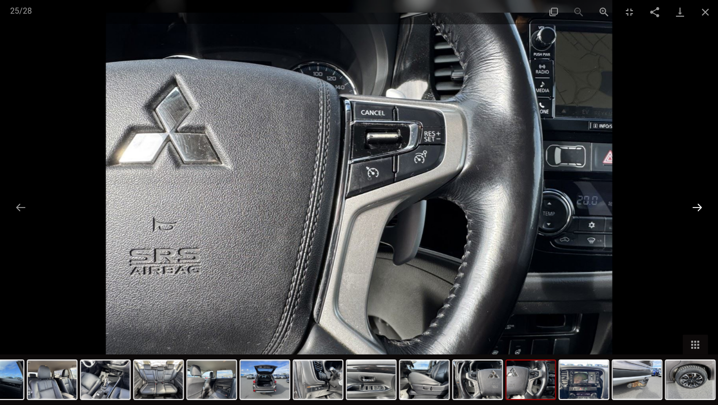
click at [701, 208] on button "Next slide" at bounding box center [697, 208] width 21 height 20
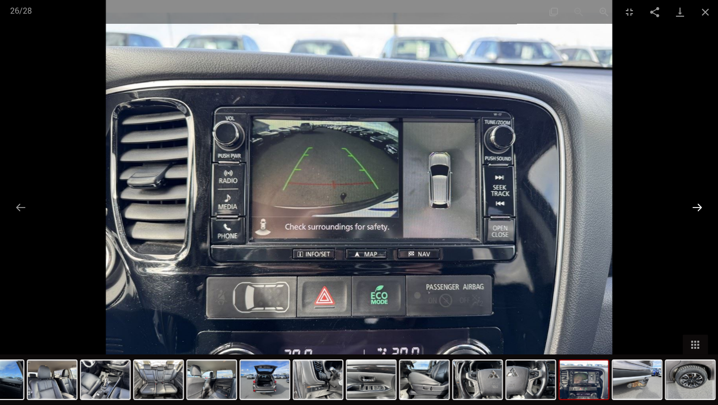
click at [701, 208] on button "Next slide" at bounding box center [697, 208] width 21 height 20
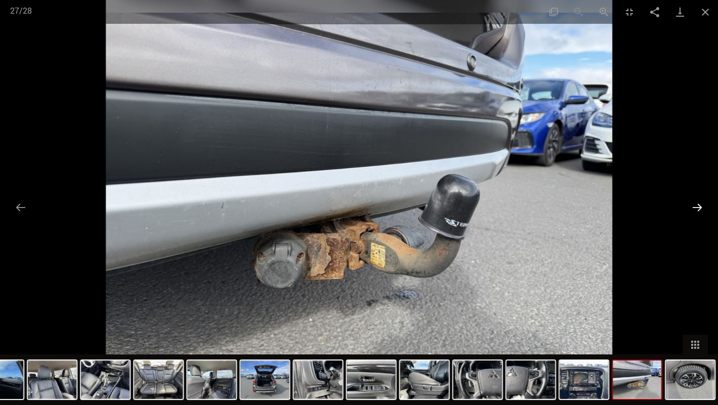
click at [701, 208] on button "Next slide" at bounding box center [697, 208] width 21 height 20
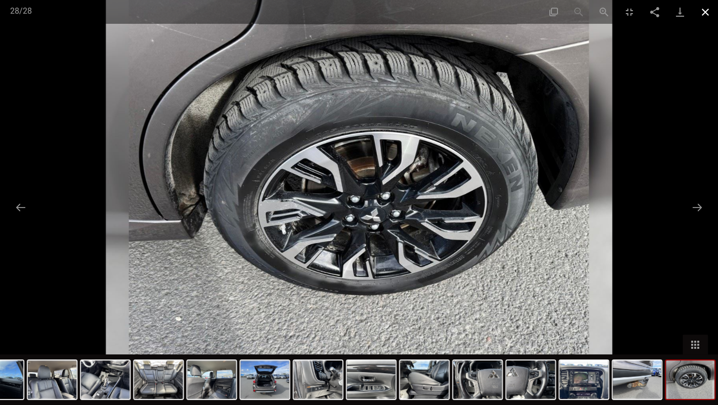
click at [703, 13] on button "Close gallery" at bounding box center [705, 12] width 25 height 24
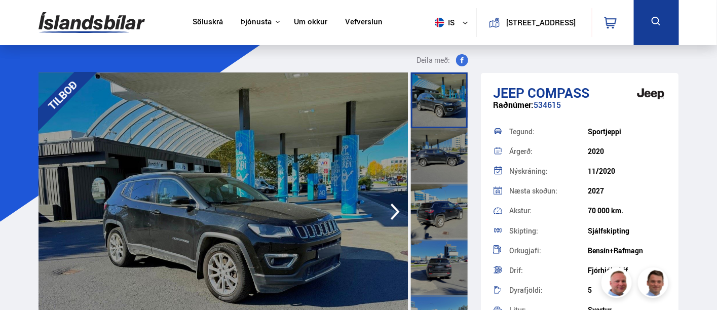
click at [332, 212] on img at bounding box center [224, 211] width 370 height 279
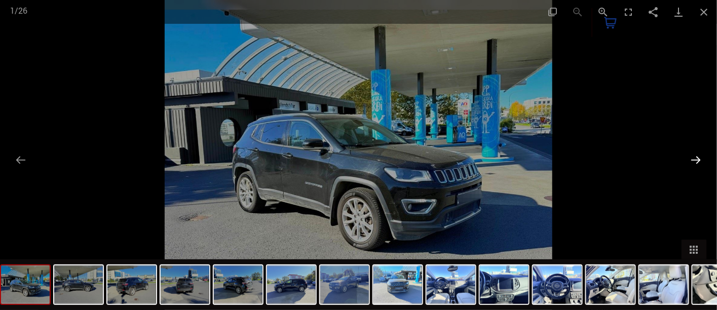
click at [701, 157] on button "Next slide" at bounding box center [696, 160] width 21 height 20
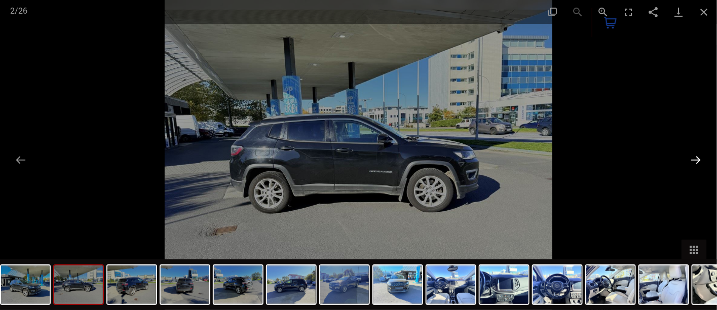
click at [701, 157] on button "Next slide" at bounding box center [696, 160] width 21 height 20
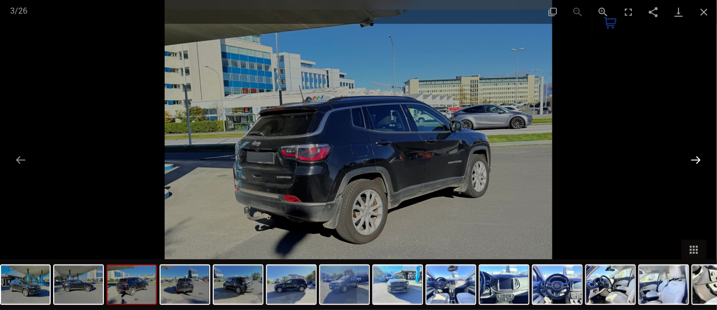
click at [701, 157] on button "Next slide" at bounding box center [696, 160] width 21 height 20
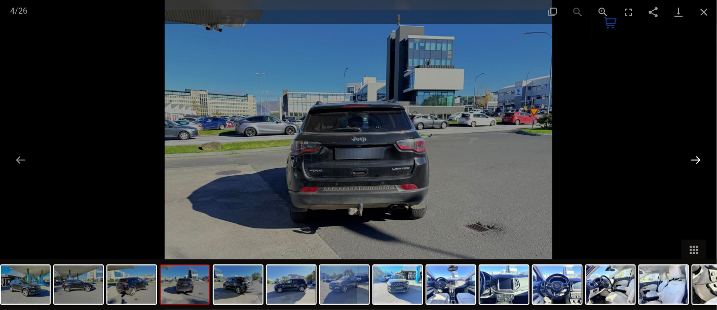
click at [701, 157] on button "Next slide" at bounding box center [696, 160] width 21 height 20
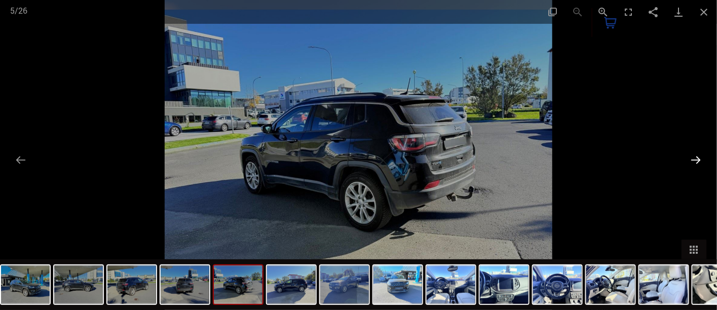
click at [701, 157] on button "Next slide" at bounding box center [696, 160] width 21 height 20
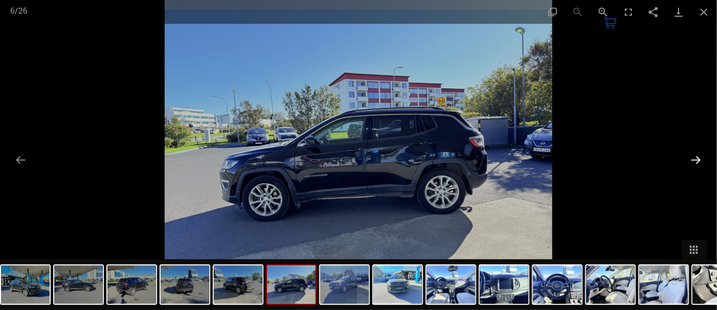
click at [701, 157] on button "Next slide" at bounding box center [696, 160] width 21 height 20
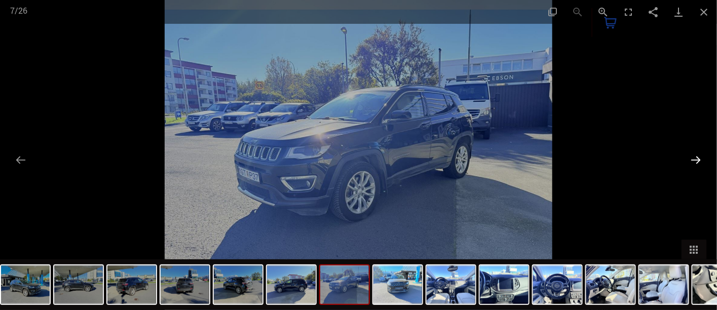
click at [701, 157] on button "Next slide" at bounding box center [696, 160] width 21 height 20
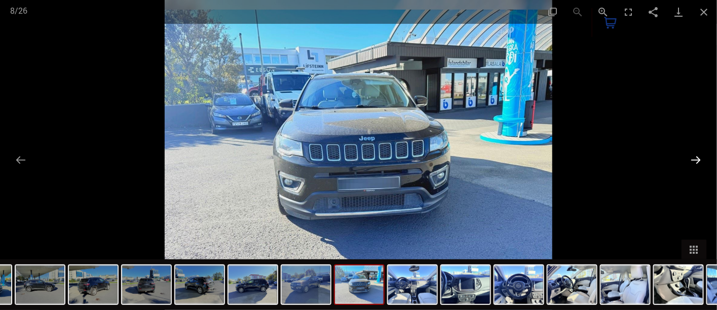
click at [701, 157] on button "Next slide" at bounding box center [696, 160] width 21 height 20
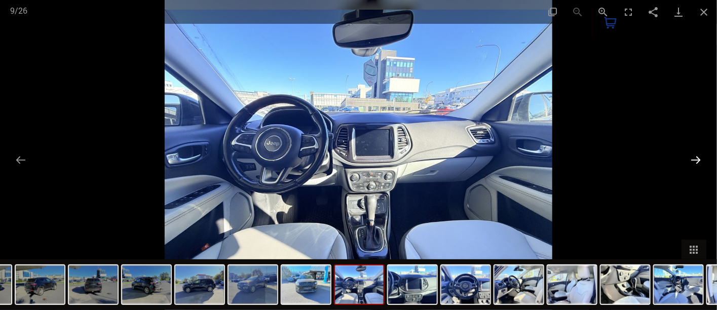
click at [701, 157] on button "Next slide" at bounding box center [696, 160] width 21 height 20
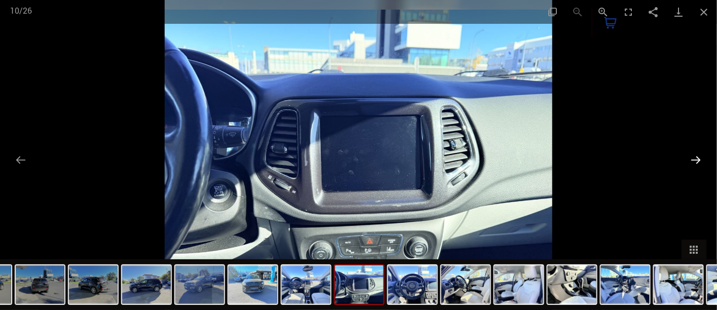
click at [701, 157] on button "Next slide" at bounding box center [696, 160] width 21 height 20
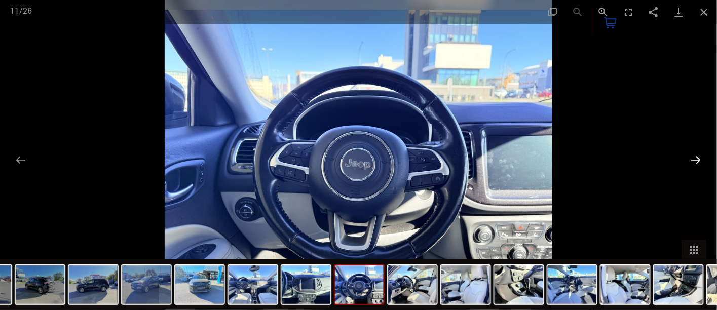
click at [701, 157] on button "Next slide" at bounding box center [696, 160] width 21 height 20
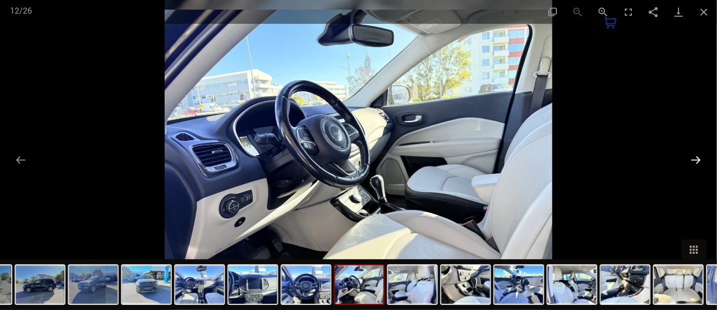
click at [701, 157] on button "Next slide" at bounding box center [696, 160] width 21 height 20
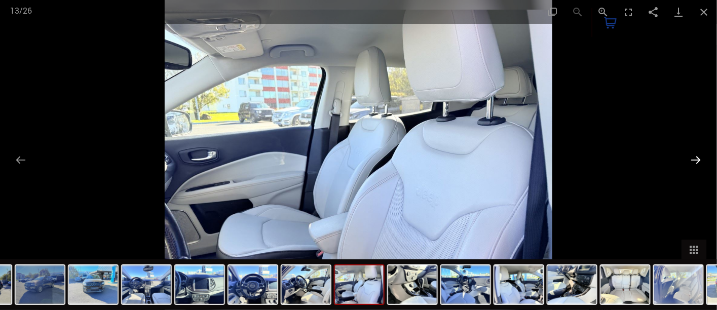
click at [701, 157] on button "Next slide" at bounding box center [696, 160] width 21 height 20
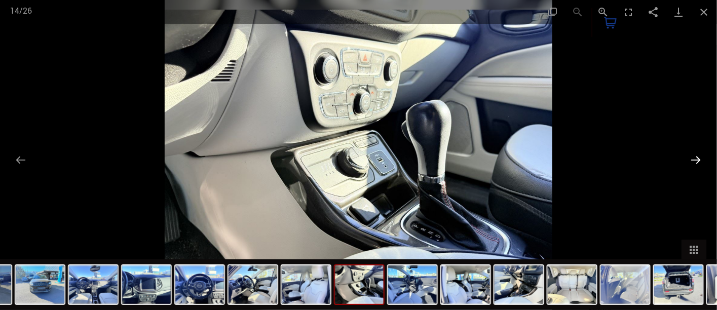
click at [701, 157] on button "Next slide" at bounding box center [696, 160] width 21 height 20
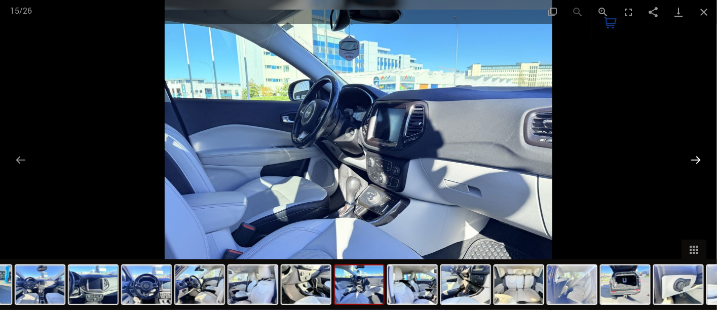
click at [701, 157] on button "Next slide" at bounding box center [696, 160] width 21 height 20
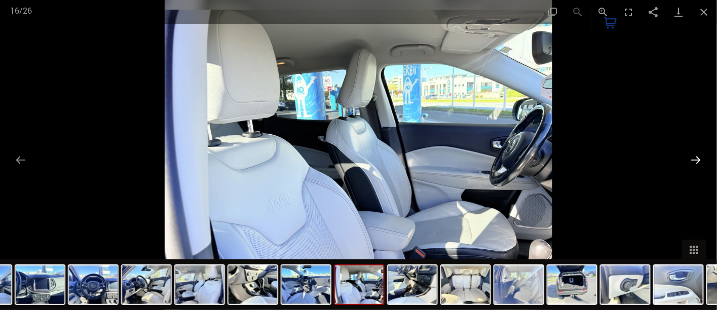
click at [701, 157] on button "Next slide" at bounding box center [696, 160] width 21 height 20
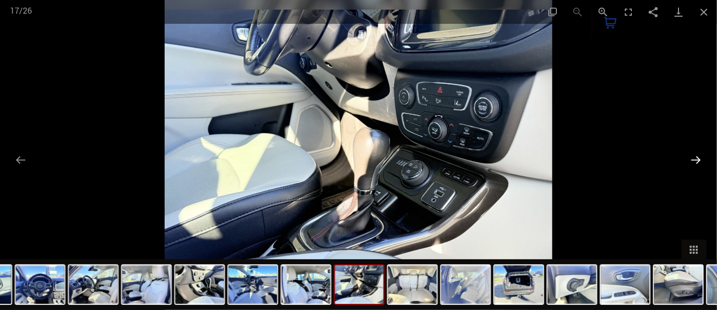
click at [701, 157] on button "Next slide" at bounding box center [696, 160] width 21 height 20
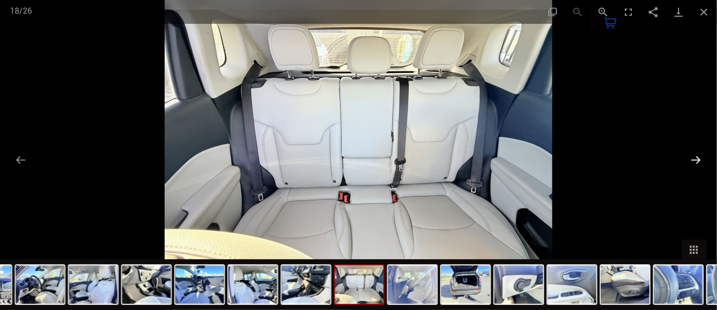
click at [701, 157] on button "Next slide" at bounding box center [696, 160] width 21 height 20
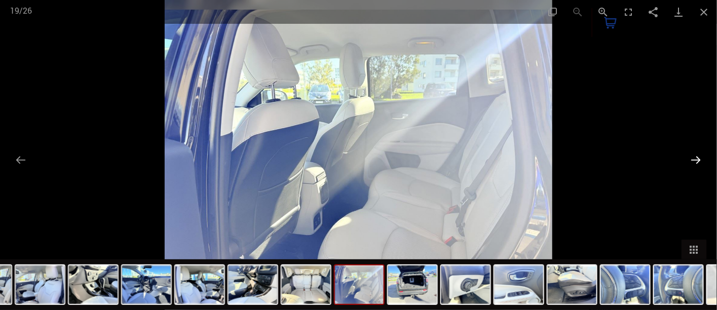
click at [701, 157] on button "Next slide" at bounding box center [696, 160] width 21 height 20
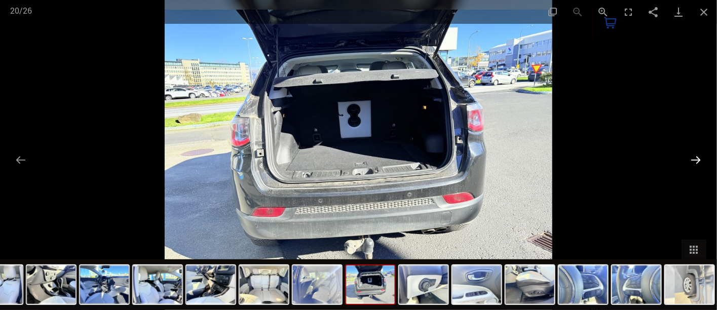
click at [701, 157] on button "Next slide" at bounding box center [696, 160] width 21 height 20
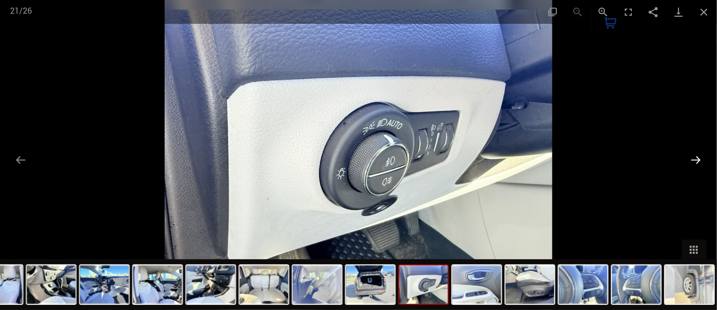
click at [701, 157] on button "Next slide" at bounding box center [696, 160] width 21 height 20
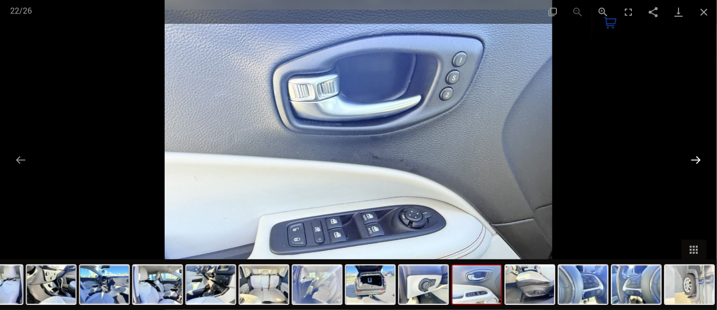
click at [701, 157] on button "Next slide" at bounding box center [696, 160] width 21 height 20
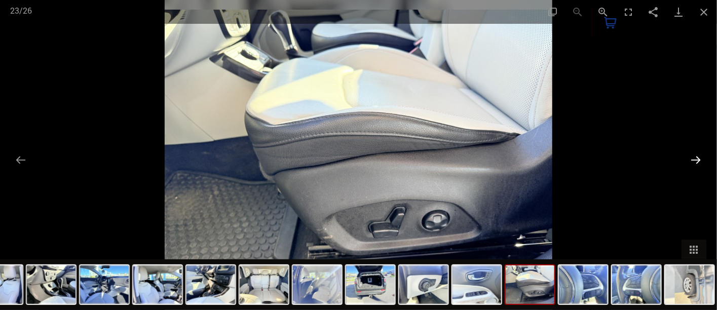
click at [701, 157] on button "Next slide" at bounding box center [696, 160] width 21 height 20
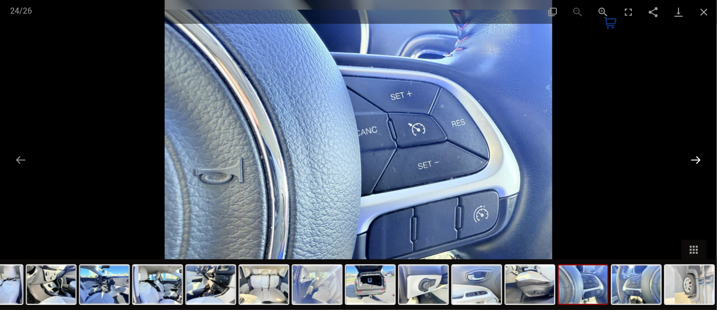
click at [701, 157] on button "Next slide" at bounding box center [696, 160] width 21 height 20
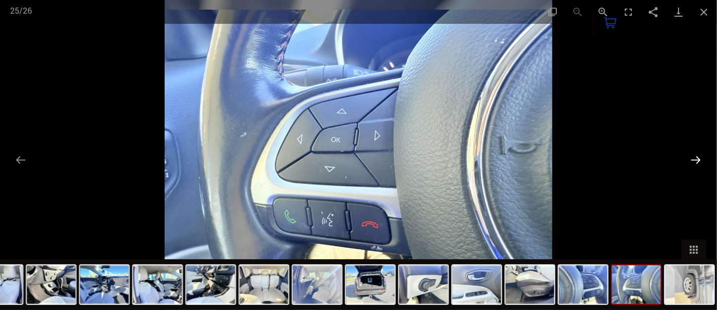
click at [701, 157] on button "Next slide" at bounding box center [696, 160] width 21 height 20
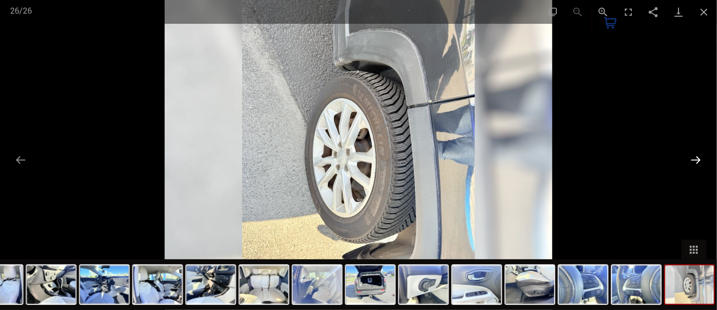
click at [701, 157] on button "Next slide" at bounding box center [696, 160] width 21 height 20
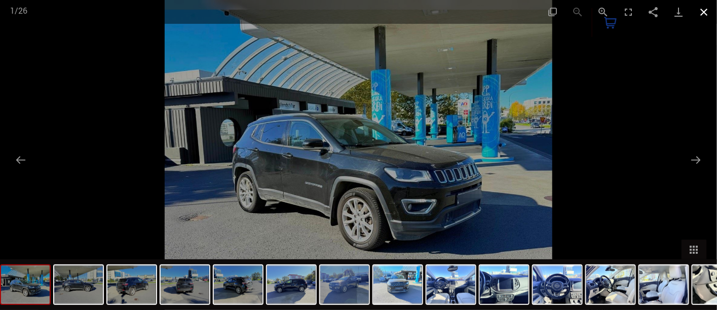
click at [699, 16] on button "Close gallery" at bounding box center [704, 12] width 25 height 24
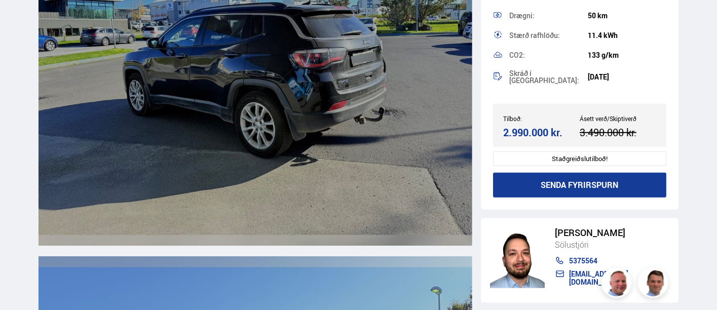
scroll to position [2420, 0]
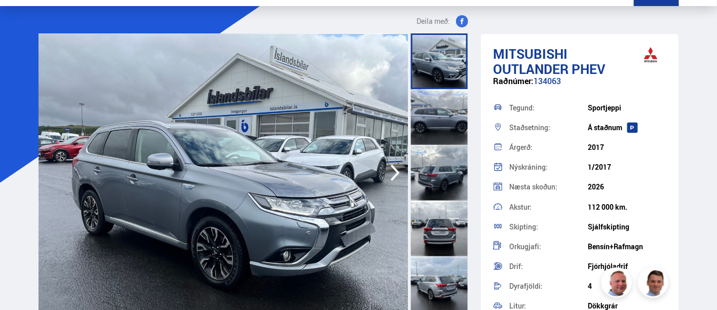
scroll to position [56, 0]
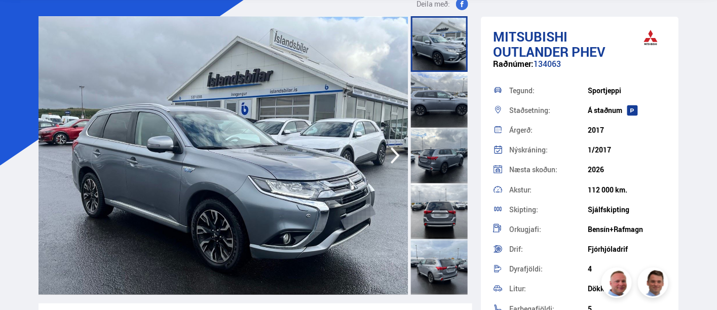
click at [395, 146] on icon "button" at bounding box center [395, 155] width 20 height 24
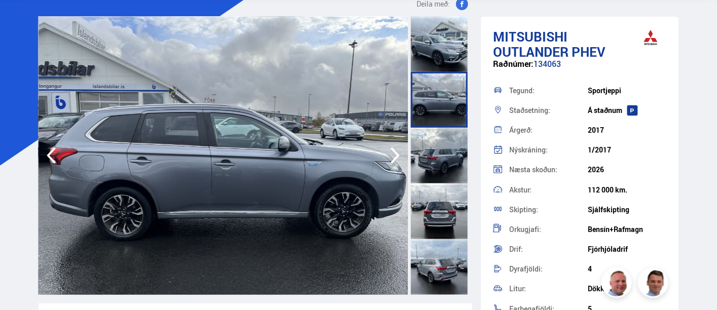
click at [395, 145] on icon "button" at bounding box center [395, 155] width 20 height 24
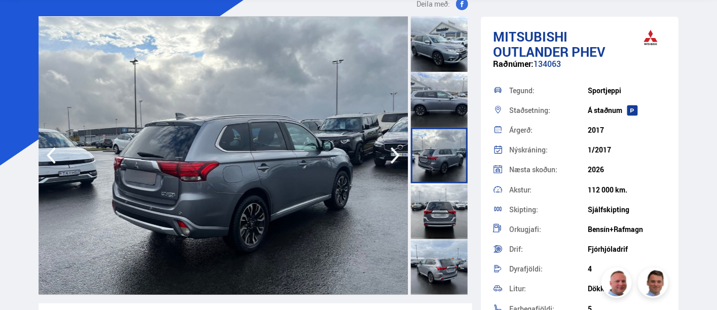
click at [393, 148] on icon "button" at bounding box center [395, 155] width 9 height 17
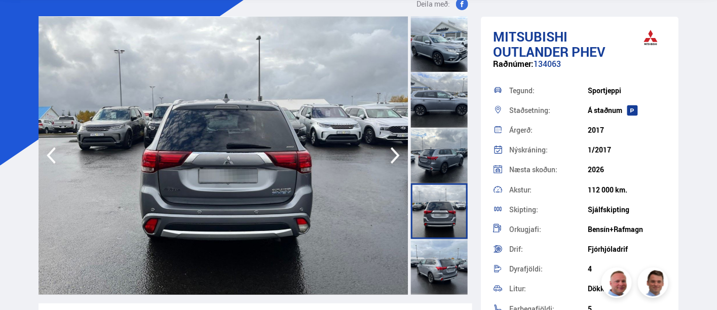
click at [394, 153] on icon "button" at bounding box center [395, 155] width 9 height 17
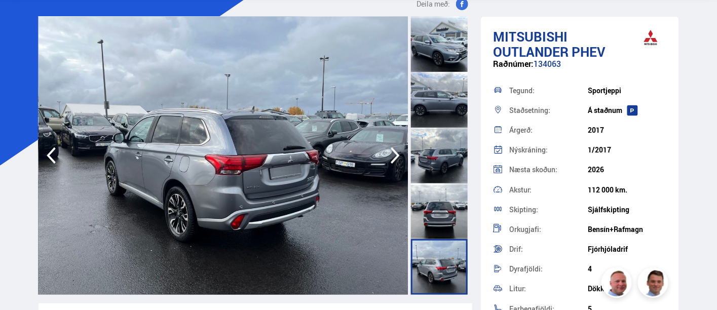
click at [394, 153] on icon "button" at bounding box center [395, 155] width 9 height 17
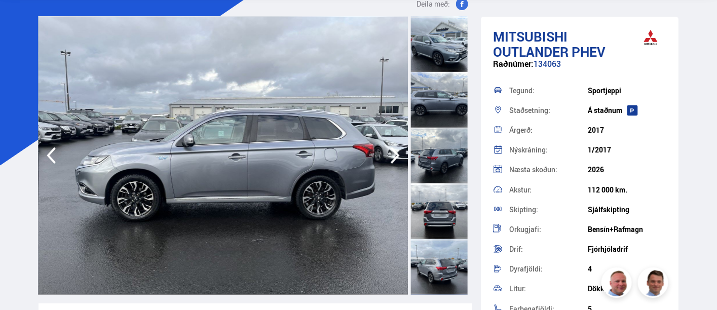
click at [394, 153] on icon "button" at bounding box center [395, 155] width 9 height 17
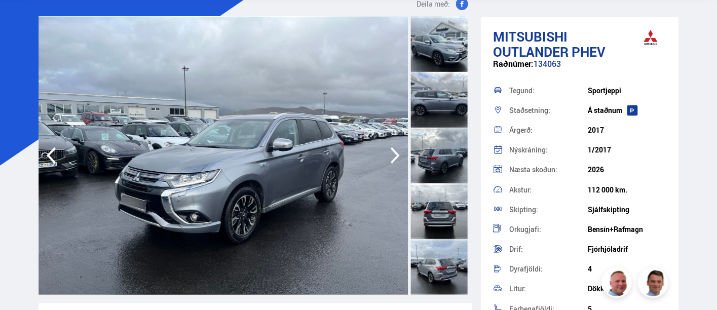
click at [394, 153] on icon "button" at bounding box center [395, 155] width 9 height 17
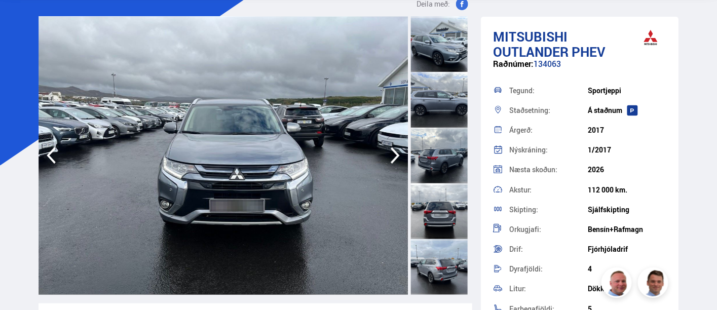
click at [394, 151] on icon "button" at bounding box center [395, 155] width 9 height 17
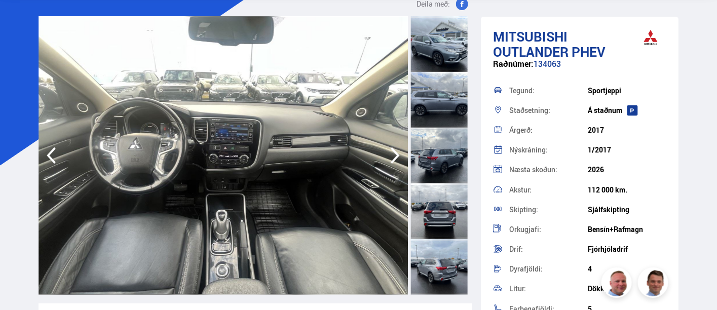
click at [394, 151] on icon "button" at bounding box center [395, 155] width 9 height 17
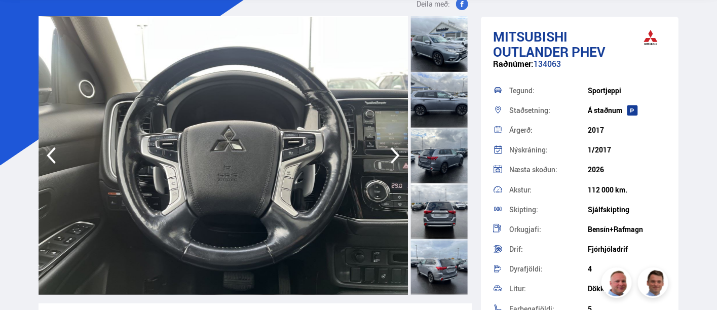
click at [399, 152] on icon "button" at bounding box center [395, 155] width 20 height 24
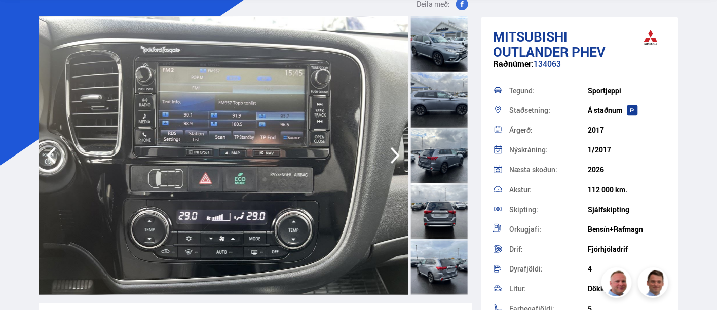
click at [392, 150] on icon "button" at bounding box center [395, 155] width 20 height 24
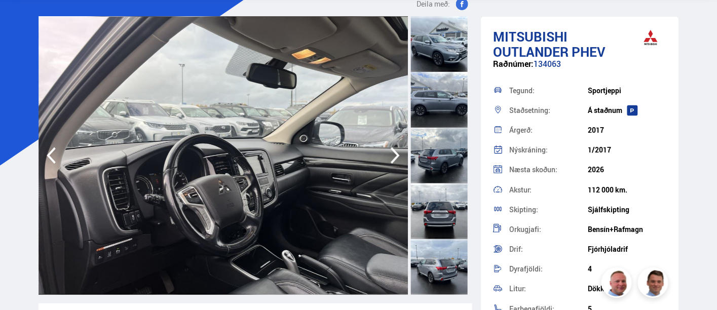
click at [392, 150] on icon "button" at bounding box center [395, 155] width 20 height 24
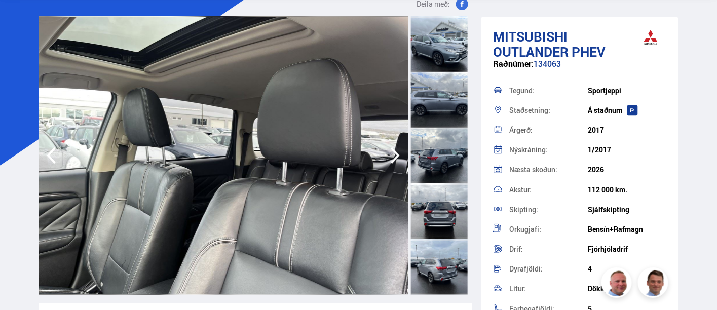
click at [391, 160] on icon "button" at bounding box center [395, 155] width 20 height 24
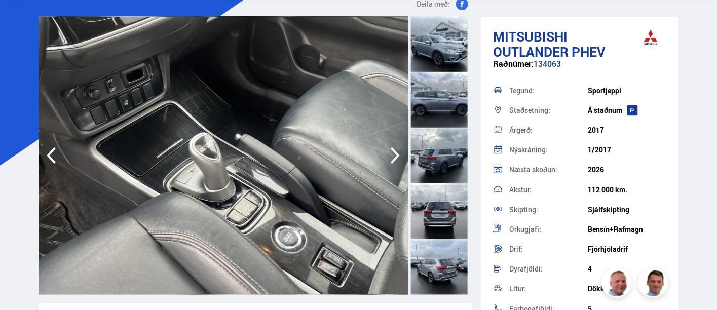
click at [391, 160] on icon "button" at bounding box center [395, 155] width 20 height 24
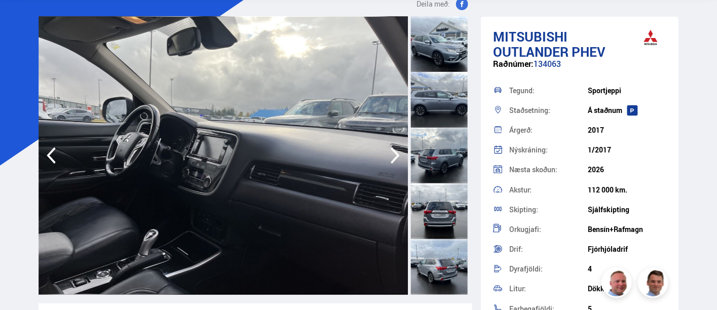
click at [391, 160] on icon "button" at bounding box center [395, 155] width 20 height 24
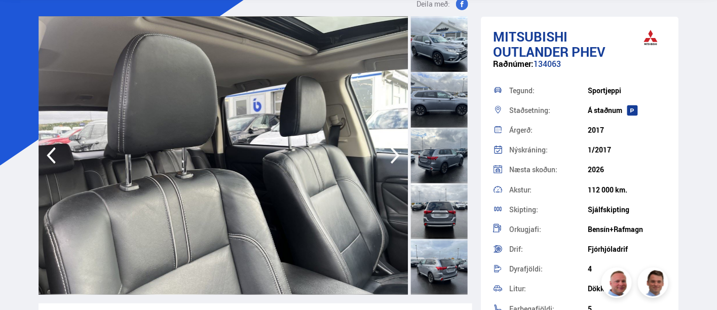
click at [391, 160] on icon "button" at bounding box center [395, 155] width 20 height 24
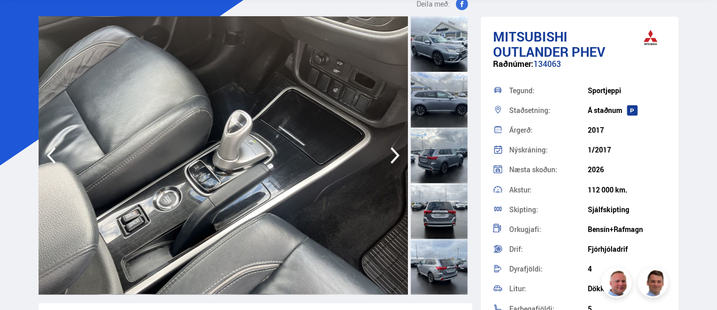
click at [391, 160] on icon "button" at bounding box center [395, 155] width 20 height 24
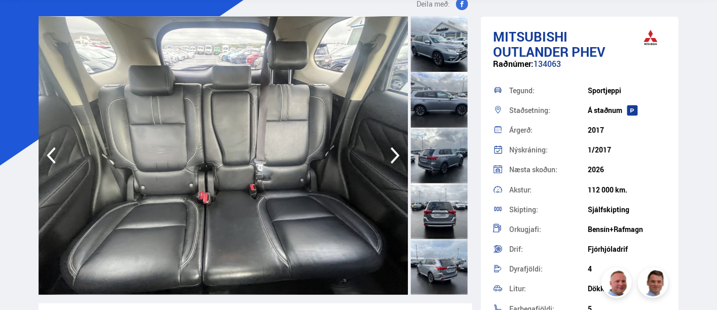
click at [391, 160] on icon "button" at bounding box center [395, 155] width 20 height 24
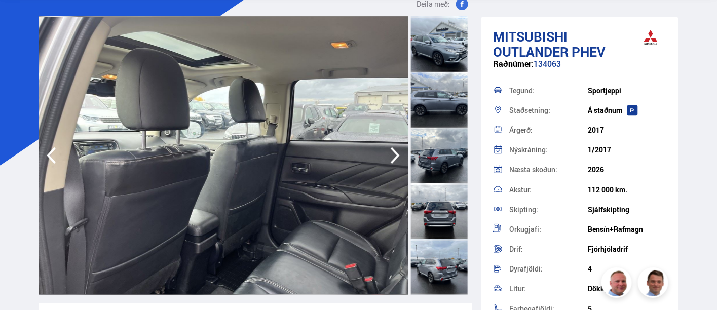
click at [391, 160] on icon "button" at bounding box center [395, 155] width 20 height 24
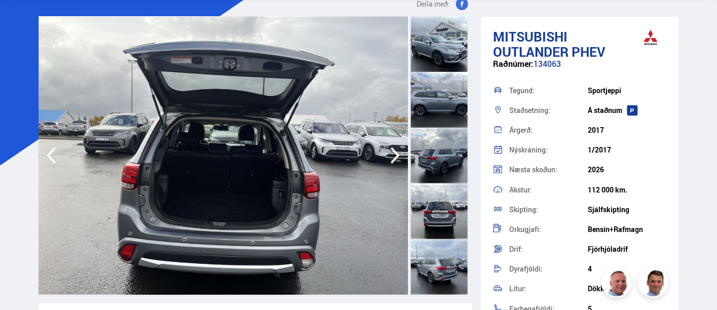
click at [391, 160] on icon "button" at bounding box center [395, 155] width 20 height 24
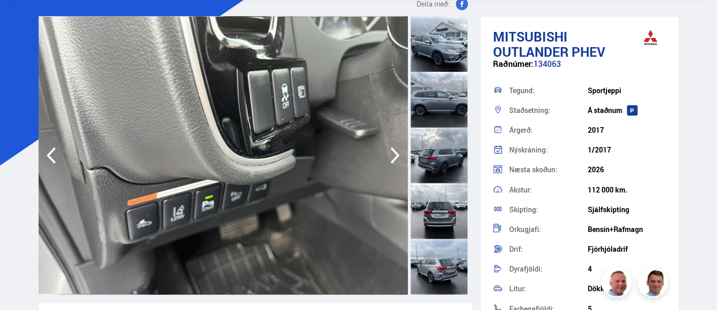
click at [391, 160] on icon "button" at bounding box center [395, 155] width 20 height 24
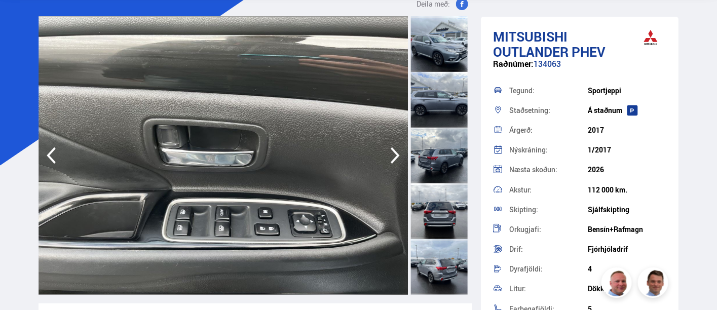
click at [391, 160] on icon "button" at bounding box center [395, 155] width 20 height 24
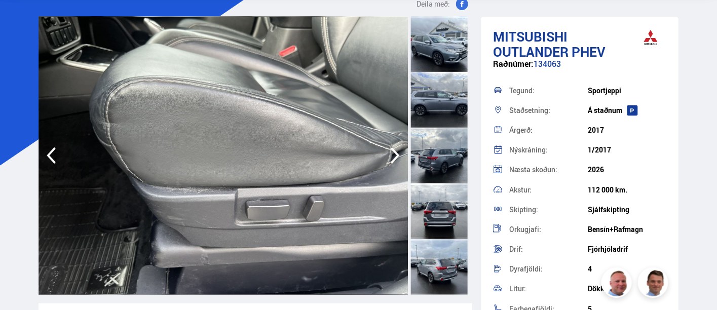
click at [391, 160] on icon "button" at bounding box center [395, 155] width 20 height 24
